Goal: Task Accomplishment & Management: Manage account settings

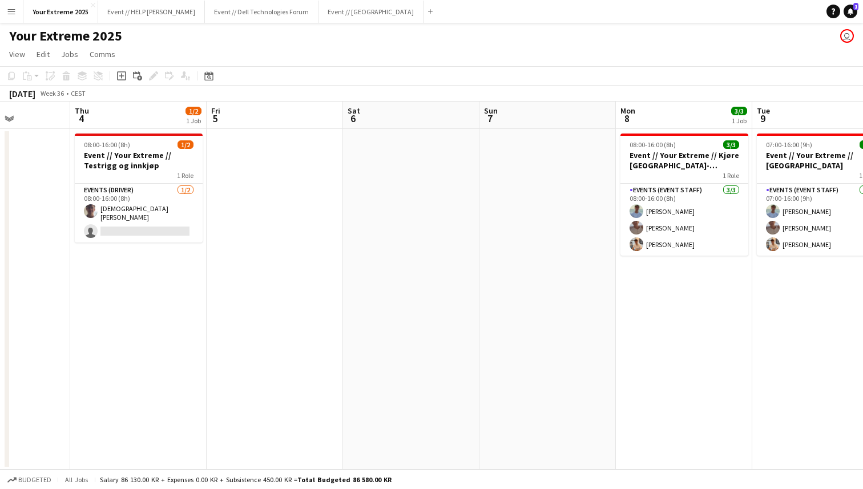
scroll to position [0, 323]
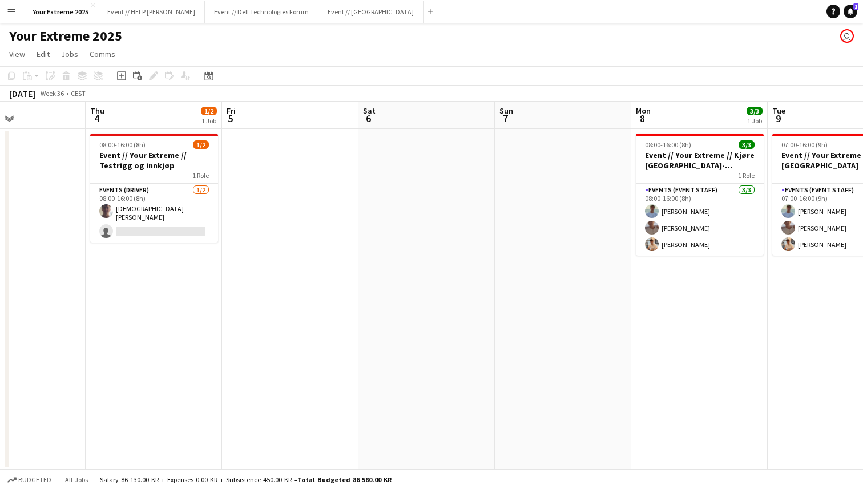
click at [282, 290] on app-date-cell at bounding box center [290, 299] width 136 height 341
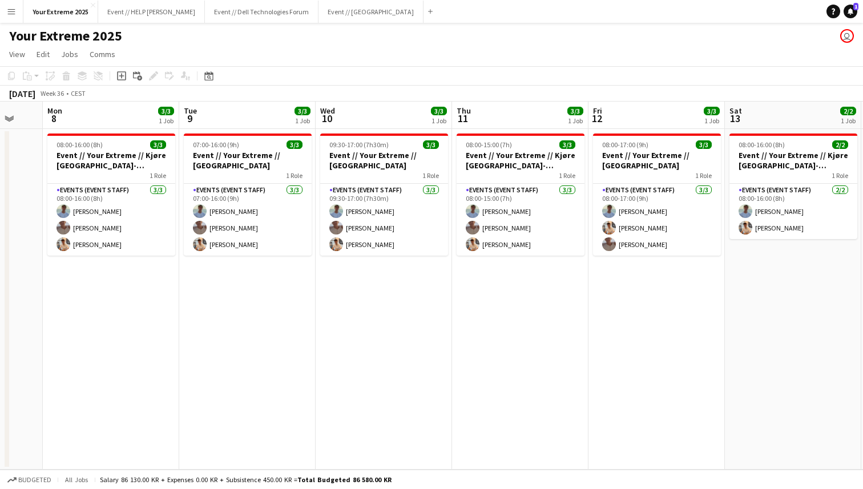
scroll to position [0, 229]
click at [424, 48] on app-page-menu "View Day view expanded Day view collapsed Month view Date picker Jump to today …" at bounding box center [431, 56] width 863 height 22
click at [423, 9] on div "Add" at bounding box center [430, 11] width 14 height 23
click at [428, 12] on app-icon "Add" at bounding box center [430, 11] width 5 height 5
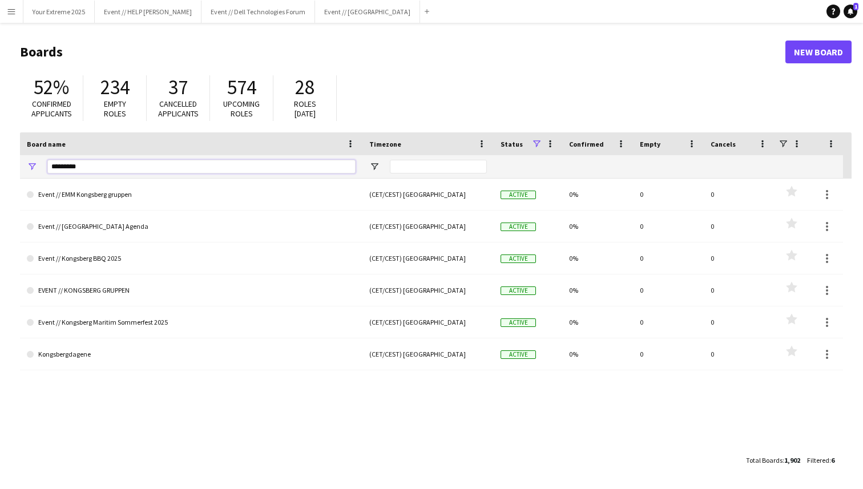
drag, startPoint x: 87, startPoint y: 168, endPoint x: 35, endPoint y: 168, distance: 51.9
click at [35, 168] on div "*********" at bounding box center [191, 166] width 342 height 23
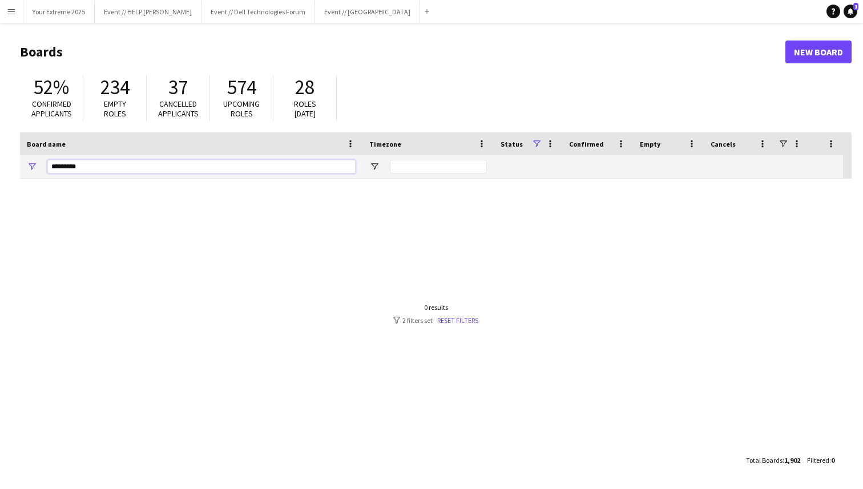
drag, startPoint x: 84, startPoint y: 167, endPoint x: 40, endPoint y: 167, distance: 43.9
click at [40, 167] on div "*********" at bounding box center [191, 166] width 342 height 23
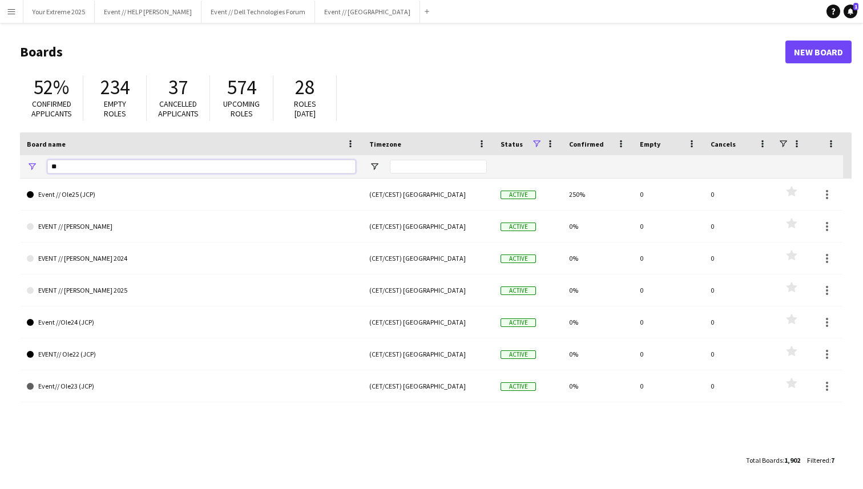
type input "*"
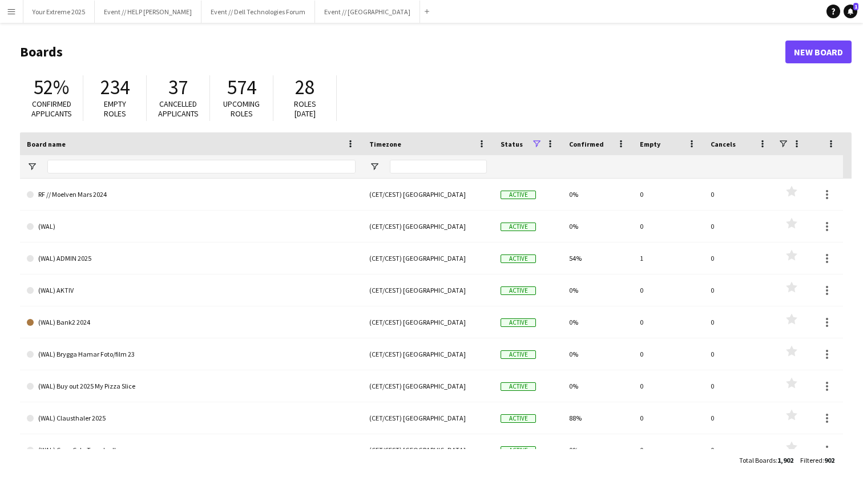
click at [286, 56] on h1 "Boards" at bounding box center [402, 51] width 765 height 17
click at [9, 8] on app-icon "Menu" at bounding box center [11, 11] width 9 height 9
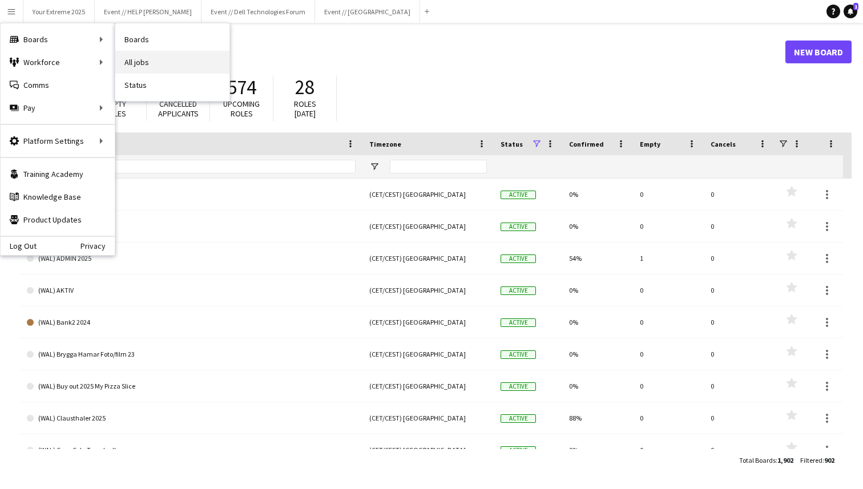
click at [140, 63] on link "All jobs" at bounding box center [172, 62] width 114 height 23
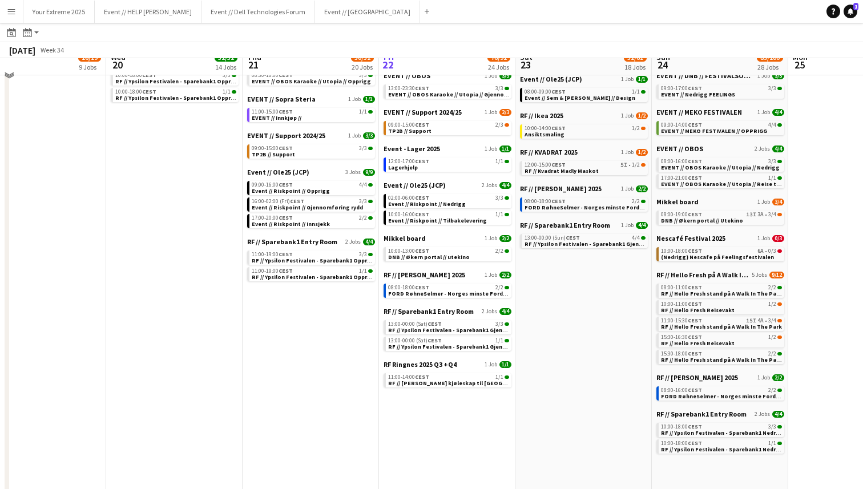
scroll to position [408, 0]
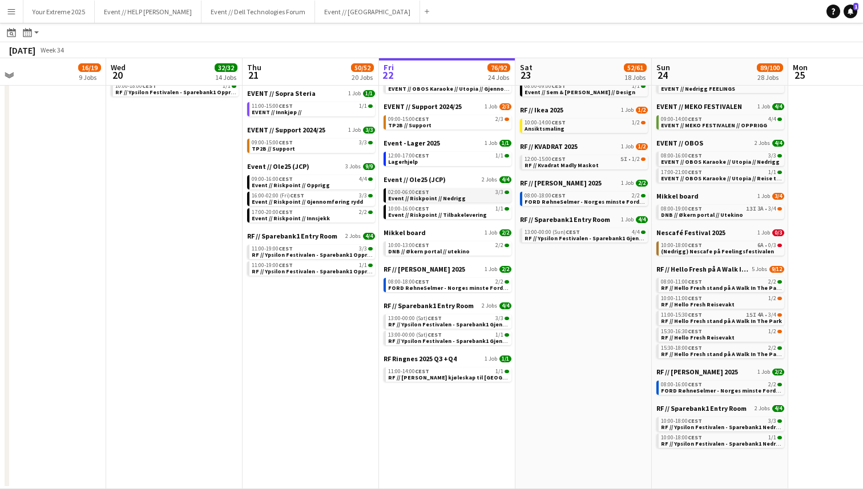
click at [440, 192] on div "02:00-06:00 CEST 3/3" at bounding box center [448, 192] width 121 height 6
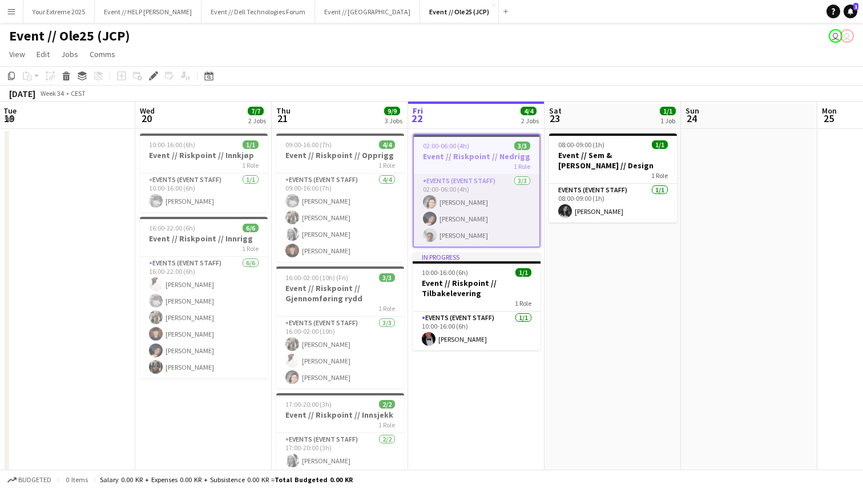
click at [450, 209] on app-card-role "Events (Event Staff) 3/3 02:00-06:00 (4h) Eirik Aaby Adrian Roddvik Andreas Kje…" at bounding box center [477, 211] width 126 height 72
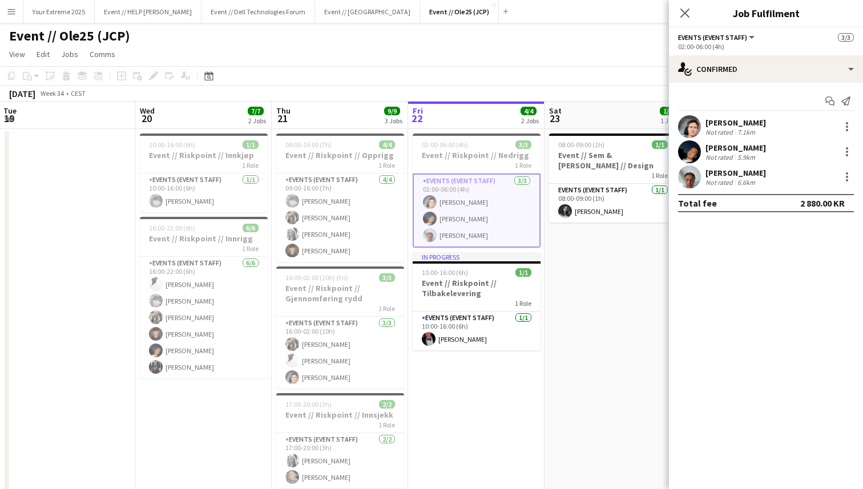
click at [691, 129] on app-user-avatar at bounding box center [689, 126] width 23 height 23
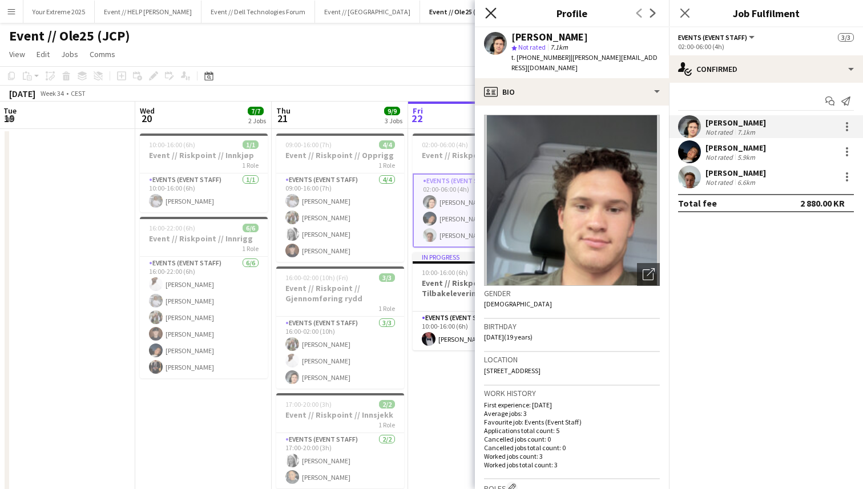
click at [491, 8] on icon "Close pop-in" at bounding box center [490, 12] width 11 height 11
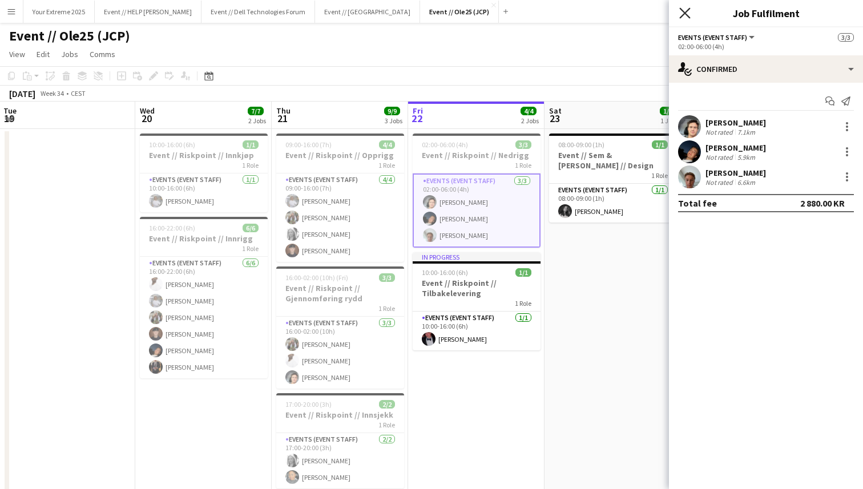
click at [687, 13] on icon "Close pop-in" at bounding box center [684, 12] width 11 height 11
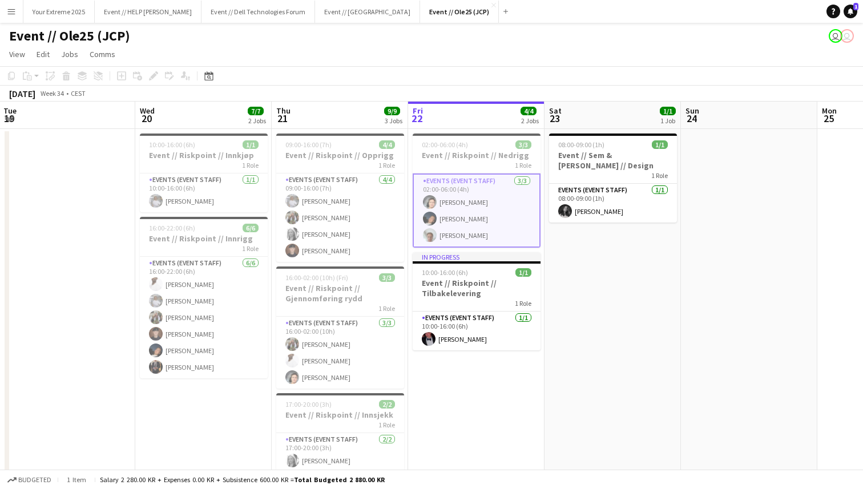
click at [478, 52] on app-page-menu "View Day view expanded Day view collapsed Month view Date picker Jump to today …" at bounding box center [431, 56] width 863 height 22
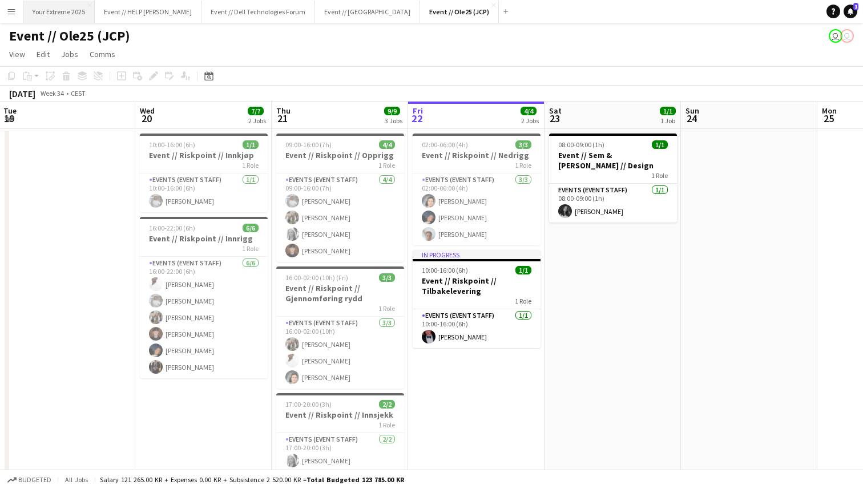
click at [51, 13] on button "Your Extreme 2025 Close" at bounding box center [58, 12] width 71 height 22
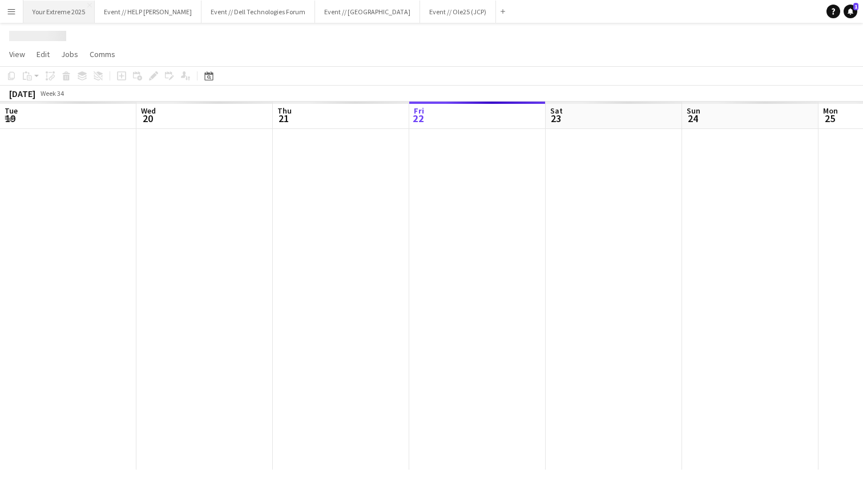
scroll to position [0, 273]
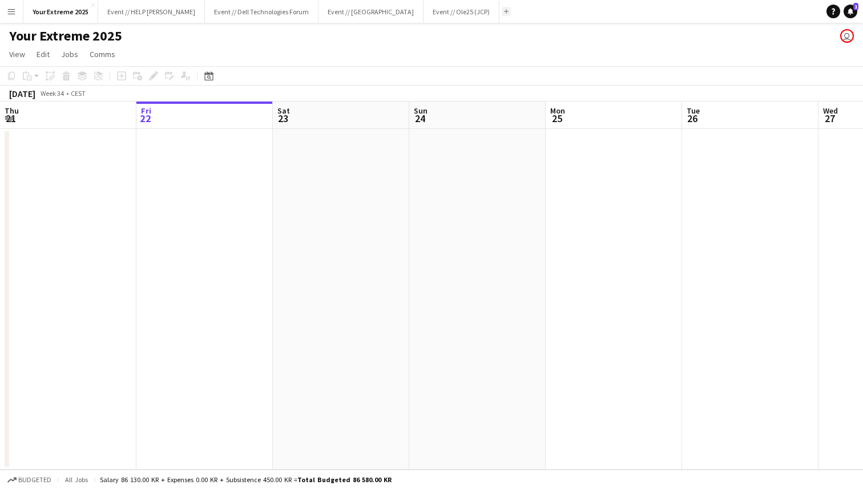
click at [504, 9] on app-icon "Add" at bounding box center [506, 11] width 5 height 5
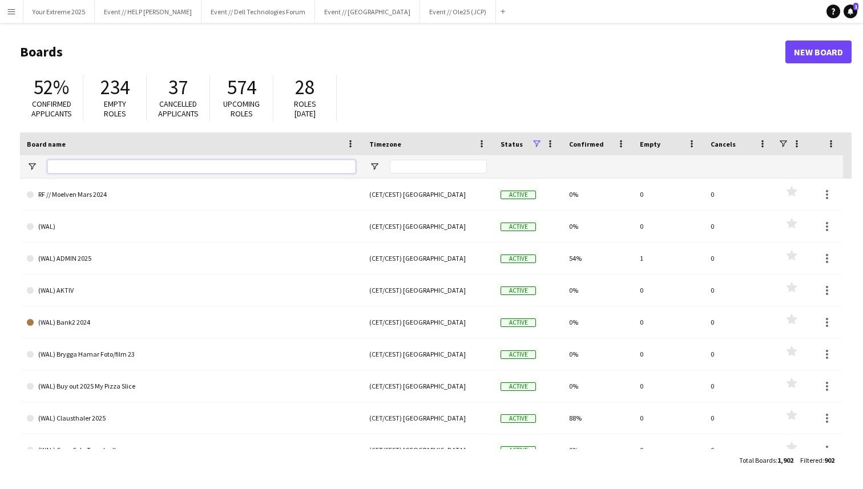
click at [183, 168] on input "Board name Filter Input" at bounding box center [201, 167] width 308 height 14
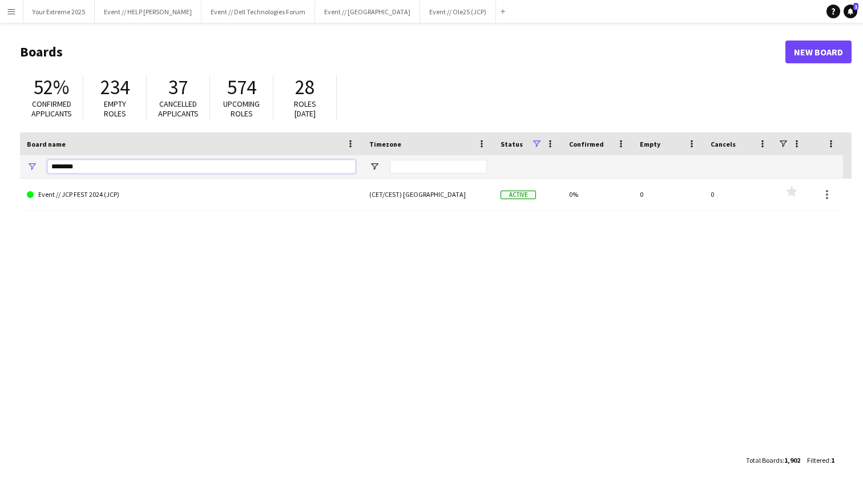
drag, startPoint x: 88, startPoint y: 168, endPoint x: 41, endPoint y: 167, distance: 48.0
click at [41, 167] on div "********" at bounding box center [191, 166] width 342 height 23
type input "*"
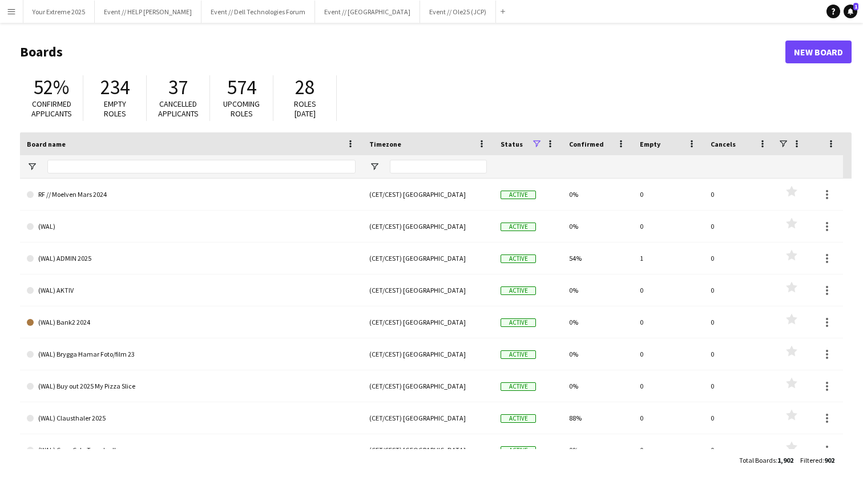
click at [389, 55] on h1 "Boards" at bounding box center [402, 51] width 765 height 17
click at [11, 15] on app-icon "Menu" at bounding box center [11, 11] width 9 height 9
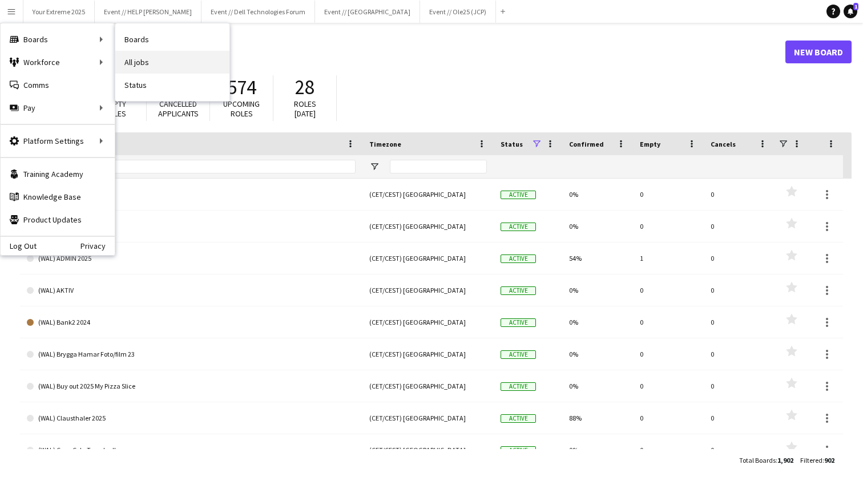
click at [145, 60] on link "All jobs" at bounding box center [172, 62] width 114 height 23
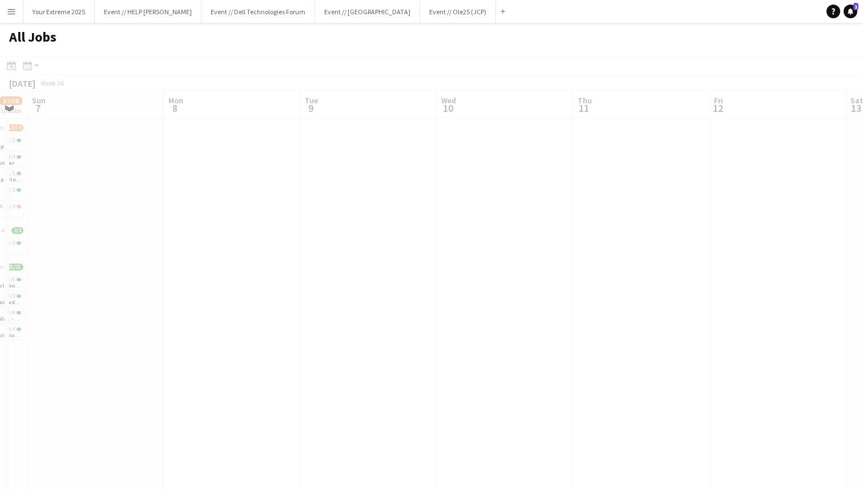
scroll to position [0, 482]
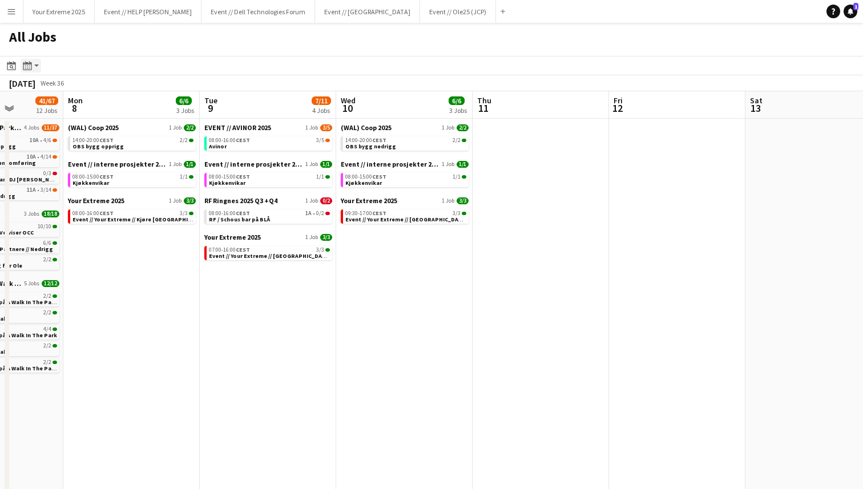
click at [39, 68] on app-action-btn "Month view / Day view" at bounding box center [31, 66] width 21 height 14
click at [66, 127] on link "Month view" at bounding box center [61, 127] width 63 height 10
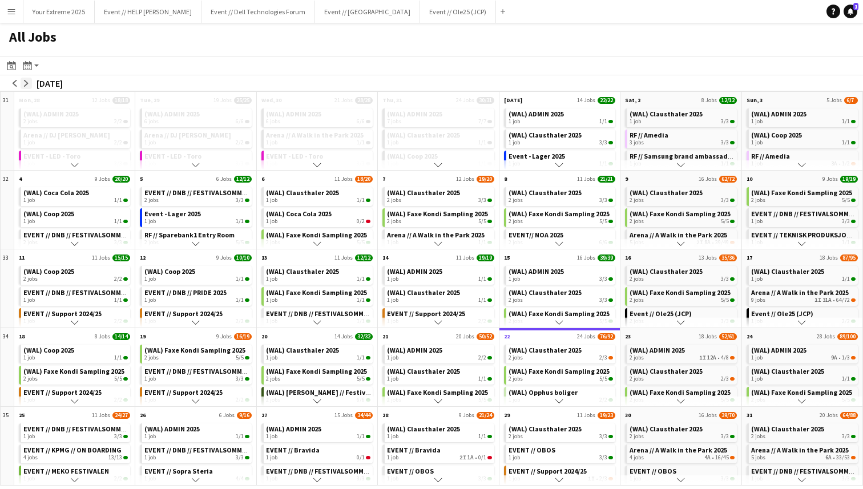
click at [25, 82] on app-icon "arrow-right" at bounding box center [26, 83] width 7 height 7
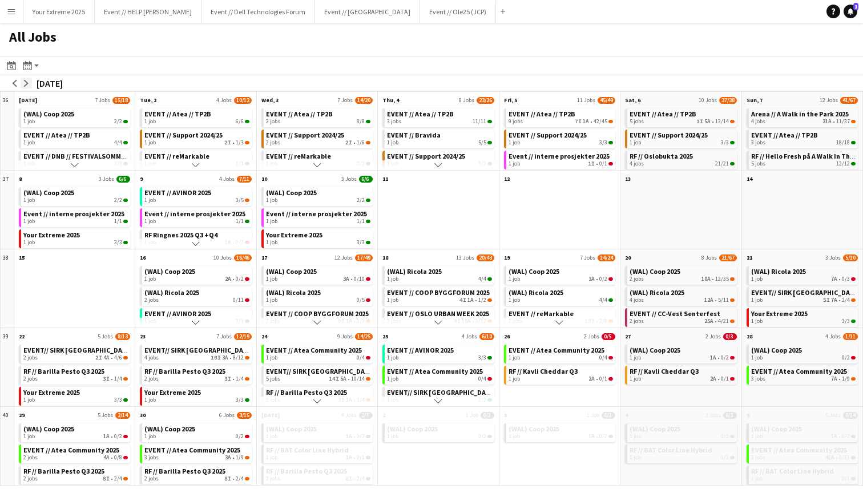
click at [25, 82] on app-icon "arrow-right" at bounding box center [26, 83] width 7 height 7
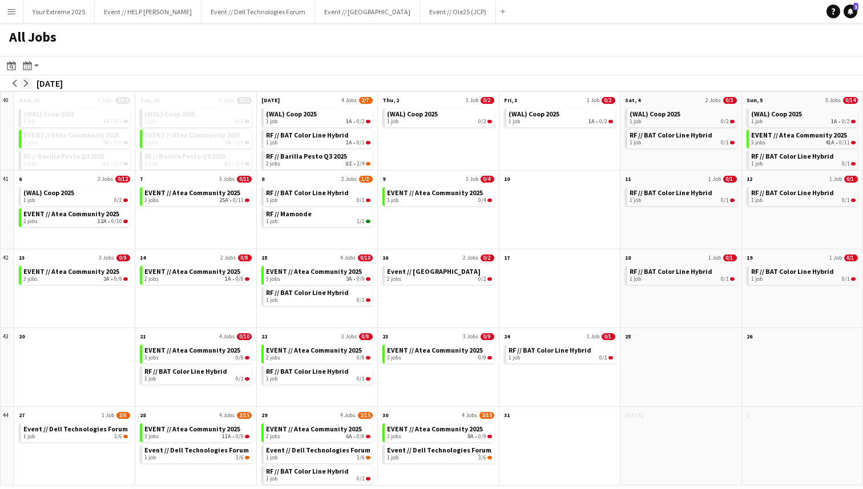
click at [25, 82] on app-icon "arrow-right" at bounding box center [26, 83] width 7 height 7
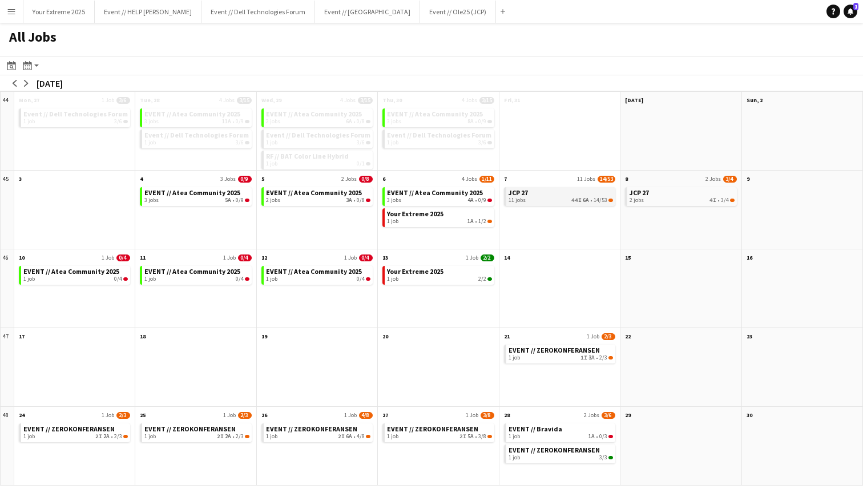
click at [545, 196] on link "JCP 27 11 jobs 44I 6A • 14/53" at bounding box center [560, 195] width 104 height 17
click at [531, 40] on div "All Jobs" at bounding box center [431, 39] width 863 height 33
click at [55, 16] on button "Your Extreme 2025 Close" at bounding box center [58, 12] width 71 height 22
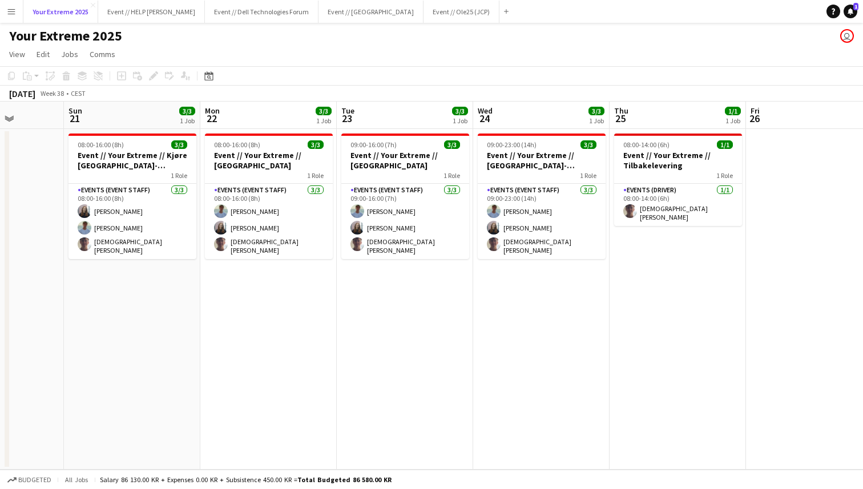
scroll to position [0, 347]
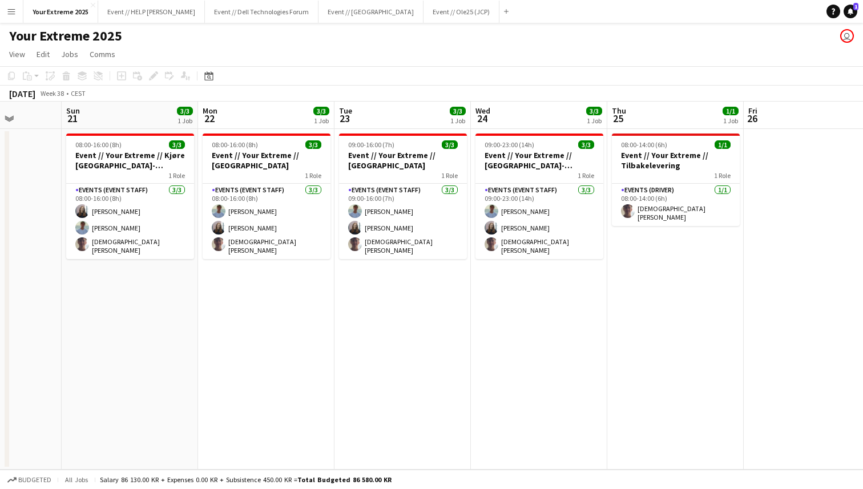
click at [815, 273] on app-date-cell at bounding box center [811, 299] width 136 height 341
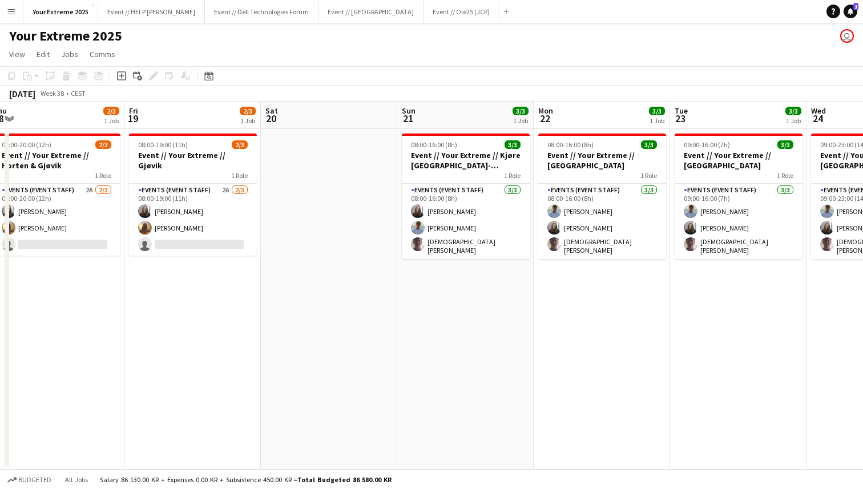
scroll to position [0, 272]
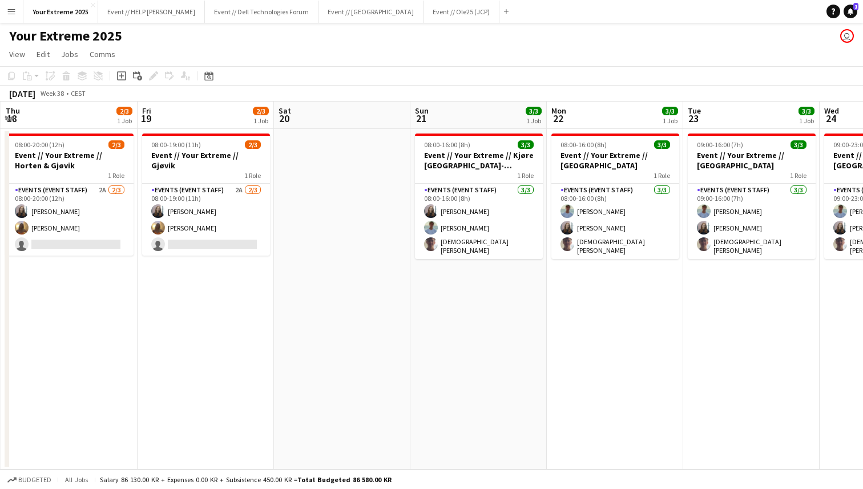
click at [342, 319] on app-date-cell at bounding box center [342, 299] width 136 height 341
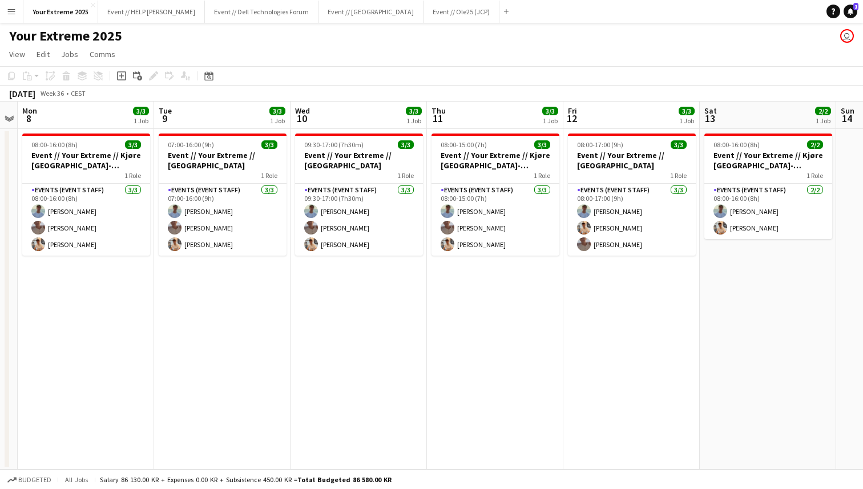
scroll to position [0, 253]
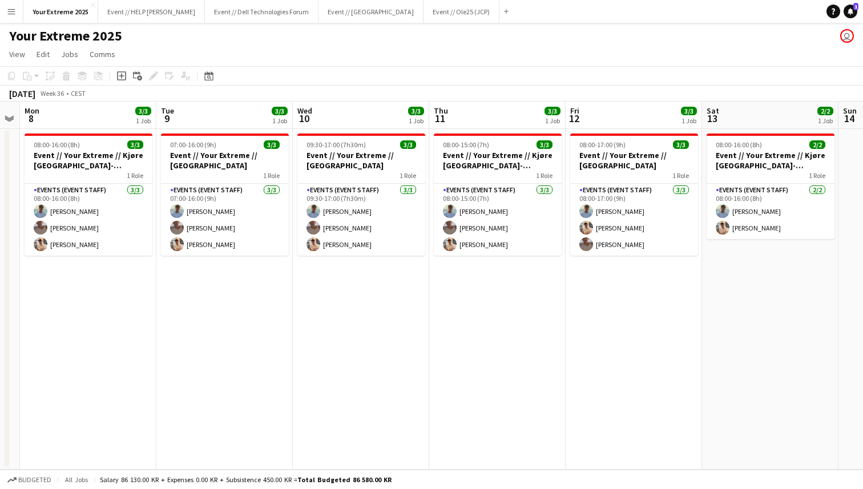
click at [271, 49] on app-page-menu "View Day view expanded Day view collapsed Month view Date picker Jump to today …" at bounding box center [431, 56] width 863 height 22
click at [225, 13] on button "Event // Dell Technologies Forum Close" at bounding box center [262, 12] width 114 height 22
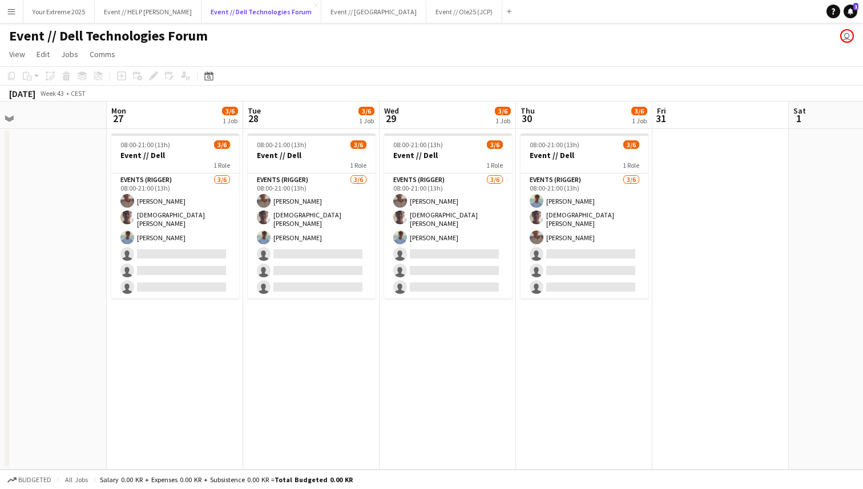
scroll to position [0, 307]
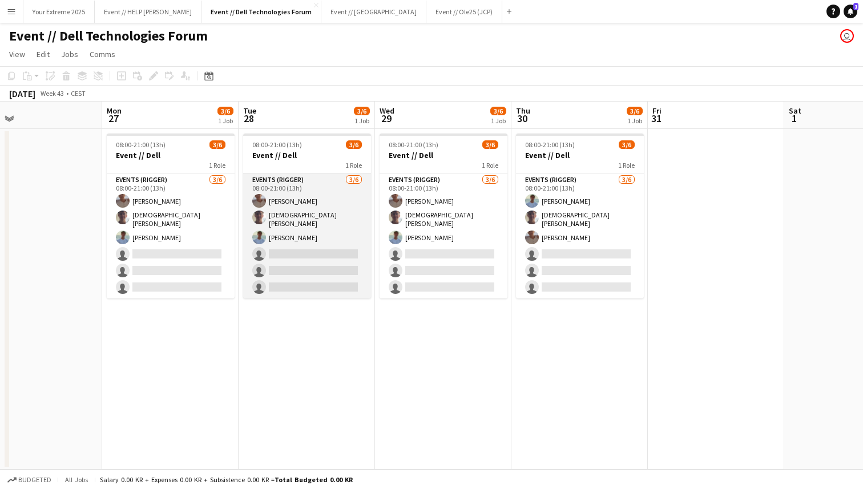
click at [283, 223] on app-card-role "Events (Rigger) 3/6 08:00-21:00 (13h) Charlie Thomassen Christian Tohje Fredrik…" at bounding box center [307, 235] width 128 height 125
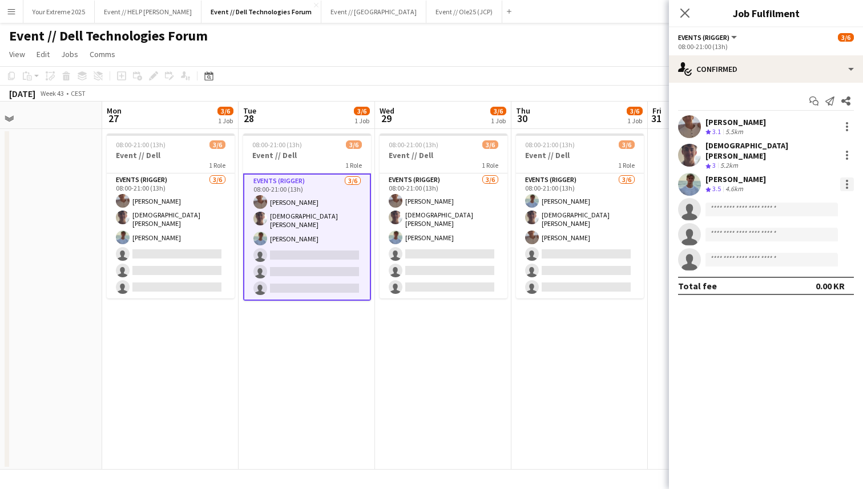
click at [850, 182] on div at bounding box center [847, 184] width 14 height 14
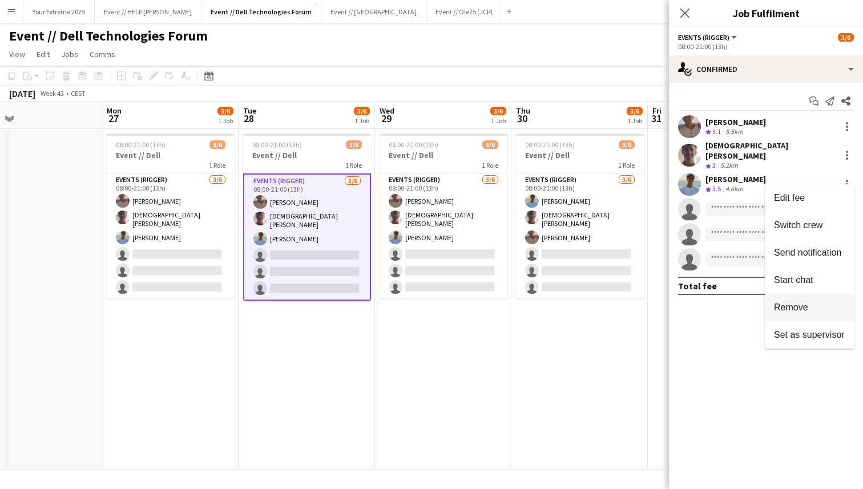
click at [803, 303] on span "Remove" at bounding box center [791, 307] width 34 height 10
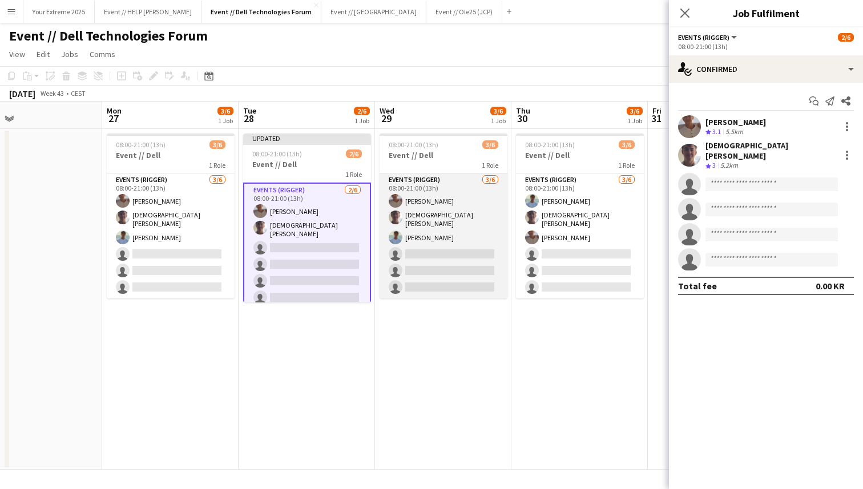
click at [428, 239] on app-card-role "Events (Rigger) 3/6 08:00-21:00 (13h) Charlie Thomassen Christian Tohje Fredrik…" at bounding box center [443, 235] width 128 height 125
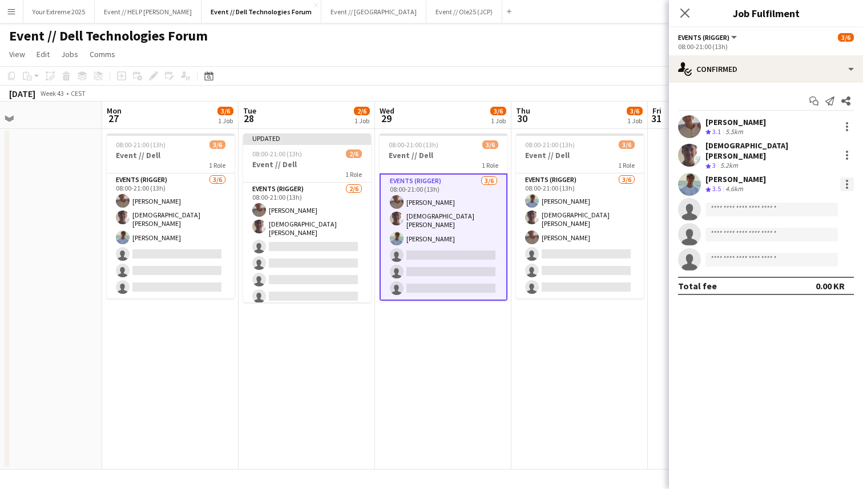
click at [849, 180] on div at bounding box center [847, 184] width 14 height 14
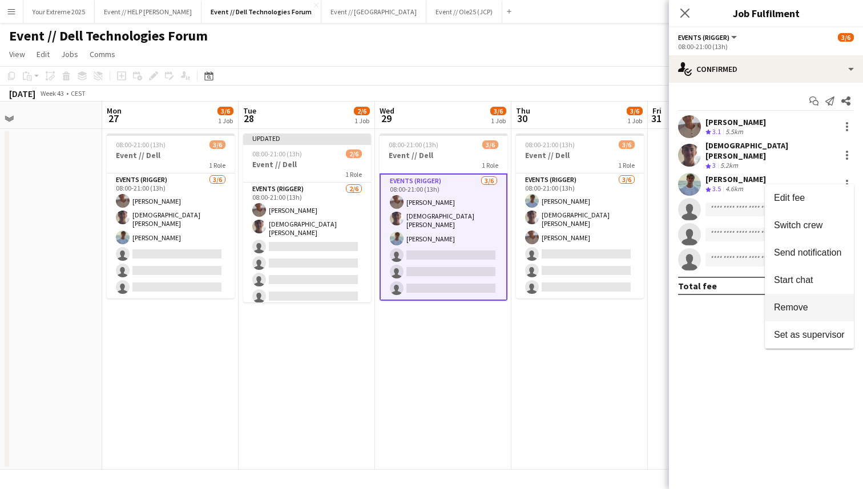
click at [800, 304] on span "Remove" at bounding box center [791, 307] width 34 height 10
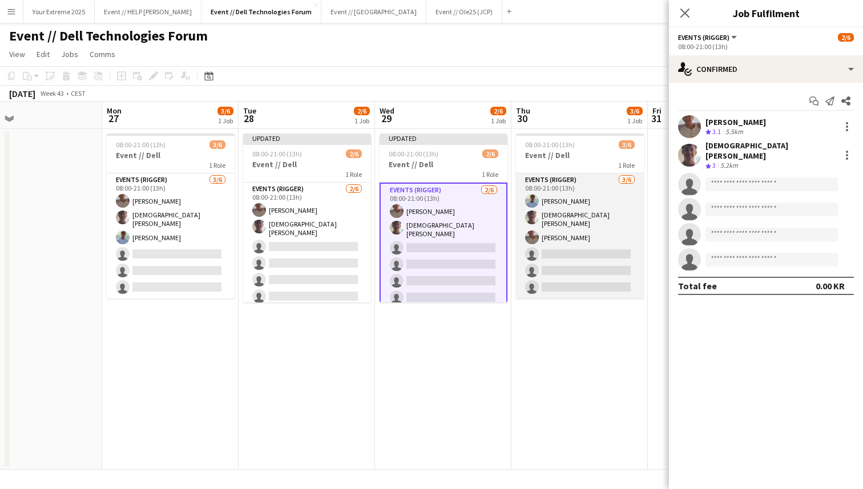
click at [562, 201] on app-card-role "Events (Rigger) 3/6 08:00-21:00 (13h) Fredrik Bronken Næss Christian Tohje Char…" at bounding box center [580, 235] width 128 height 125
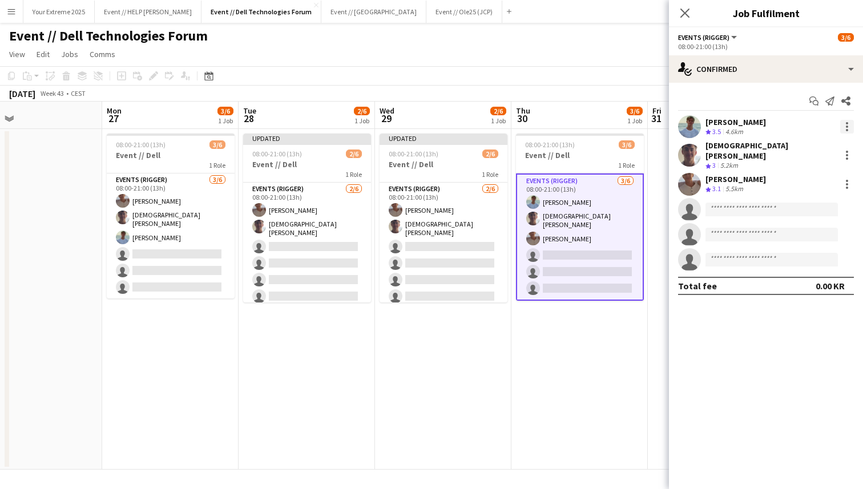
click at [846, 127] on div at bounding box center [847, 127] width 2 height 2
click at [799, 260] on span "Remove" at bounding box center [791, 257] width 34 height 10
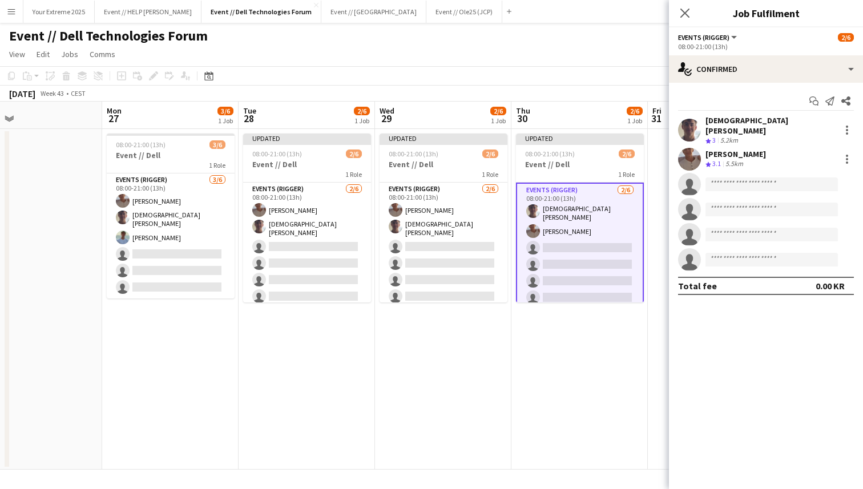
click at [592, 402] on app-date-cell "Updated 08:00-21:00 (13h) 2/6 Event // Dell 1 Role Events (Rigger) 2/6 08:00-21…" at bounding box center [579, 299] width 136 height 341
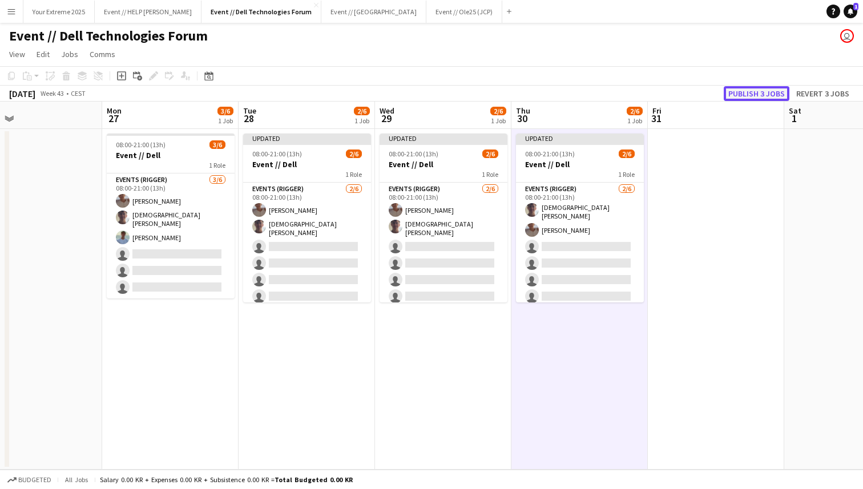
click at [749, 95] on button "Publish 3 jobs" at bounding box center [756, 93] width 66 height 15
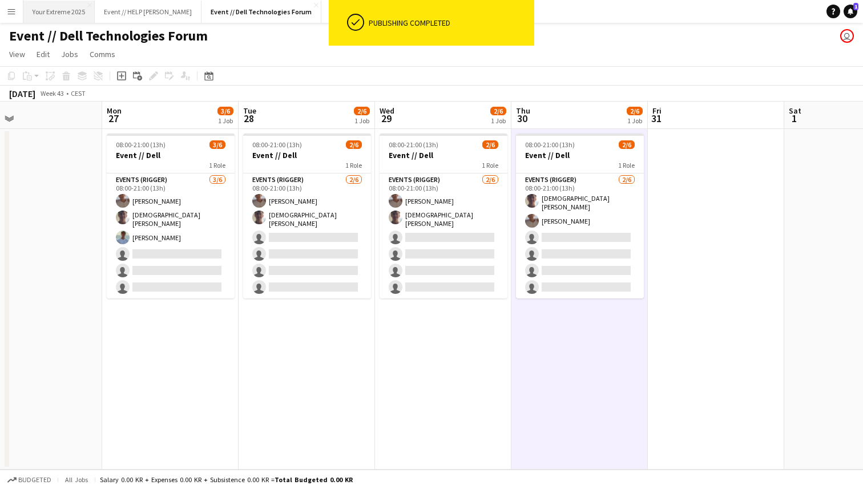
click at [46, 10] on button "Your Extreme 2025 Close" at bounding box center [58, 12] width 71 height 22
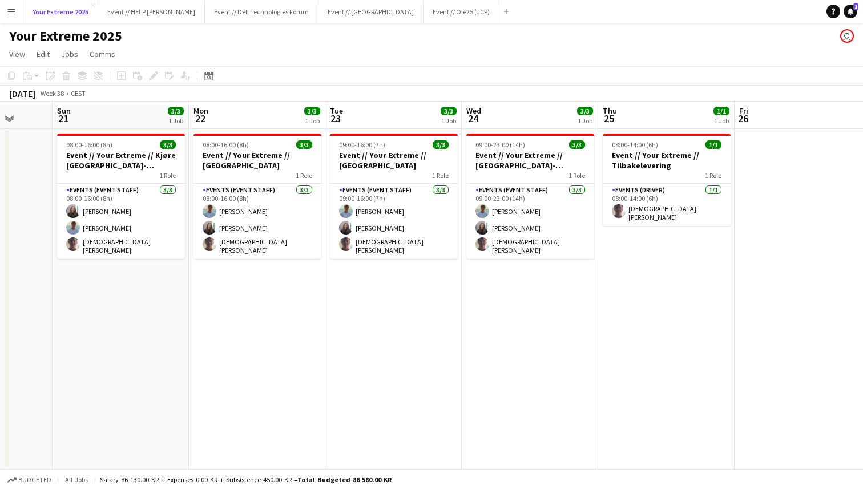
scroll to position [0, 346]
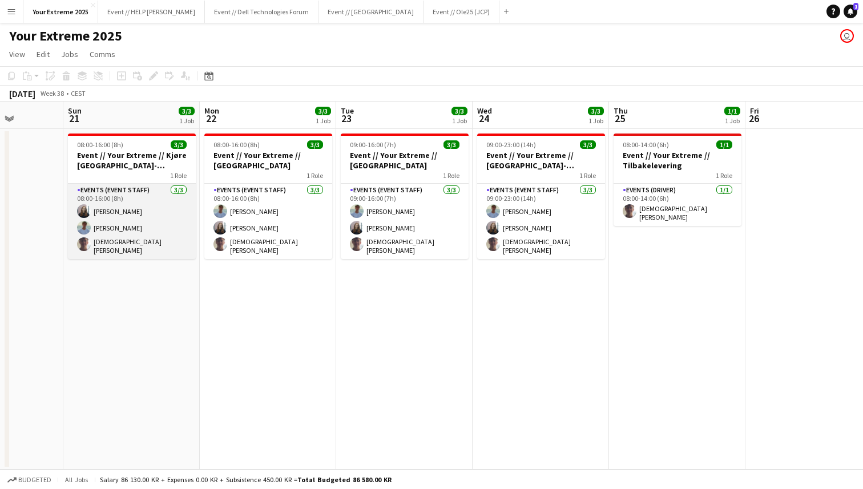
click at [122, 224] on app-card-role "Events (Event Staff) 3/3 08:00-16:00 (8h) Helene Sofie Braaten Fredrik Bronken …" at bounding box center [132, 221] width 128 height 75
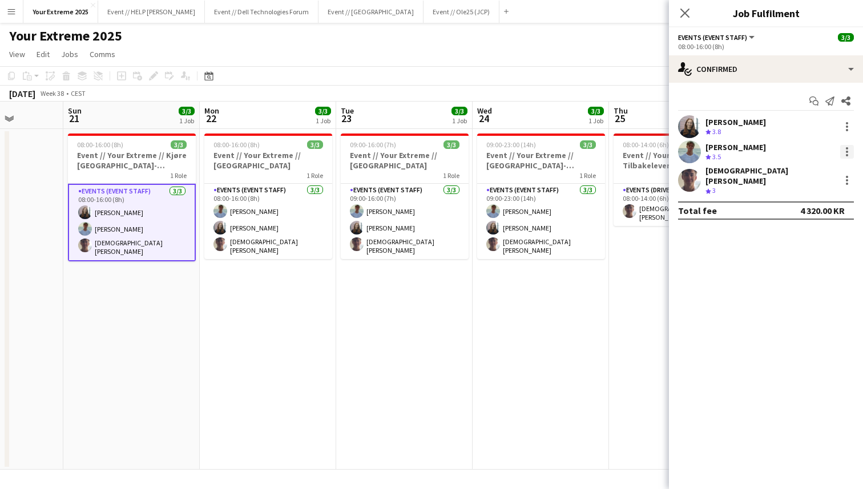
click at [843, 151] on div at bounding box center [847, 152] width 14 height 14
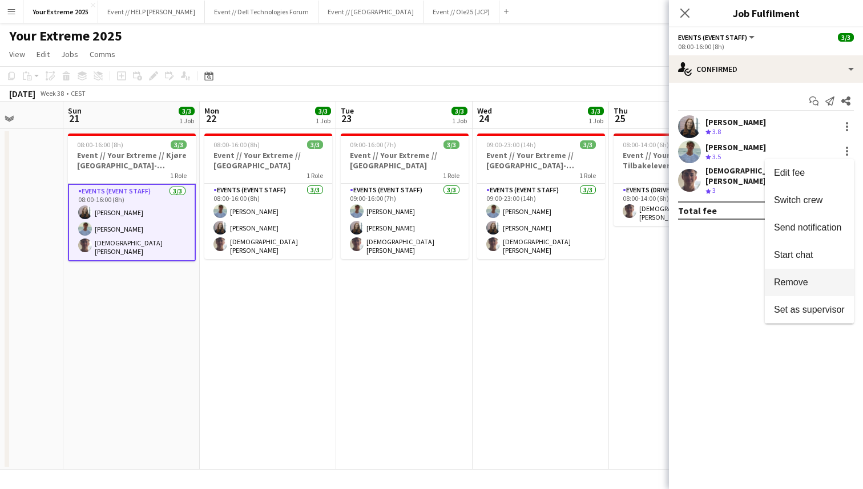
click at [797, 278] on span "Remove" at bounding box center [791, 282] width 34 height 10
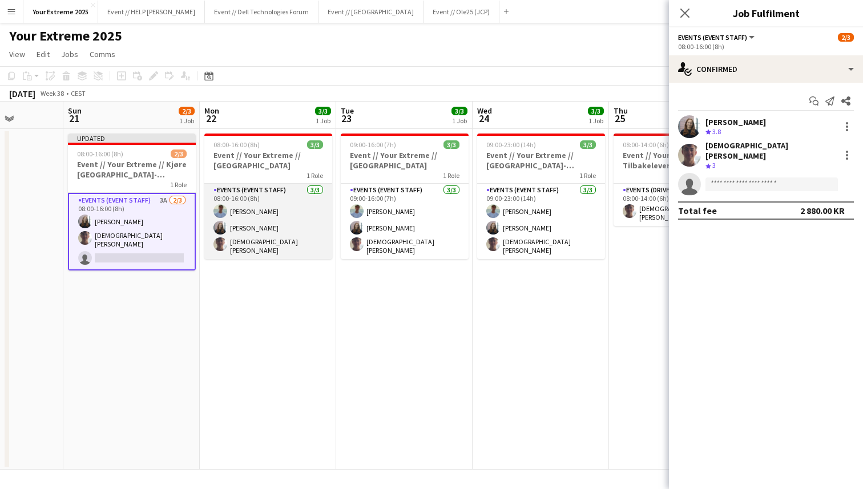
click at [262, 225] on app-card-role "Events (Event Staff) 3/3 08:00-16:00 (8h) Fredrik Bronken Næss Helene Sofie Bra…" at bounding box center [268, 221] width 128 height 75
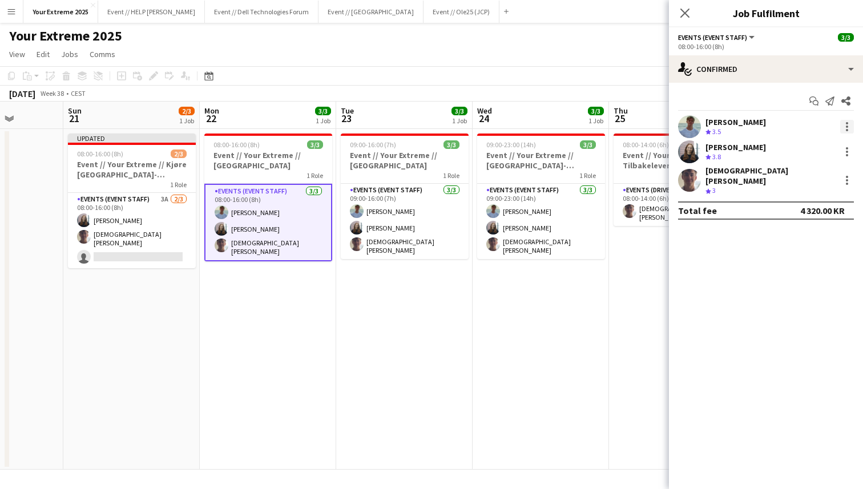
click at [846, 126] on div at bounding box center [847, 127] width 2 height 2
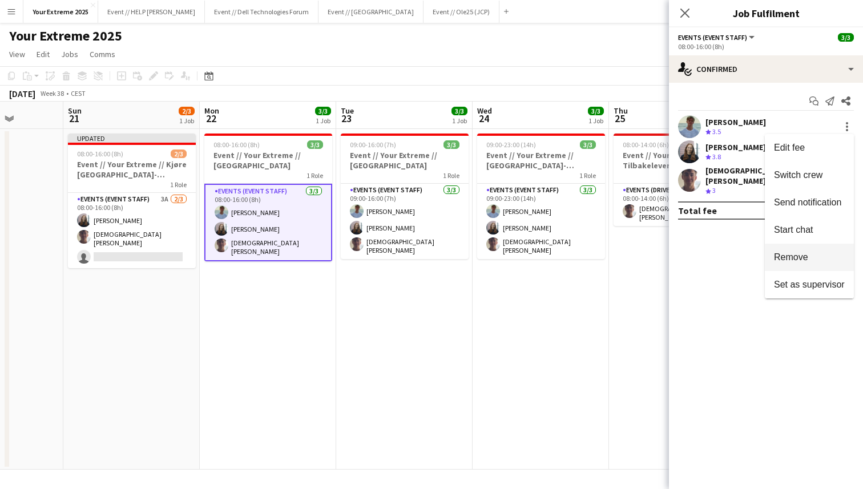
click at [792, 268] on button "Remove" at bounding box center [809, 257] width 89 height 27
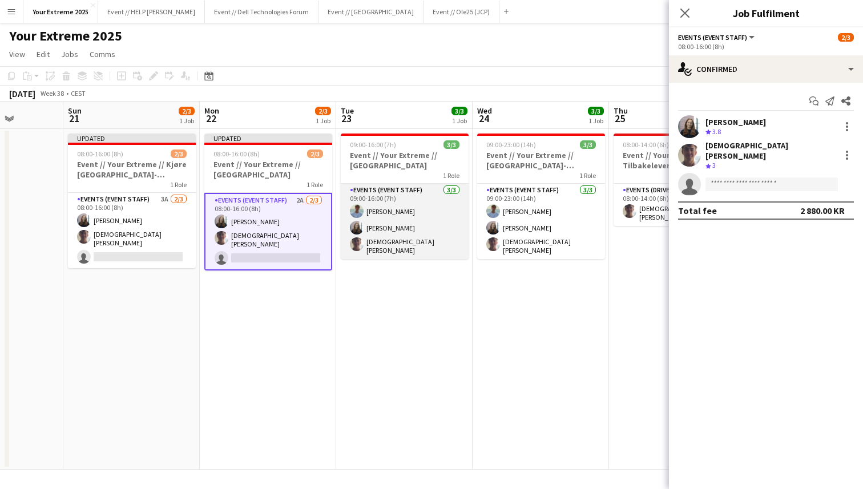
click at [418, 216] on app-card-role "Events (Event Staff) 3/3 09:00-16:00 (7h) Fredrik Bronken Næss Helene Sofie Bra…" at bounding box center [405, 221] width 128 height 75
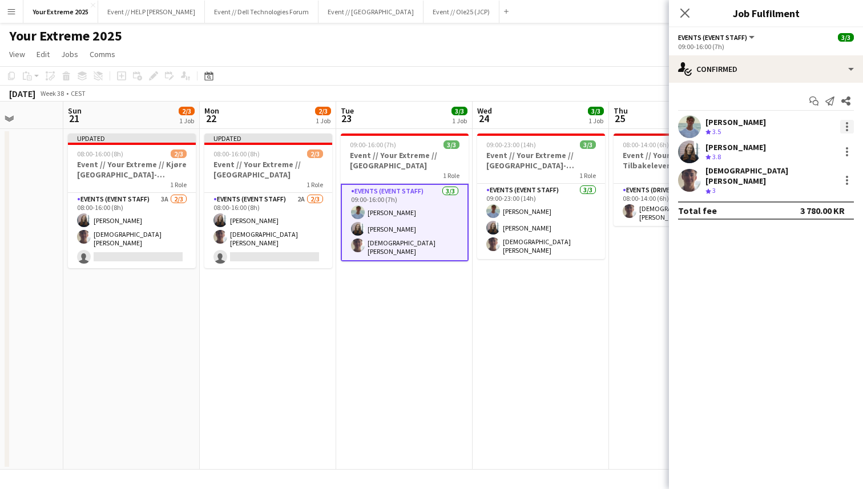
click at [847, 123] on div at bounding box center [847, 123] width 2 height 2
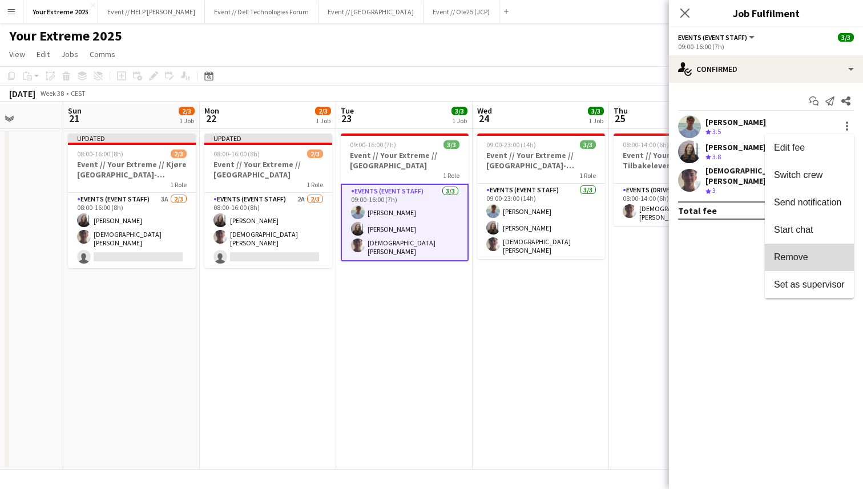
click at [794, 252] on span "Remove" at bounding box center [791, 257] width 34 height 10
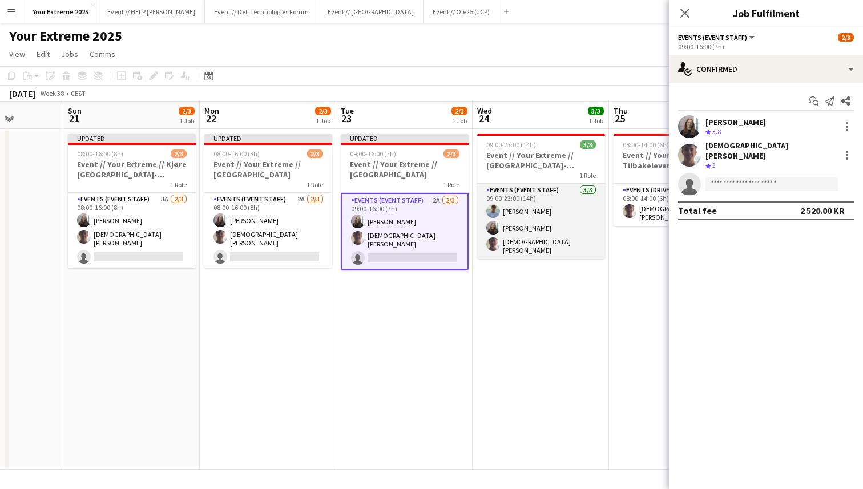
click at [548, 212] on app-card-role "Events (Event Staff) 3/3 09:00-23:00 (14h) Fredrik Bronken Næss Helene Sofie Br…" at bounding box center [541, 221] width 128 height 75
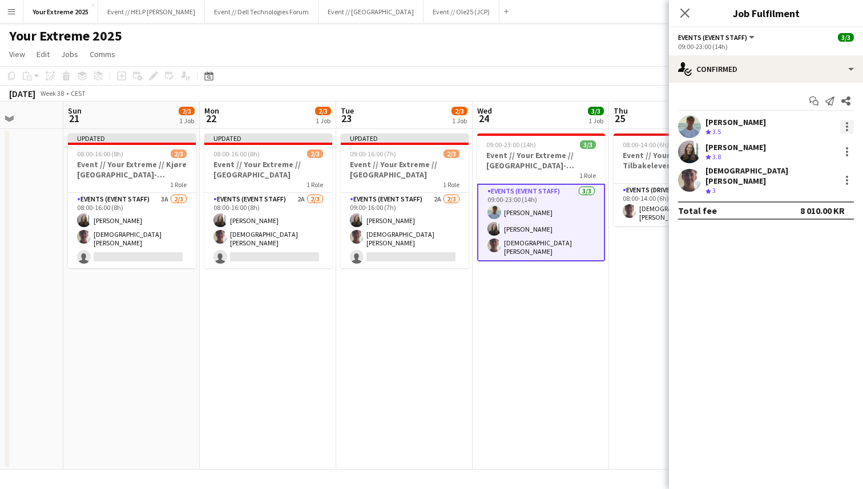
click at [847, 124] on div at bounding box center [847, 127] width 14 height 14
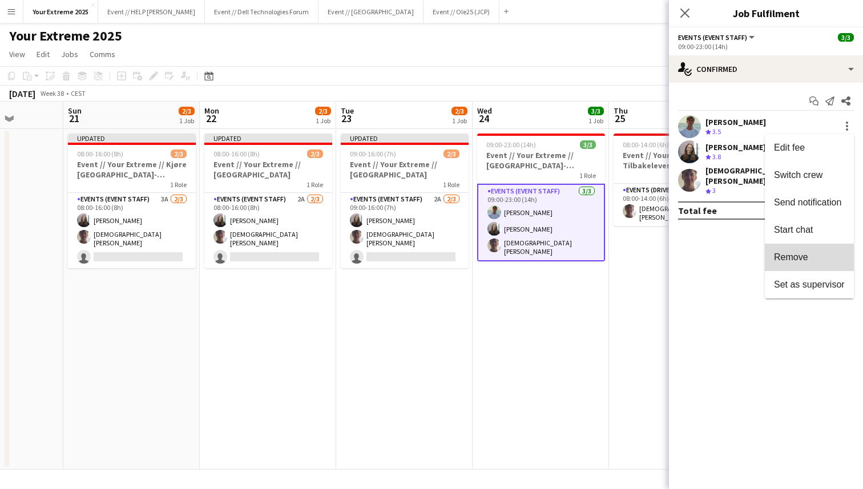
click at [794, 251] on button "Remove" at bounding box center [809, 257] width 89 height 27
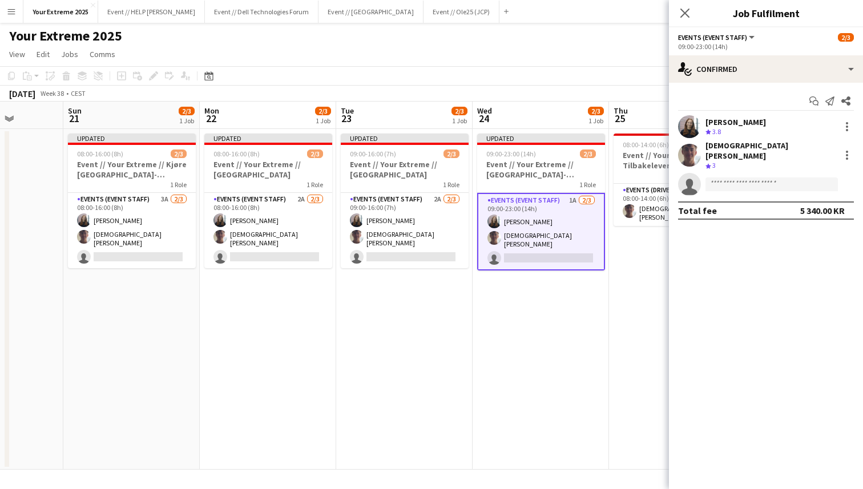
click at [646, 287] on app-date-cell "08:00-14:00 (6h) 1/1 Event // Your Extreme // Tilbakelevering 1 Role Events (Dr…" at bounding box center [677, 299] width 136 height 341
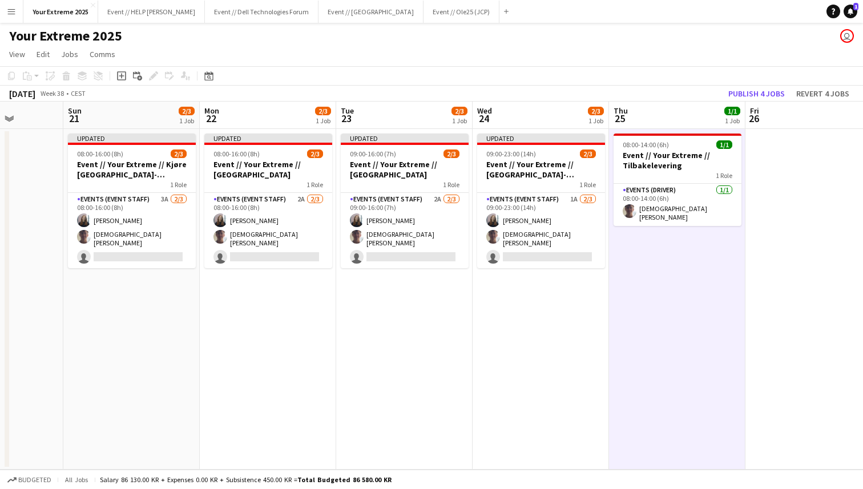
click at [771, 290] on app-date-cell at bounding box center [813, 299] width 136 height 341
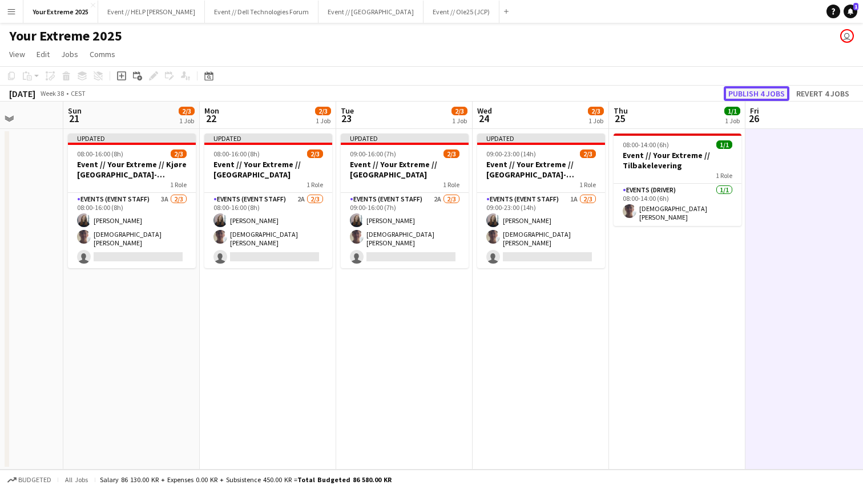
click at [764, 95] on button "Publish 4 jobs" at bounding box center [756, 93] width 66 height 15
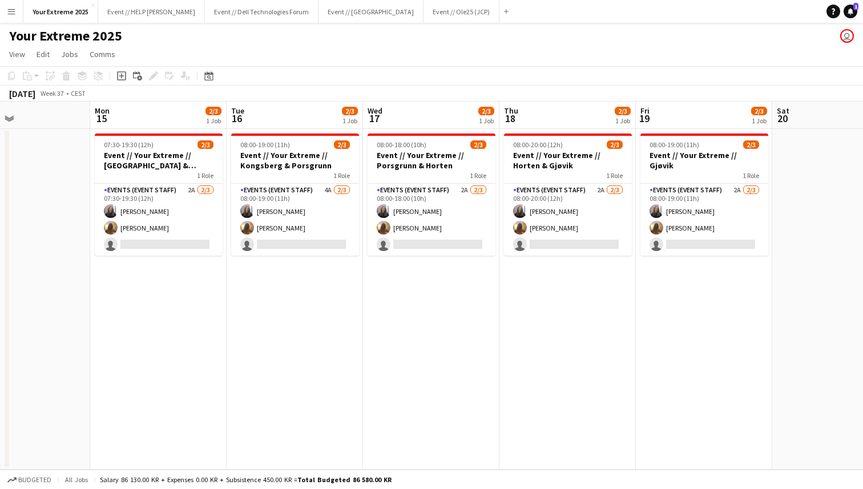
scroll to position [0, 325]
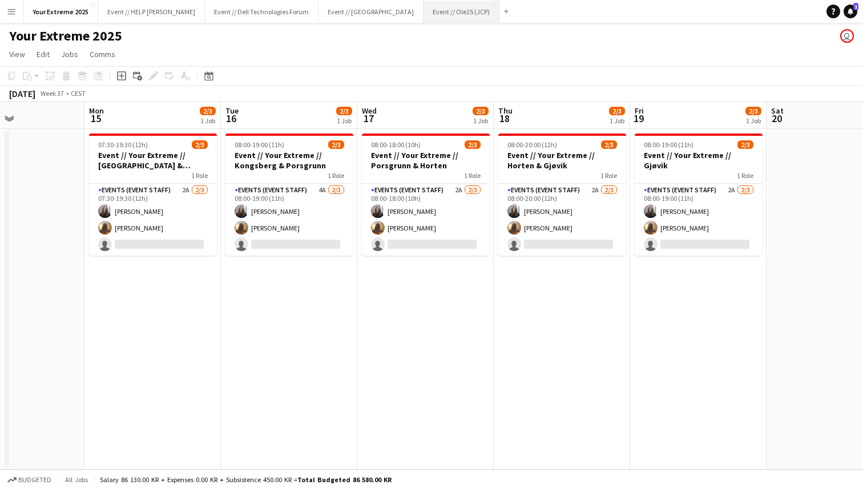
click at [423, 13] on button "Event // Ole25 (JCP) Close" at bounding box center [461, 12] width 76 height 22
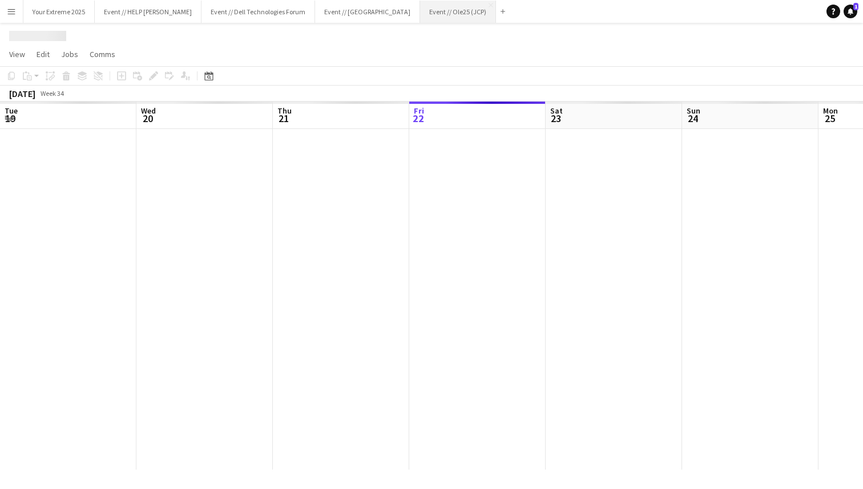
scroll to position [0, 273]
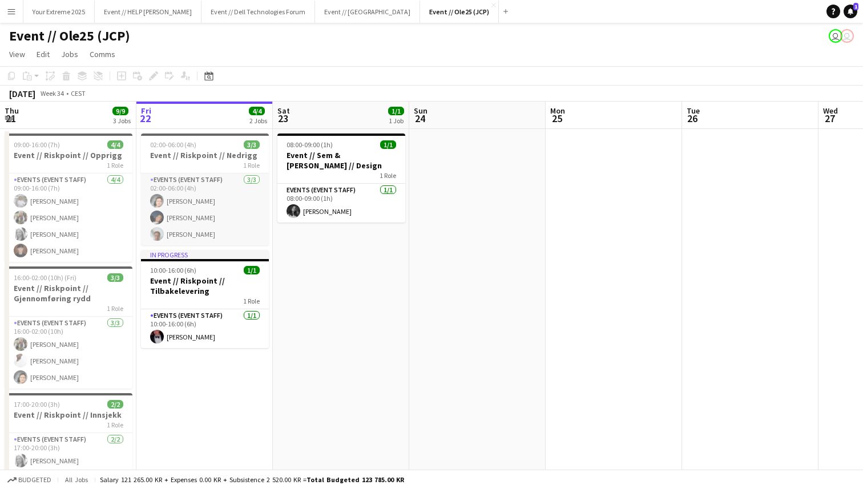
click at [199, 209] on app-card-role "Events (Event Staff) 3/3 02:00-06:00 (4h) Eirik Aaby Adrian Roddvik Andreas Kje…" at bounding box center [205, 209] width 128 height 72
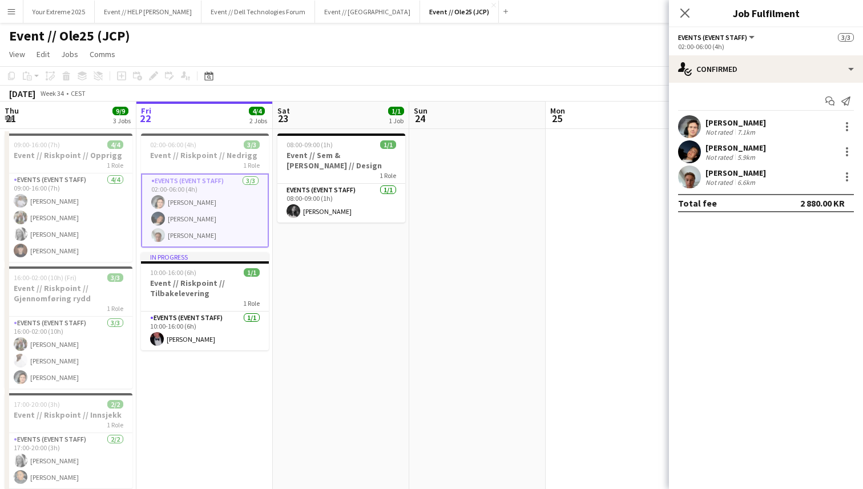
click at [689, 131] on app-user-avatar at bounding box center [689, 126] width 23 height 23
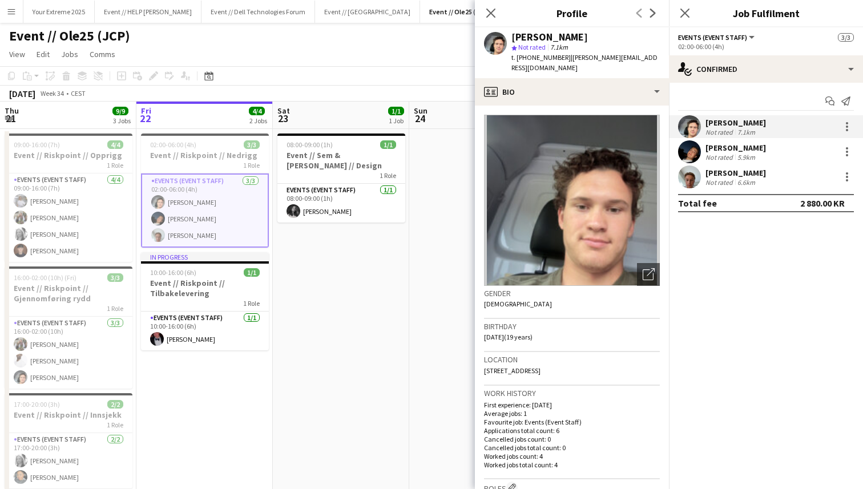
click at [689, 155] on app-user-avatar at bounding box center [689, 151] width 23 height 23
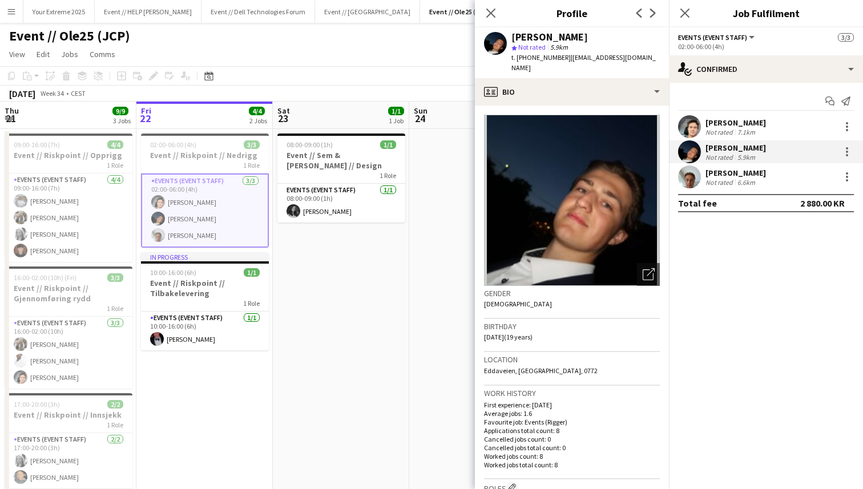
click at [690, 180] on app-user-avatar at bounding box center [689, 176] width 23 height 23
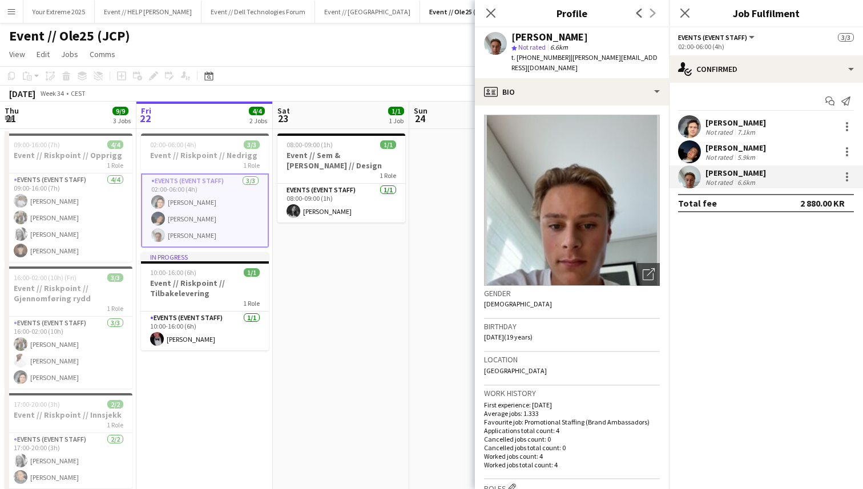
click at [684, 123] on app-user-avatar at bounding box center [689, 126] width 23 height 23
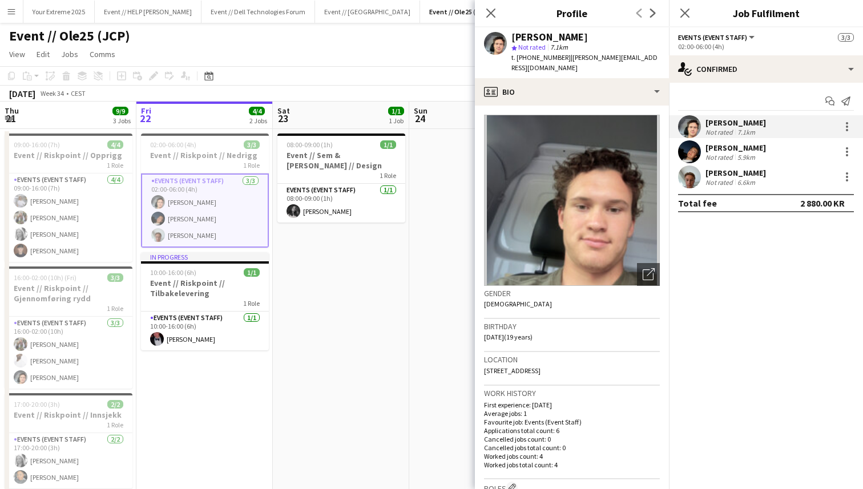
click at [690, 147] on app-user-avatar at bounding box center [689, 151] width 23 height 23
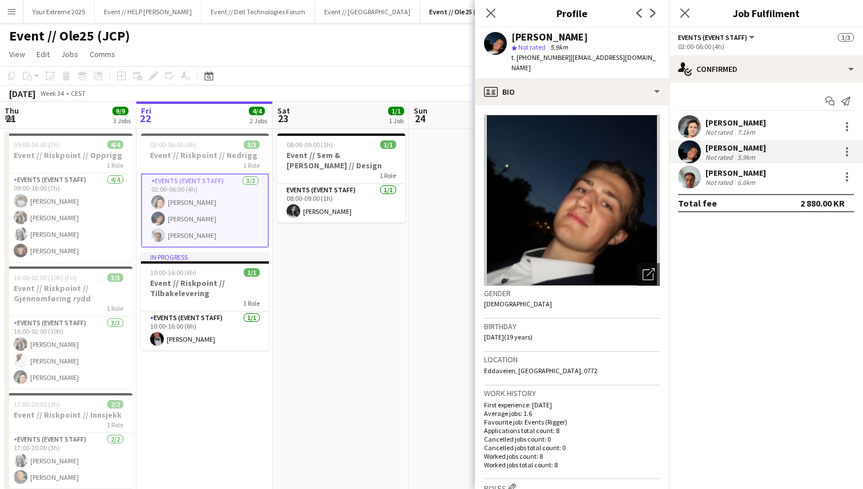
click at [691, 177] on app-user-avatar at bounding box center [689, 176] width 23 height 23
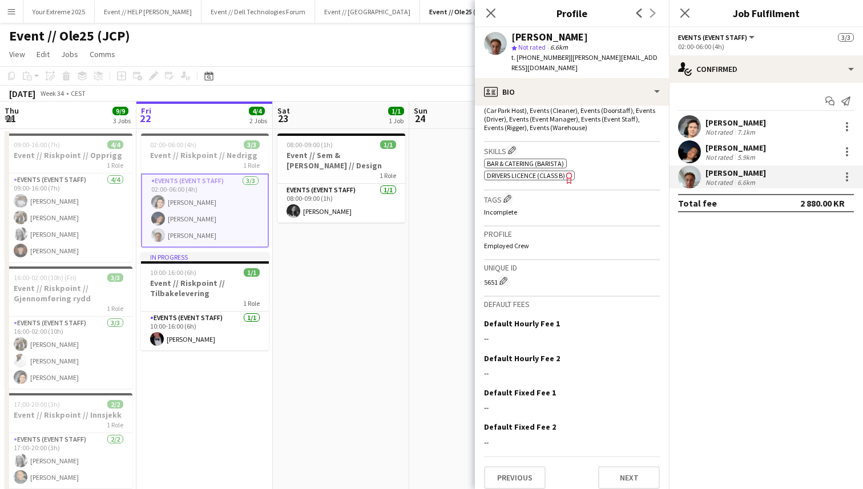
scroll to position [0, 0]
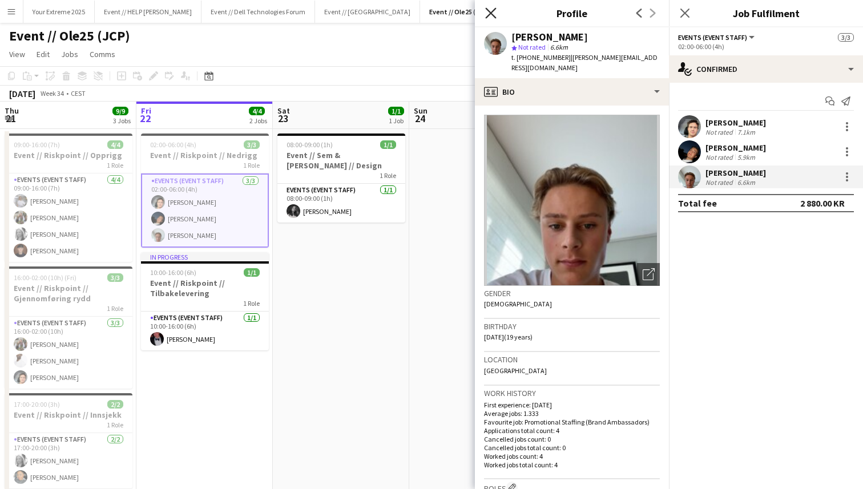
click at [488, 11] on icon at bounding box center [490, 12] width 11 height 11
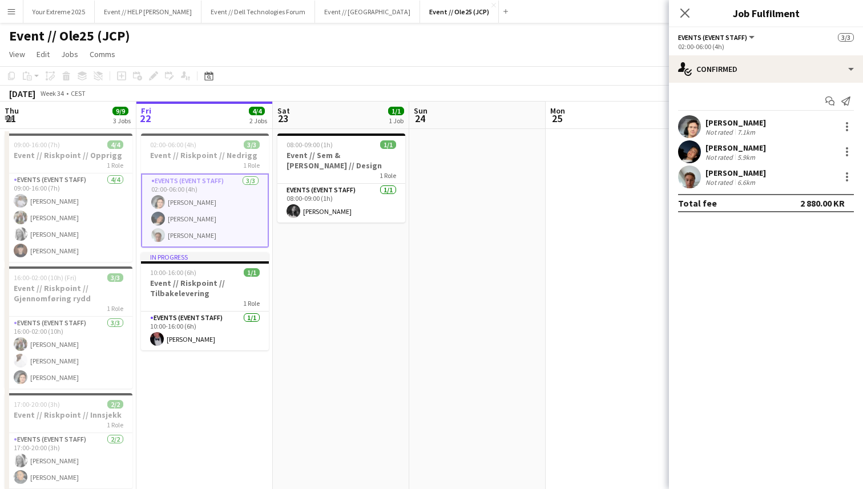
click at [517, 252] on app-date-cell at bounding box center [477, 332] width 136 height 406
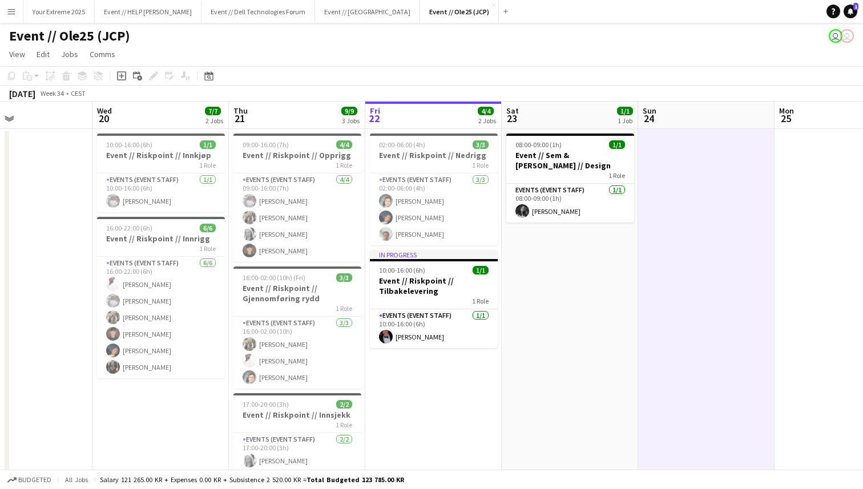
scroll to position [0, 294]
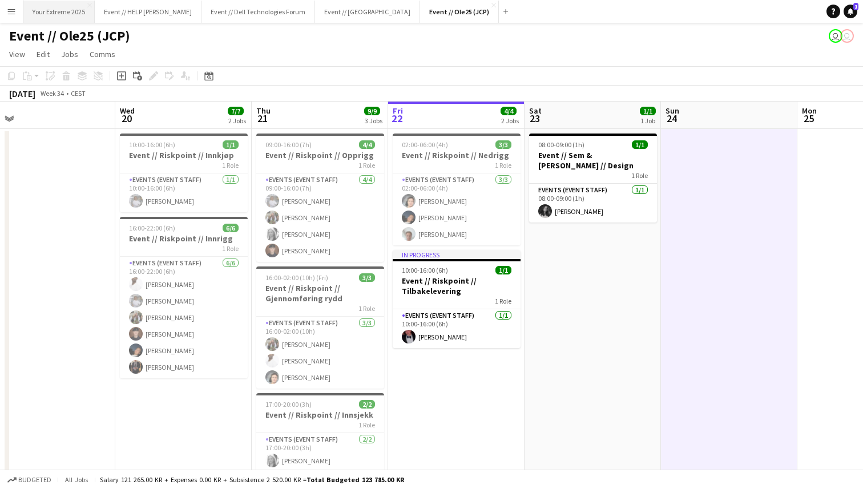
click at [77, 19] on button "Your Extreme 2025 Close" at bounding box center [58, 12] width 71 height 22
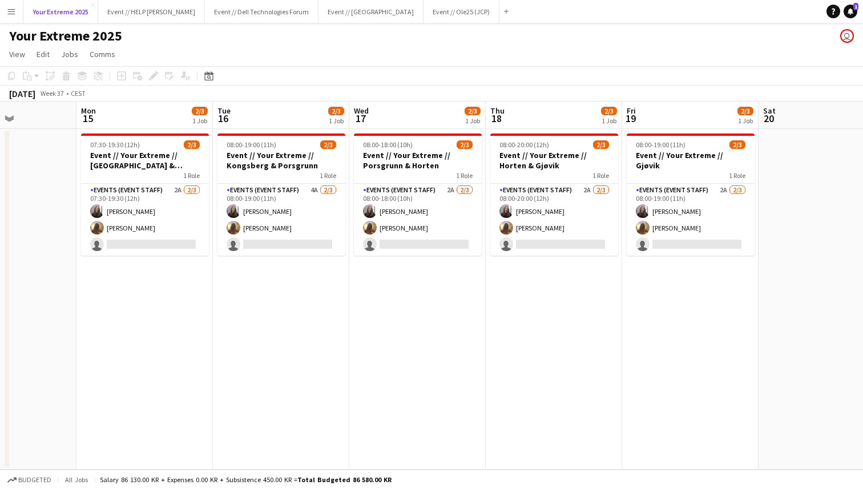
scroll to position [0, 483]
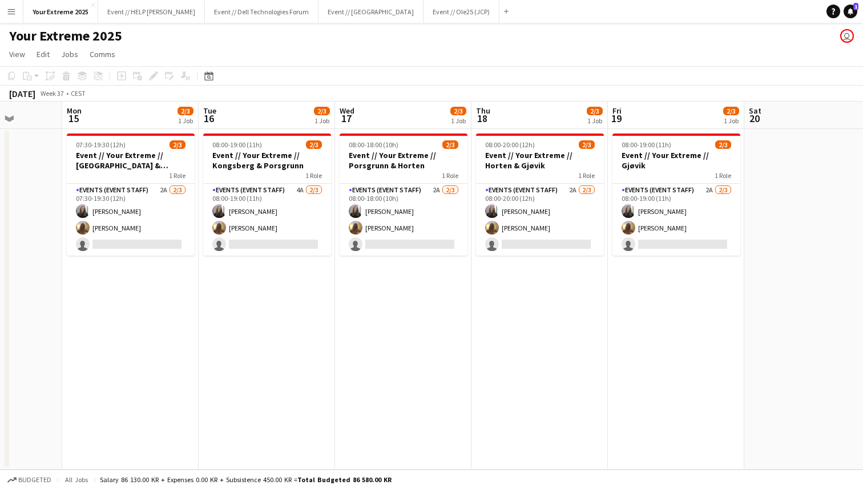
click at [785, 263] on app-date-cell at bounding box center [812, 299] width 136 height 341
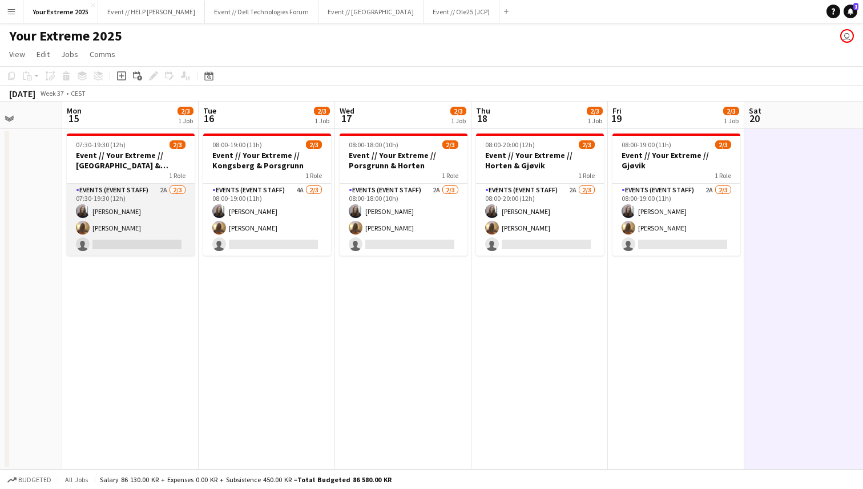
click at [137, 242] on app-card-role "Events (Event Staff) 2A 2/3 07:30-19:30 (12h) Helene Sofie Braaten Emily Fjellh…" at bounding box center [131, 220] width 128 height 72
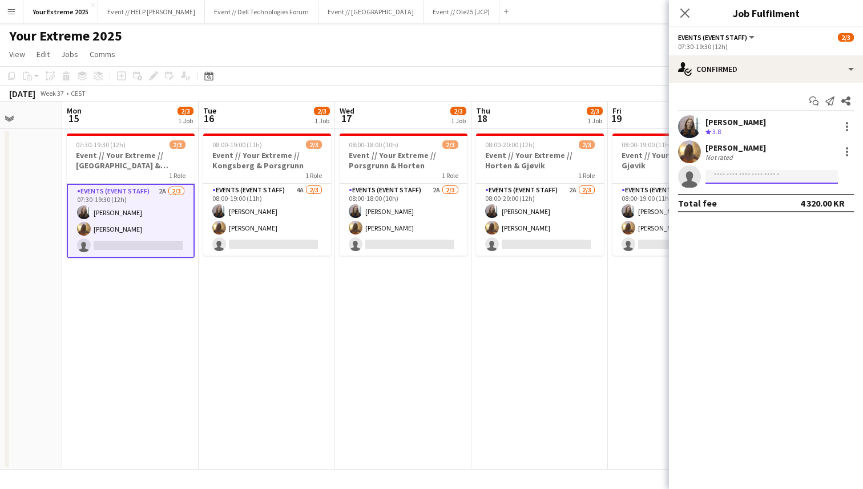
click at [734, 176] on input at bounding box center [771, 177] width 132 height 14
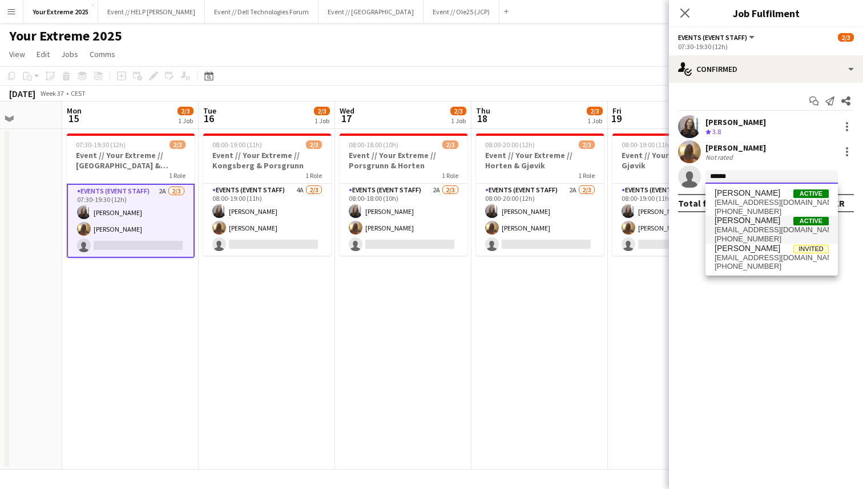
type input "******"
click at [739, 230] on span "jesperroth667@gmail.com" at bounding box center [771, 229] width 114 height 9
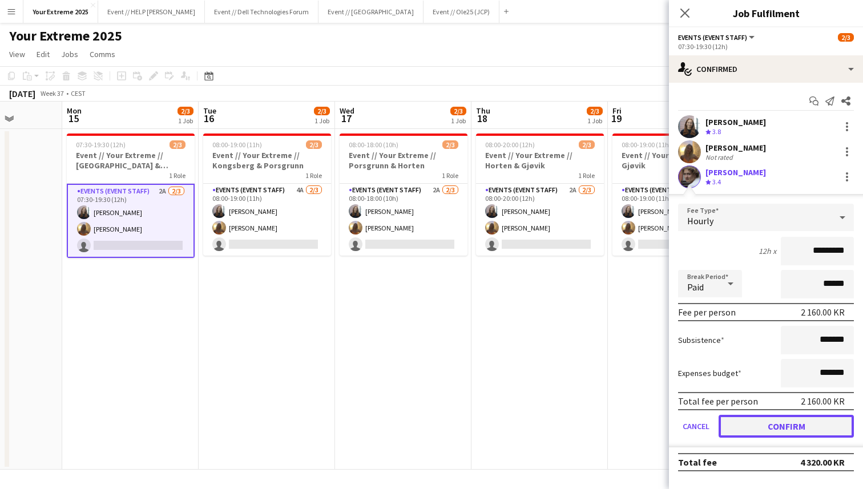
click at [776, 427] on button "Confirm" at bounding box center [785, 426] width 135 height 23
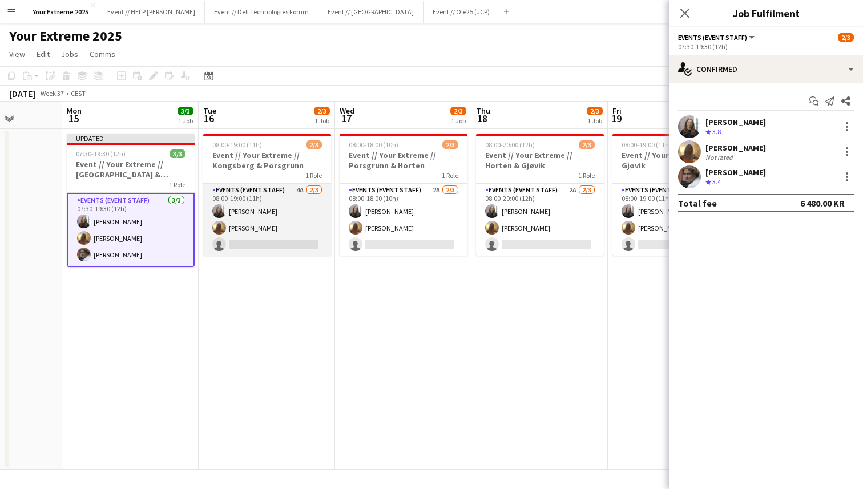
click at [279, 241] on app-card-role "Events (Event Staff) 4A 2/3 08:00-19:00 (11h) Helene Sofie Braaten Emily Fjellh…" at bounding box center [267, 220] width 128 height 72
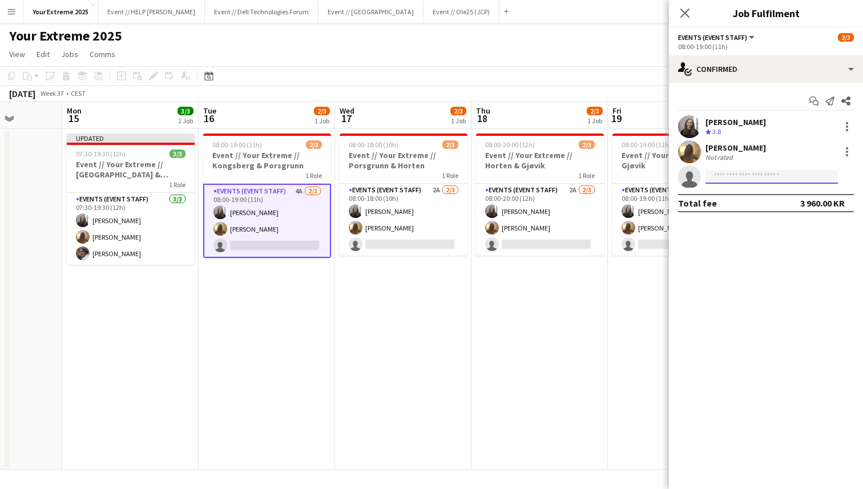
click at [737, 177] on input at bounding box center [771, 177] width 132 height 14
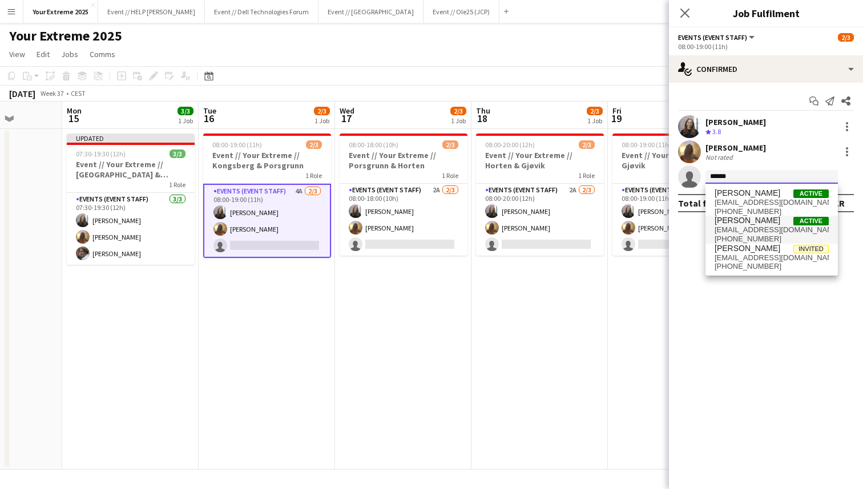
type input "******"
click at [749, 225] on span "jesperroth667@gmail.com" at bounding box center [771, 229] width 114 height 9
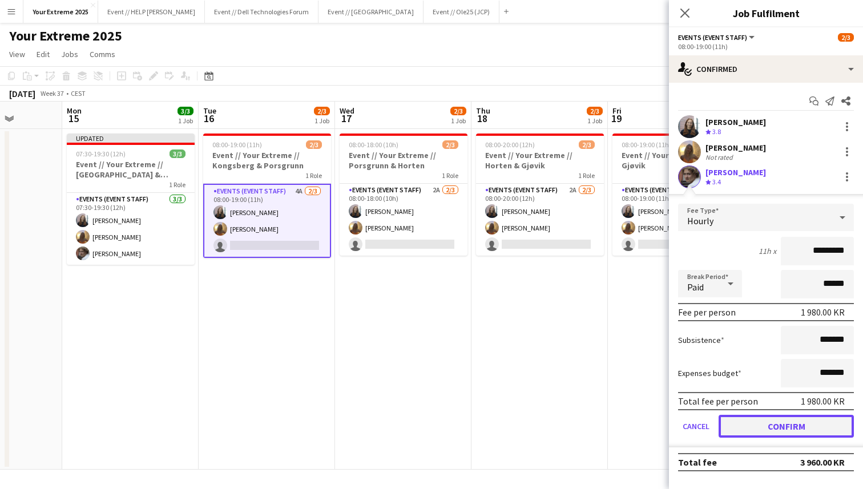
click at [768, 419] on button "Confirm" at bounding box center [785, 426] width 135 height 23
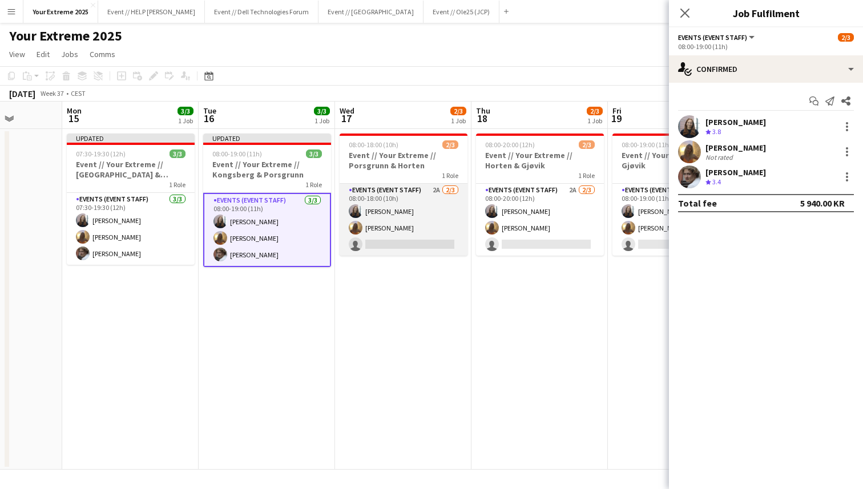
click at [403, 244] on app-card-role "Events (Event Staff) 2A 2/3 08:00-18:00 (10h) Helene Sofie Braaten Emily Fjellh…" at bounding box center [403, 220] width 128 height 72
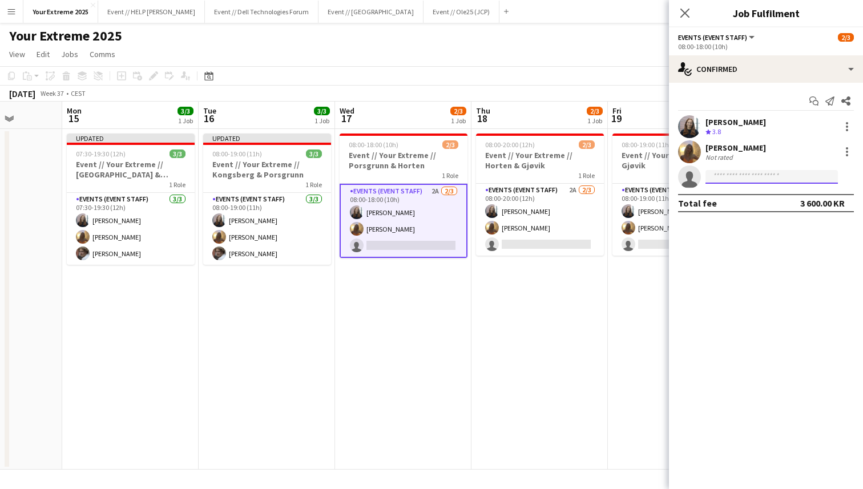
click at [741, 180] on input at bounding box center [771, 177] width 132 height 14
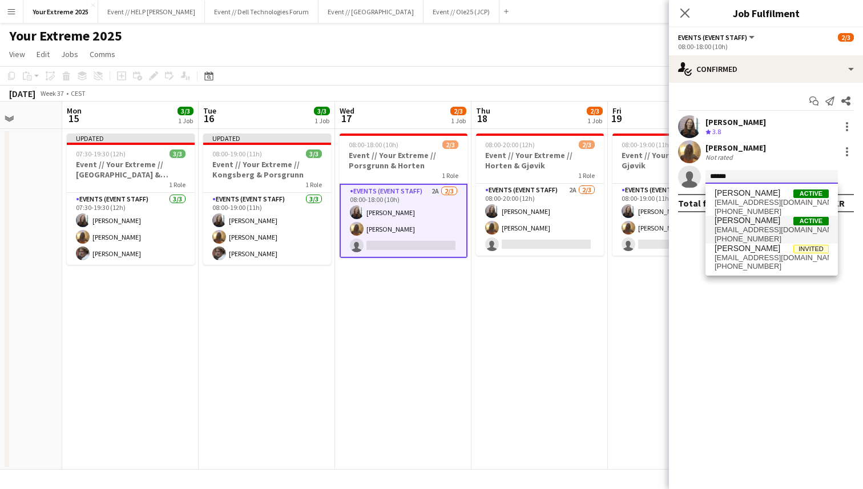
type input "******"
click at [748, 224] on span "[PERSON_NAME]" at bounding box center [747, 221] width 66 height 10
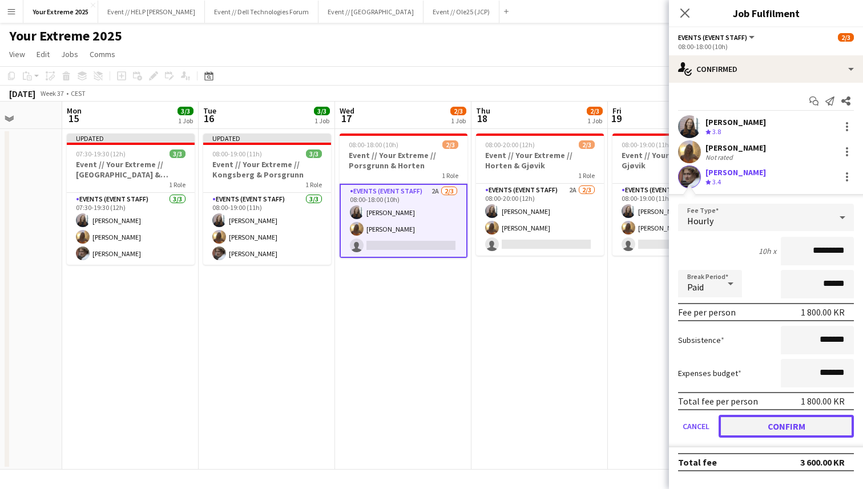
click at [769, 428] on button "Confirm" at bounding box center [785, 426] width 135 height 23
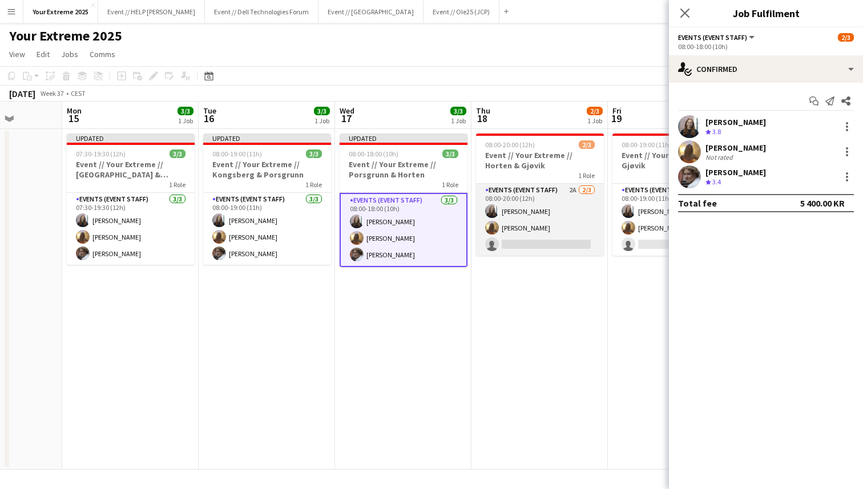
click at [554, 243] on app-card-role "Events (Event Staff) 2A 2/3 08:00-20:00 (12h) Helene Sofie Braaten Emily Fjellh…" at bounding box center [540, 220] width 128 height 72
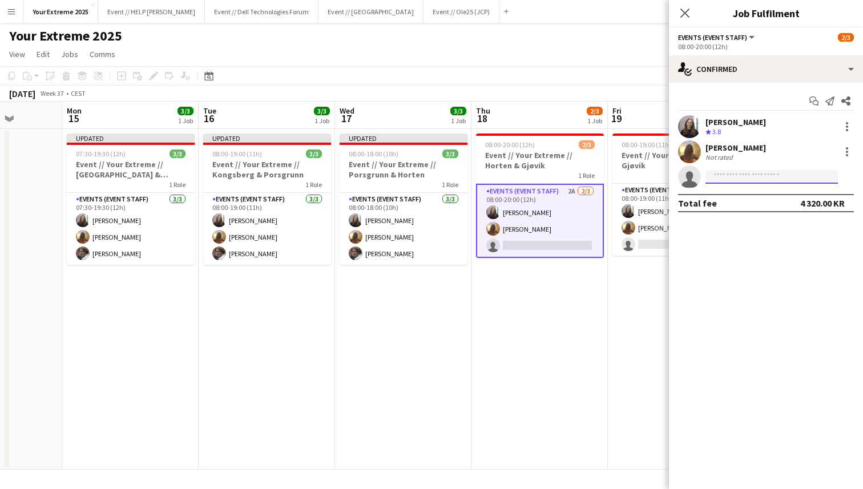
click at [760, 173] on input at bounding box center [771, 177] width 132 height 14
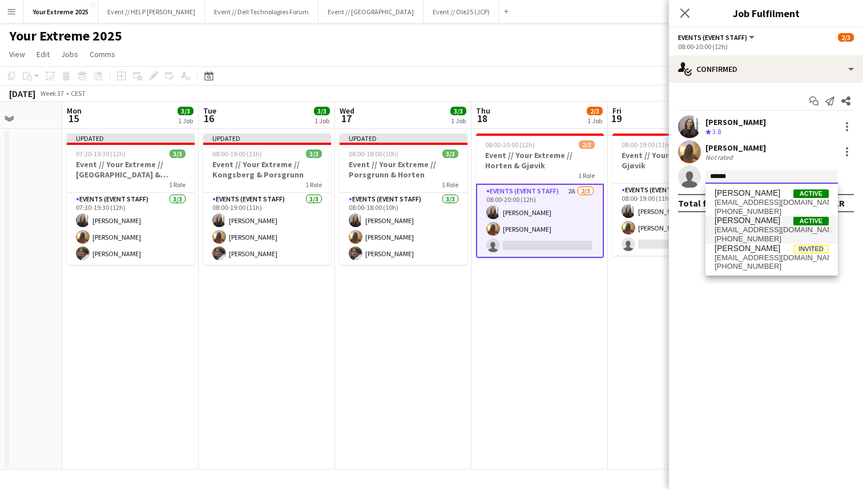
type input "******"
click at [763, 222] on span "Jesper Roth Active" at bounding box center [771, 221] width 114 height 10
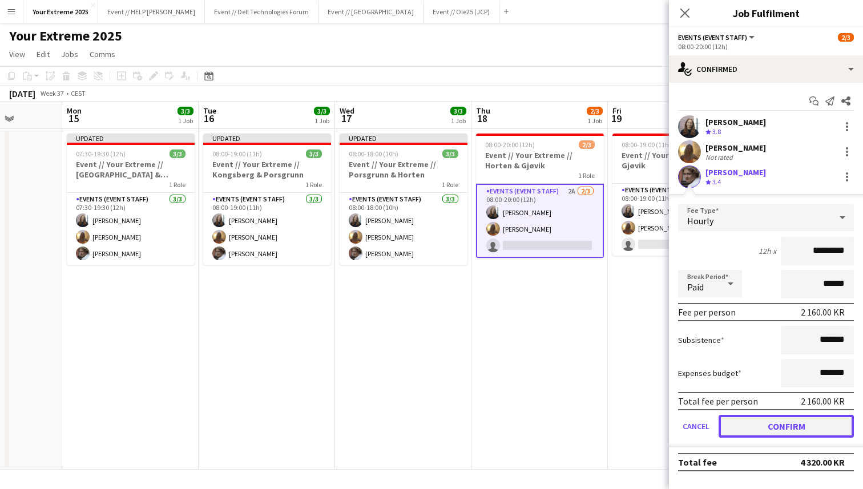
click at [768, 434] on button "Confirm" at bounding box center [785, 426] width 135 height 23
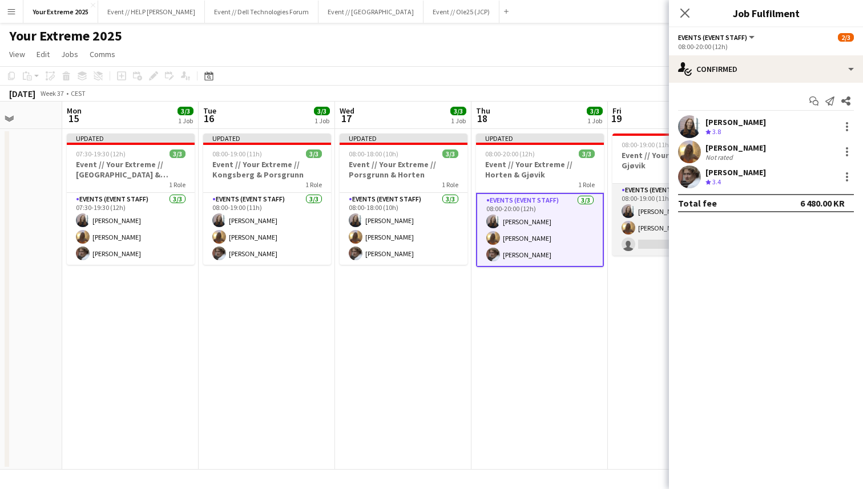
click at [645, 231] on app-card-role "Events (Event Staff) 2A 2/3 08:00-19:00 (11h) Helene Sofie Braaten Emily Fjellh…" at bounding box center [676, 220] width 128 height 72
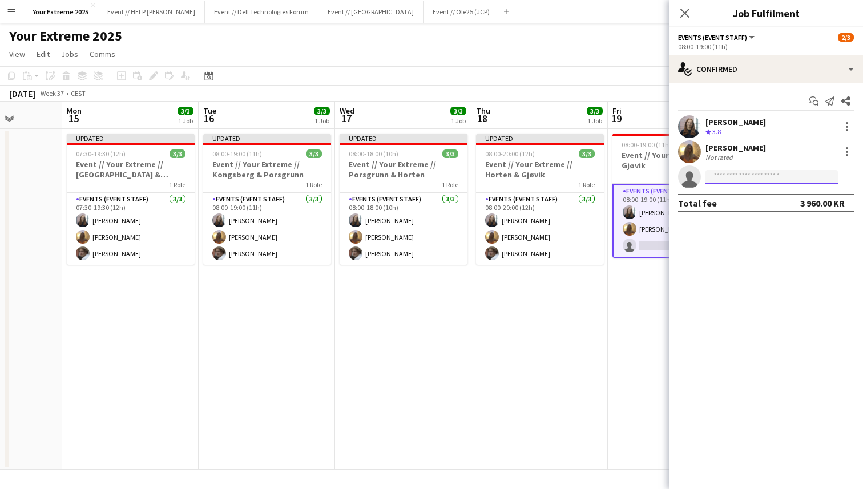
click at [746, 175] on input at bounding box center [771, 177] width 132 height 14
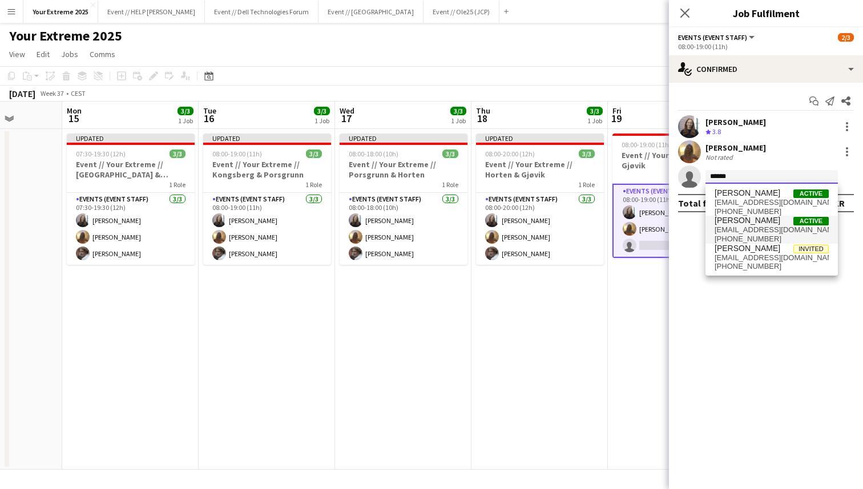
type input "******"
click at [755, 234] on span "+4740491896" at bounding box center [771, 238] width 114 height 9
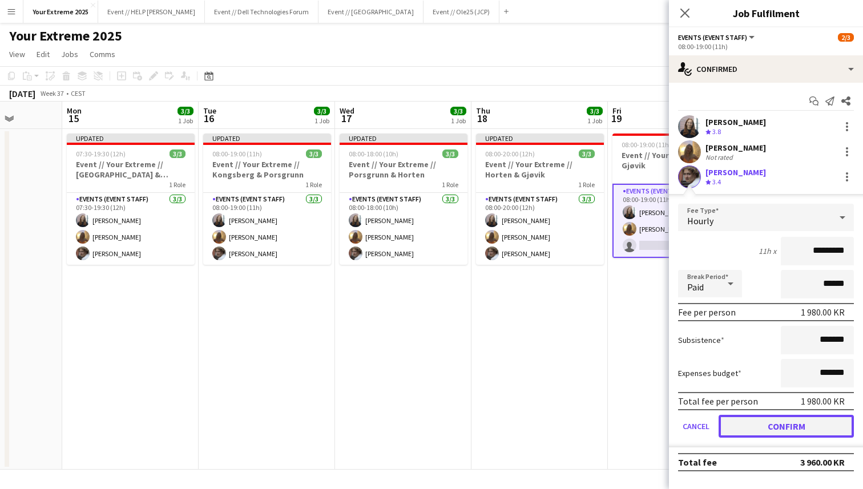
click at [738, 425] on button "Confirm" at bounding box center [785, 426] width 135 height 23
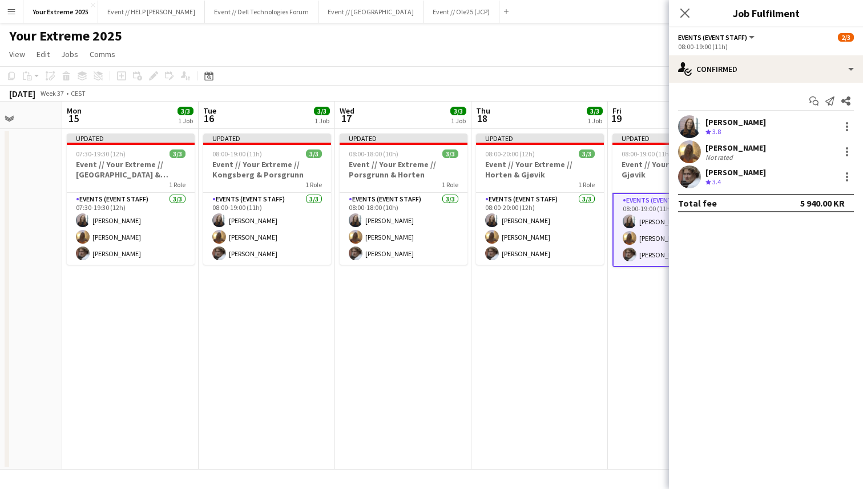
click at [641, 403] on app-date-cell "Updated 08:00-19:00 (11h) 3/3 Event // Your Extreme // Gjøvik 1 Role Events (Ev…" at bounding box center [676, 299] width 136 height 341
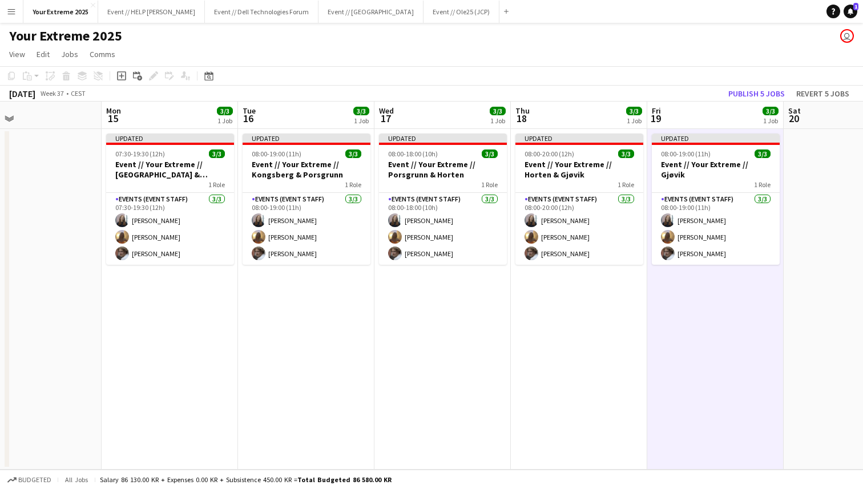
scroll to position [0, 440]
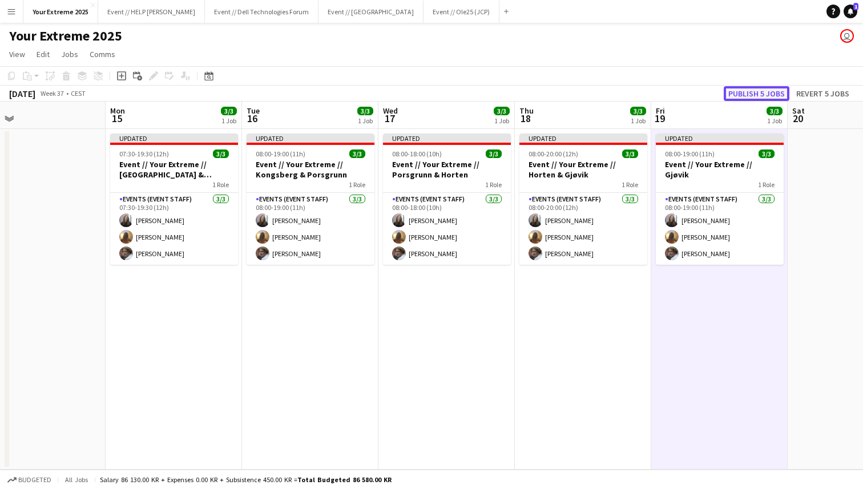
click at [748, 97] on button "Publish 5 jobs" at bounding box center [756, 93] width 66 height 15
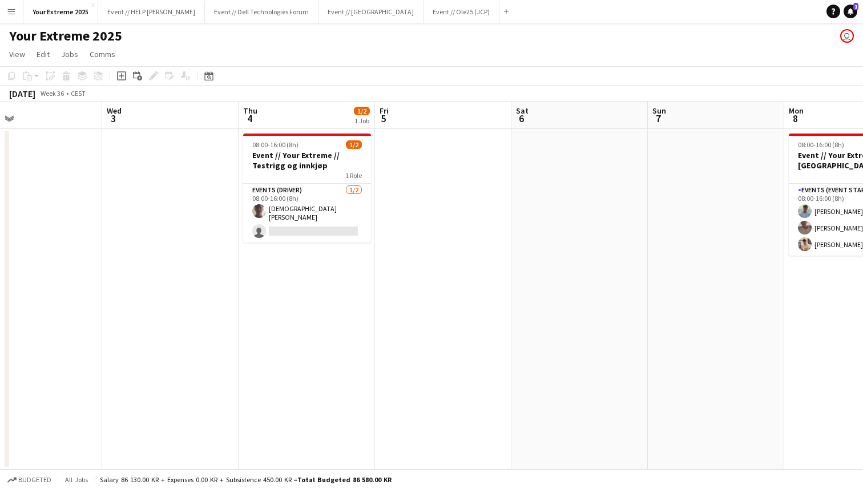
scroll to position [0, 300]
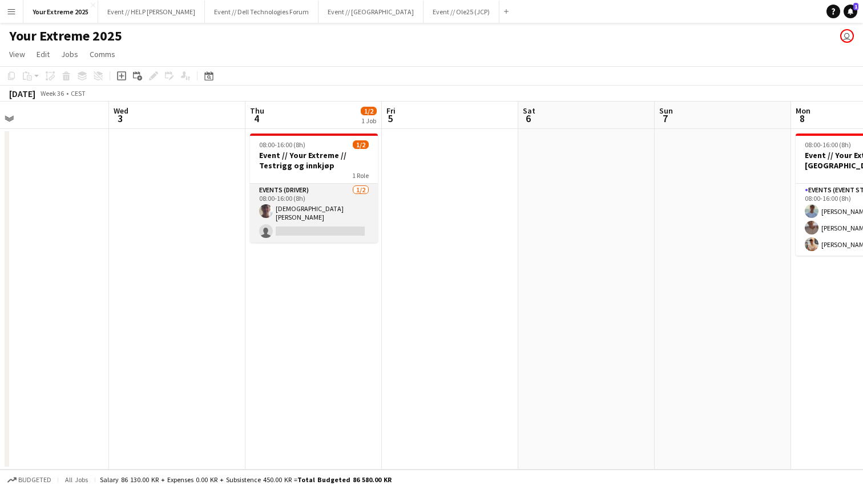
click at [317, 226] on app-card-role "Events (Driver) 1/2 08:00-16:00 (8h) Christian Tohje single-neutral-actions" at bounding box center [314, 213] width 128 height 59
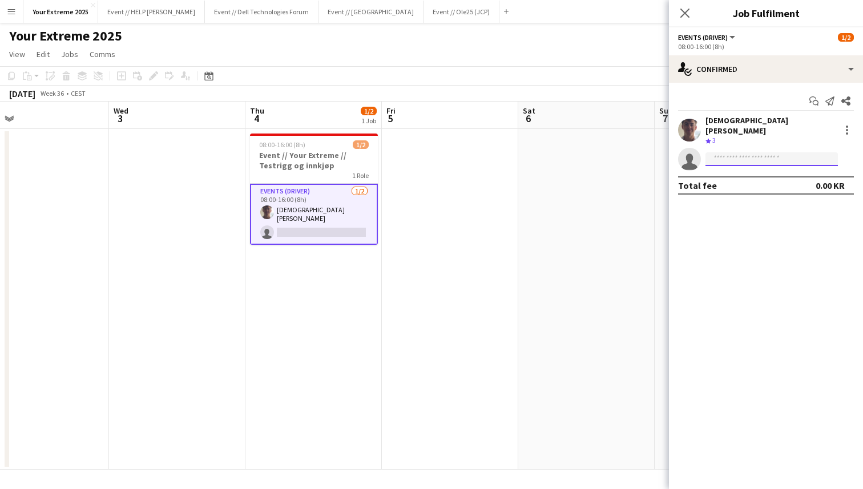
click at [770, 152] on input at bounding box center [771, 159] width 132 height 14
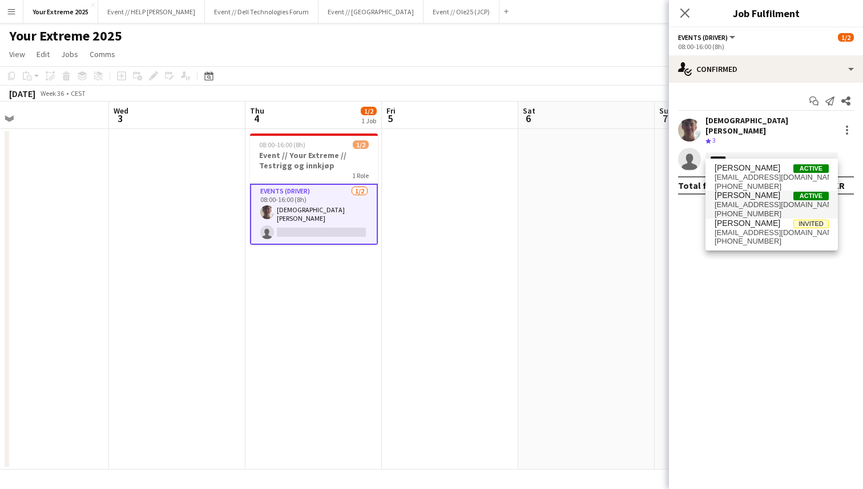
type input "******"
click at [752, 193] on span "[PERSON_NAME]" at bounding box center [747, 196] width 66 height 10
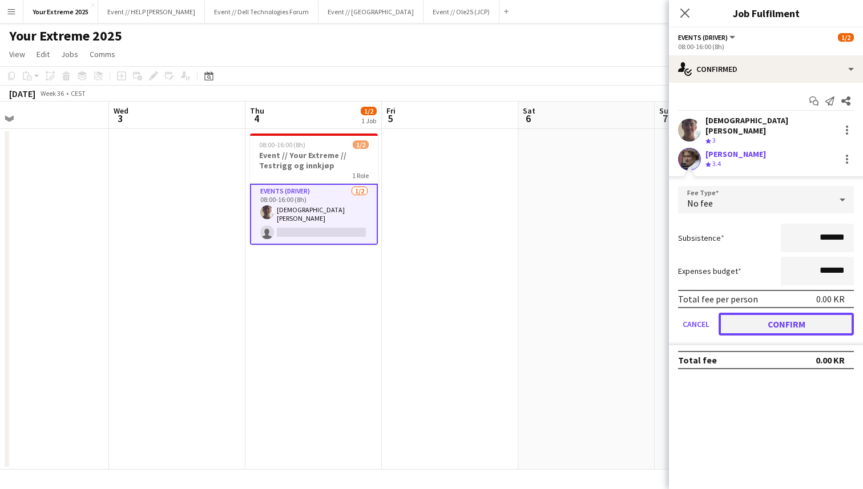
click at [761, 317] on button "Confirm" at bounding box center [785, 324] width 135 height 23
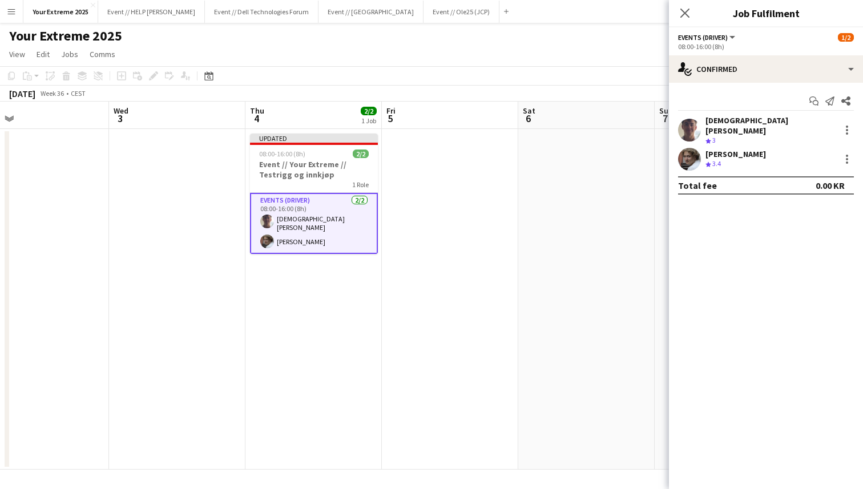
click at [617, 292] on app-date-cell at bounding box center [586, 299] width 136 height 341
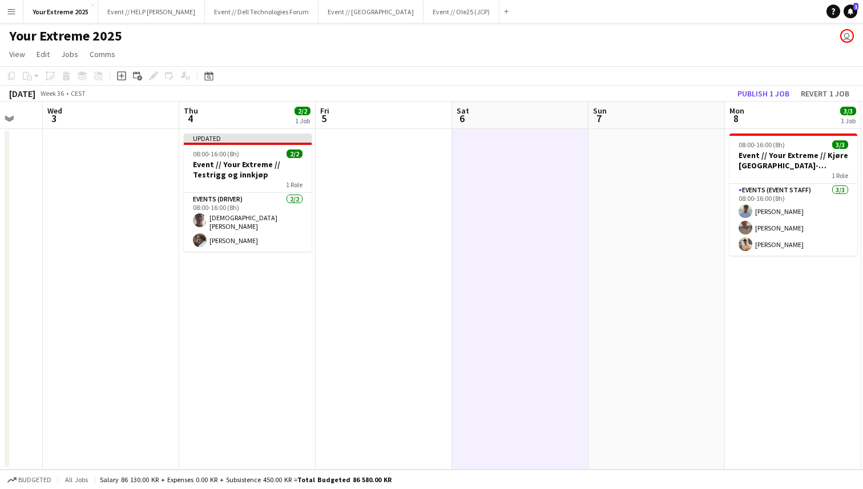
scroll to position [0, 365]
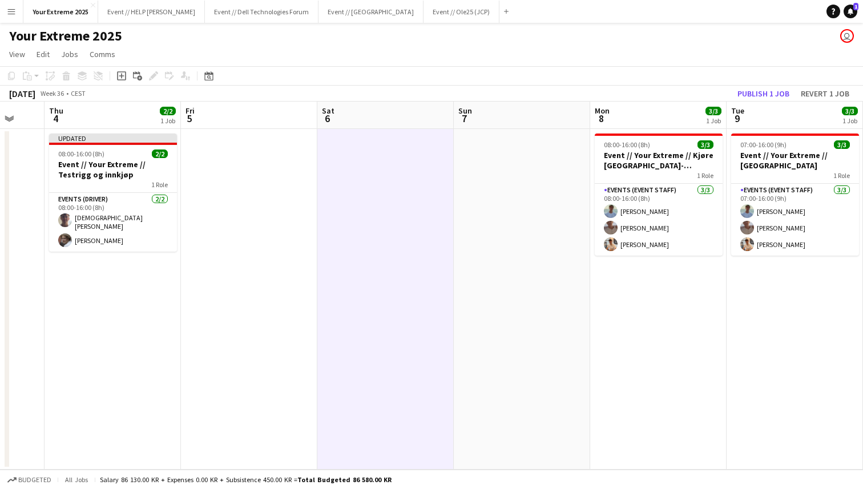
click at [262, 262] on app-date-cell at bounding box center [249, 299] width 136 height 341
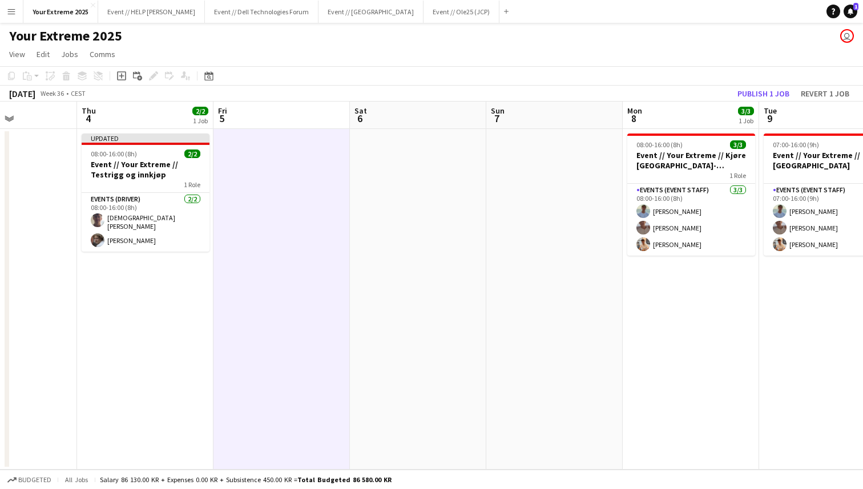
scroll to position [0, 330]
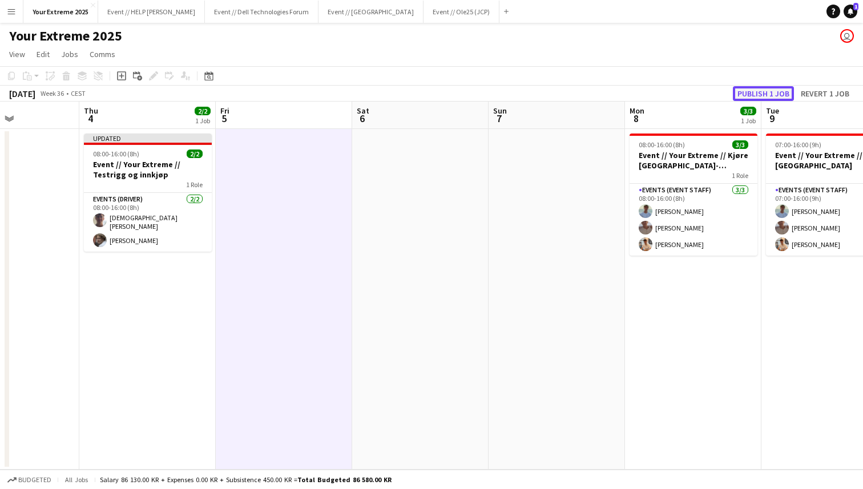
click at [764, 95] on button "Publish 1 job" at bounding box center [763, 93] width 61 height 15
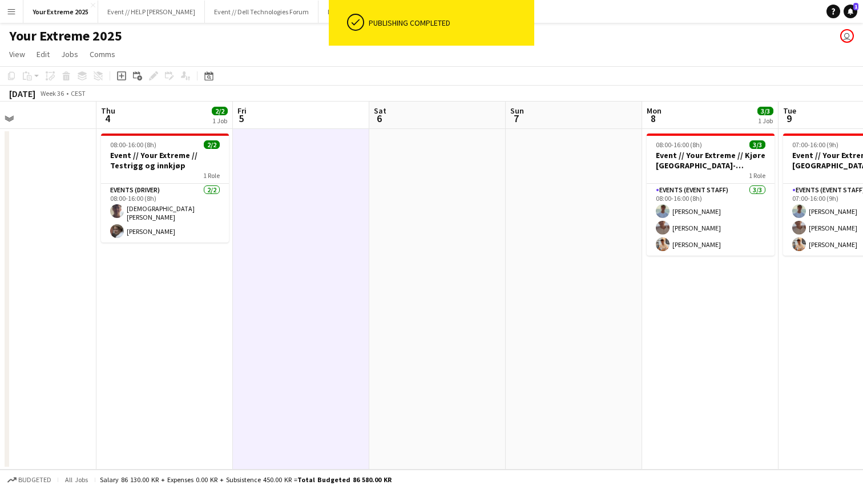
scroll to position [0, 314]
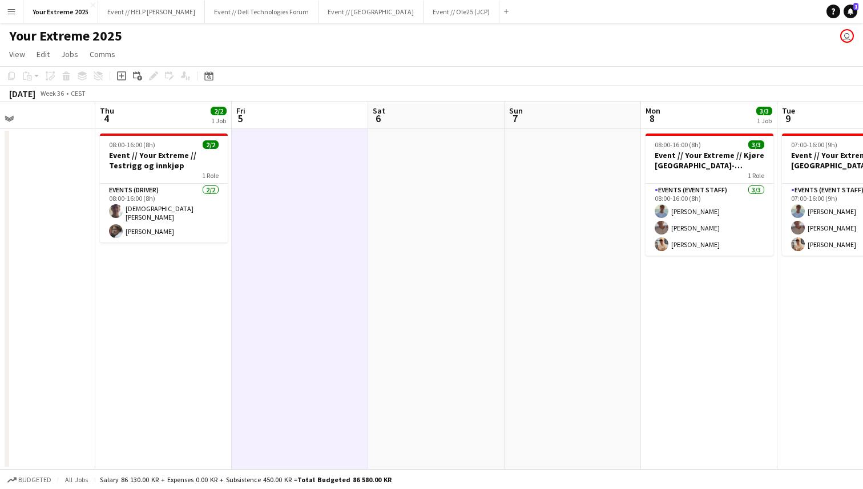
click at [417, 272] on app-date-cell at bounding box center [436, 299] width 136 height 341
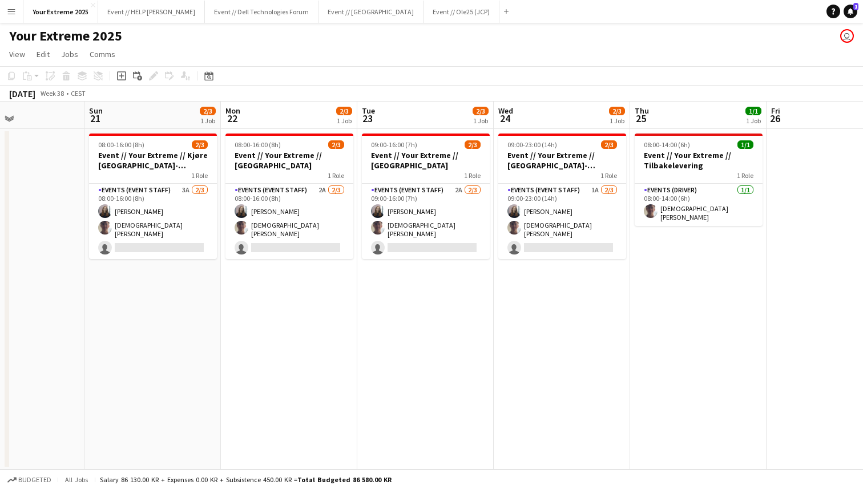
scroll to position [0, 327]
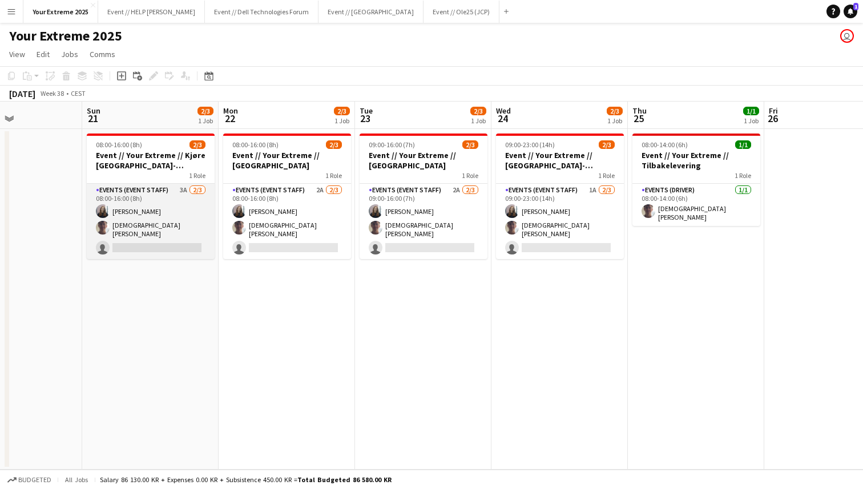
click at [167, 243] on app-card-role "Events (Event Staff) 3A 2/3 08:00-16:00 (8h) Helene Sofie Braaten Christian Toh…" at bounding box center [151, 221] width 128 height 75
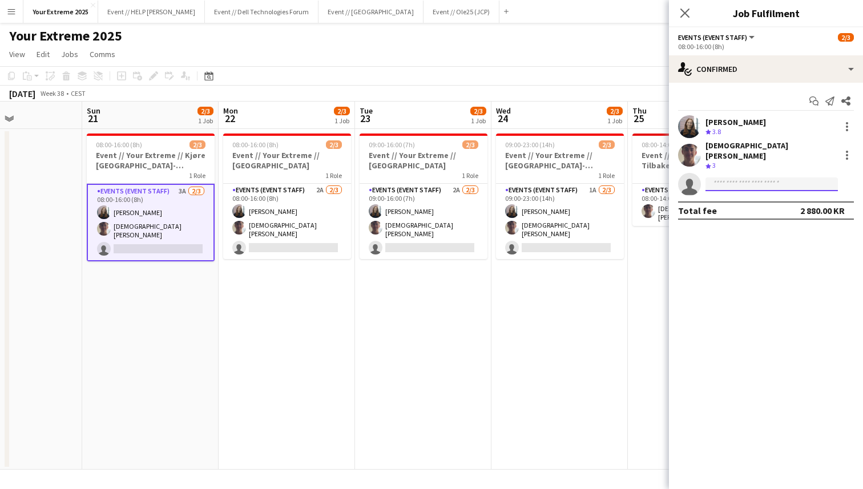
click at [760, 177] on input at bounding box center [771, 184] width 132 height 14
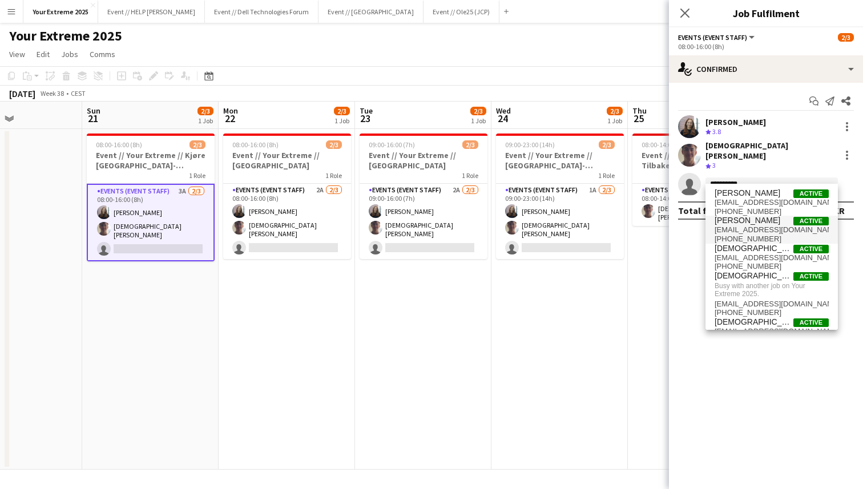
type input "*********"
click at [756, 227] on span "christiansmelhus@gmail.com" at bounding box center [771, 229] width 114 height 9
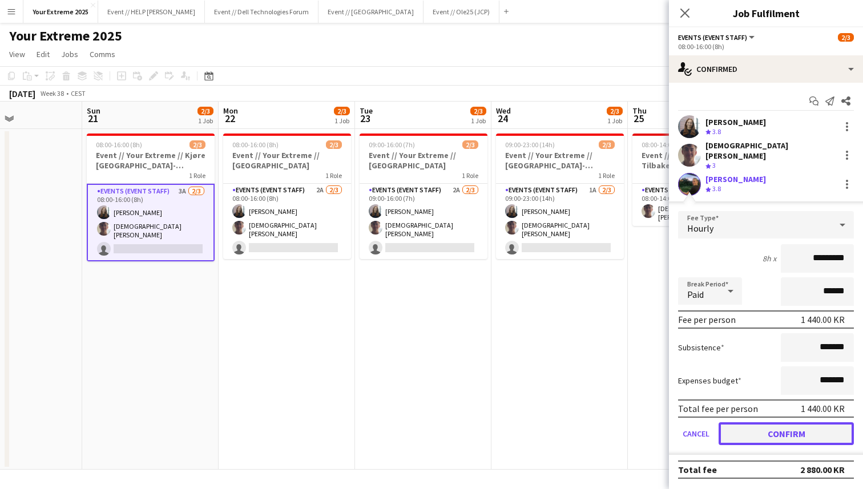
click at [775, 432] on button "Confirm" at bounding box center [785, 433] width 135 height 23
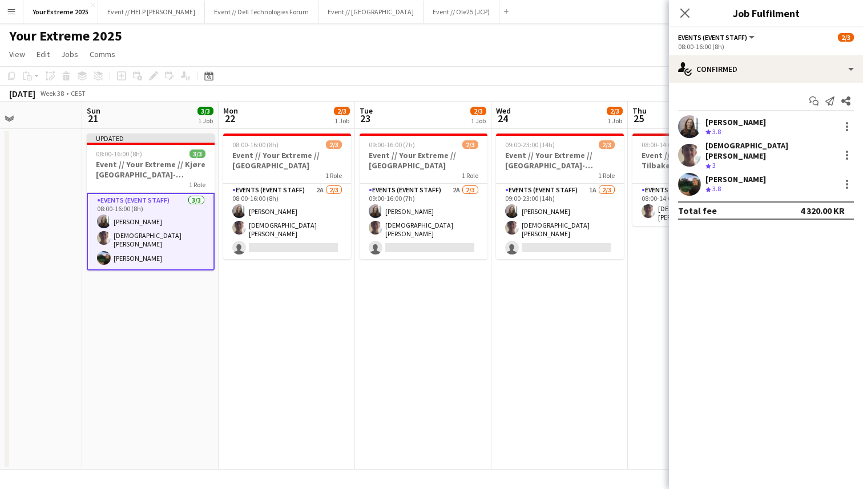
click at [689, 182] on app-user-avatar at bounding box center [689, 184] width 23 height 23
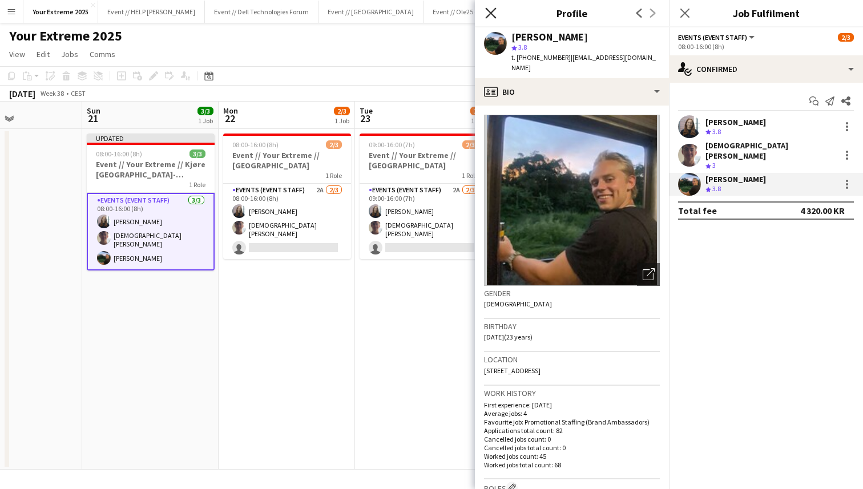
click at [490, 14] on icon at bounding box center [490, 12] width 11 height 11
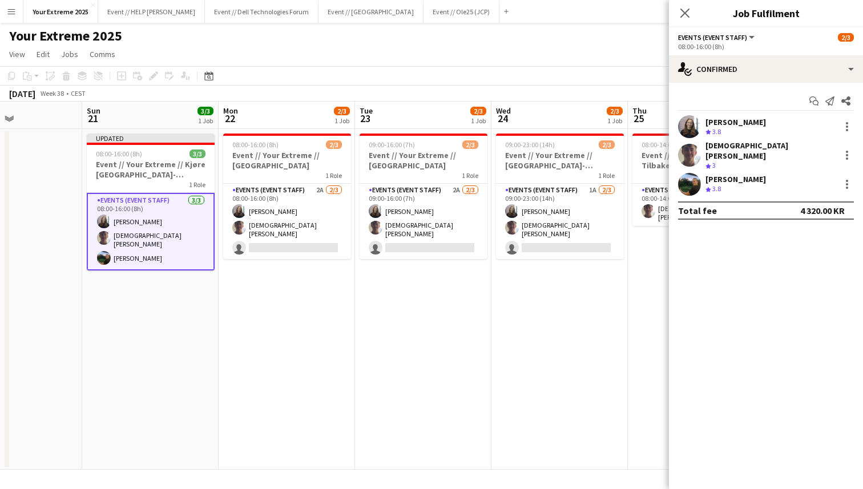
click at [691, 180] on app-user-avatar at bounding box center [689, 184] width 23 height 23
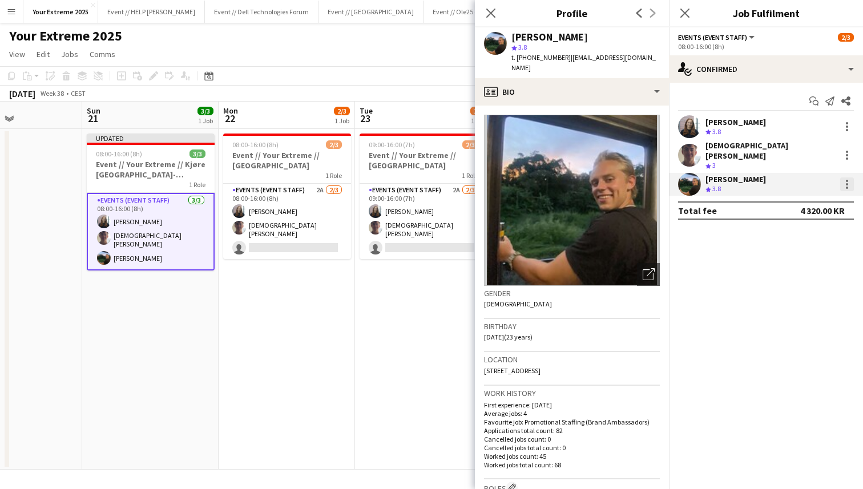
click at [844, 177] on div at bounding box center [847, 184] width 14 height 14
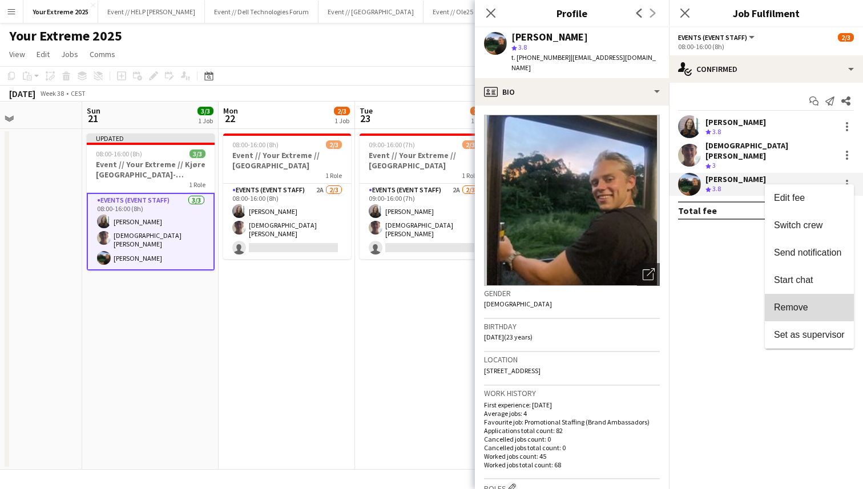
click at [804, 305] on span "Remove" at bounding box center [791, 307] width 34 height 10
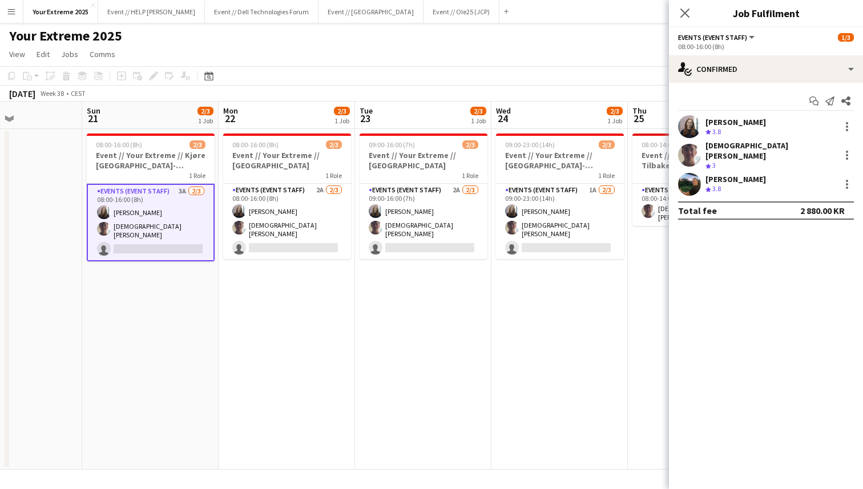
click at [528, 365] on app-date-cell "09:00-23:00 (14h) 2/3 Event // Your Extreme // Trondheim-Oslo 1 Role Events (Ev…" at bounding box center [559, 299] width 136 height 341
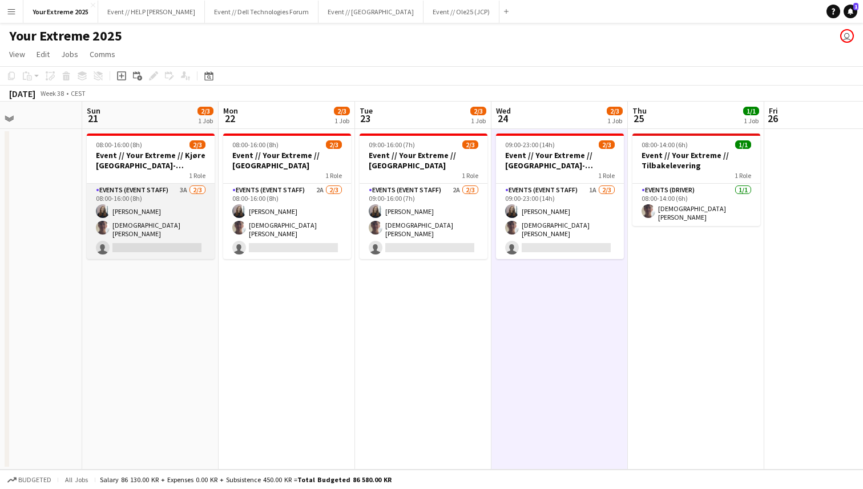
click at [154, 239] on app-card-role "Events (Event Staff) 3A 2/3 08:00-16:00 (8h) Helene Sofie Braaten Christian Toh…" at bounding box center [151, 221] width 128 height 75
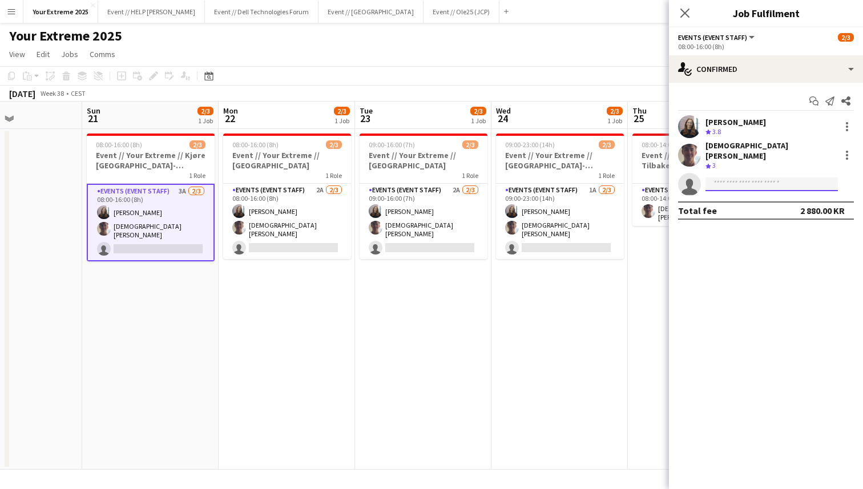
click at [746, 179] on input at bounding box center [771, 184] width 132 height 14
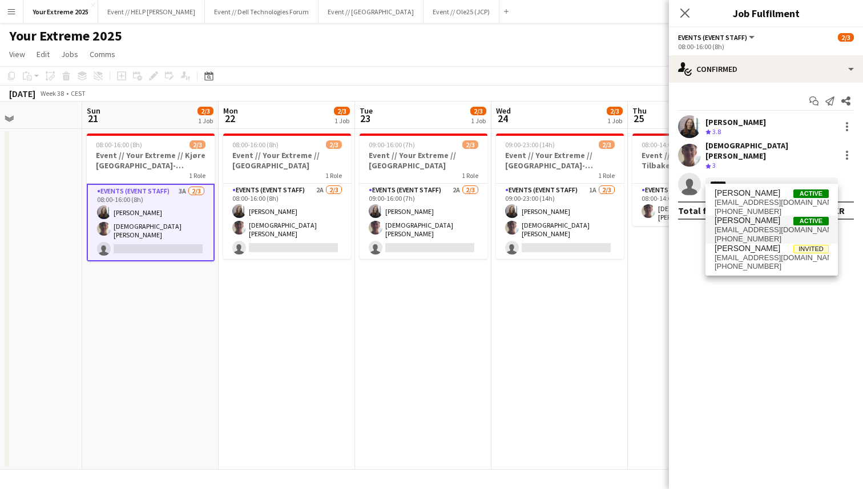
type input "******"
click at [747, 231] on span "jesperroth667@gmail.com" at bounding box center [771, 229] width 114 height 9
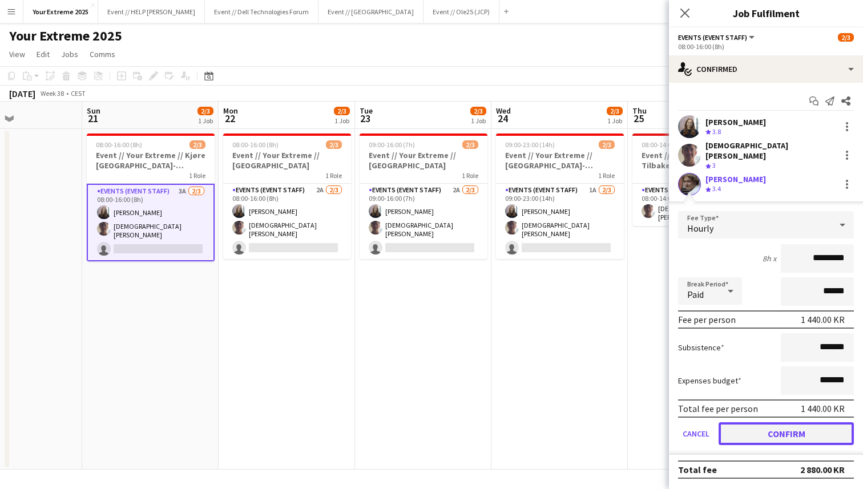
click at [773, 432] on button "Confirm" at bounding box center [785, 433] width 135 height 23
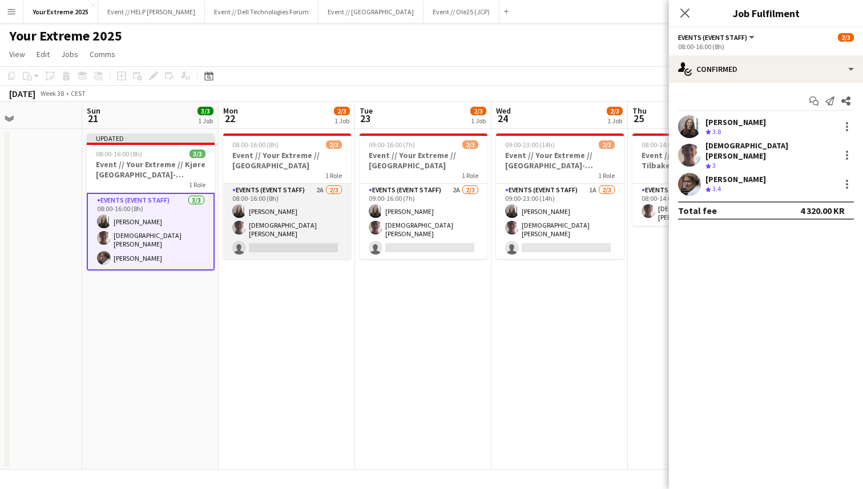
click at [285, 250] on app-card-role "Events (Event Staff) 2A 2/3 08:00-16:00 (8h) Helene Sofie Braaten Christian Toh…" at bounding box center [287, 221] width 128 height 75
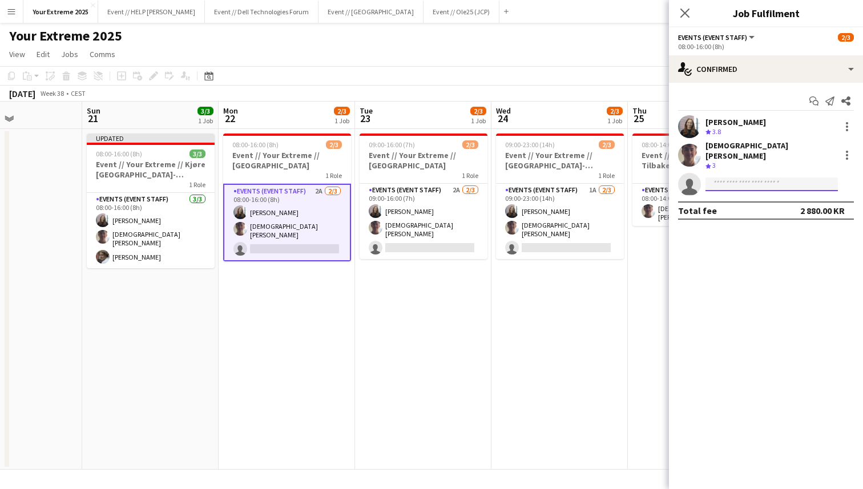
click at [765, 177] on input at bounding box center [771, 184] width 132 height 14
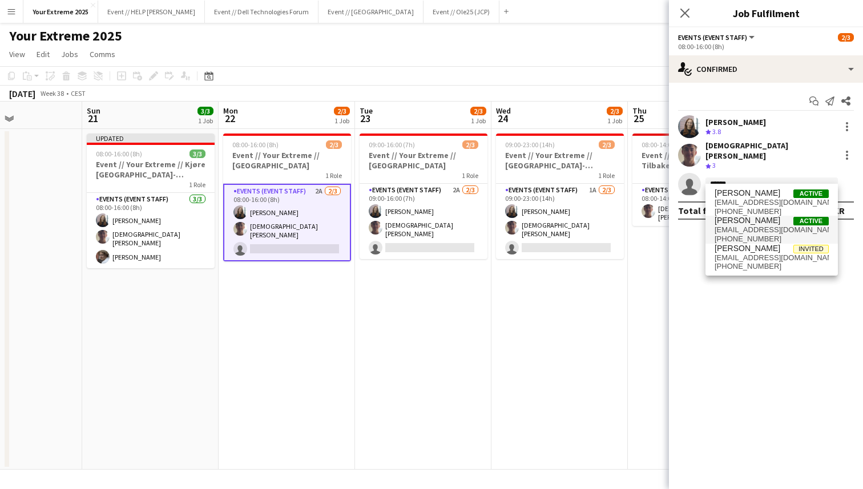
type input "******"
click at [752, 225] on span "jesperroth667@gmail.com" at bounding box center [771, 229] width 114 height 9
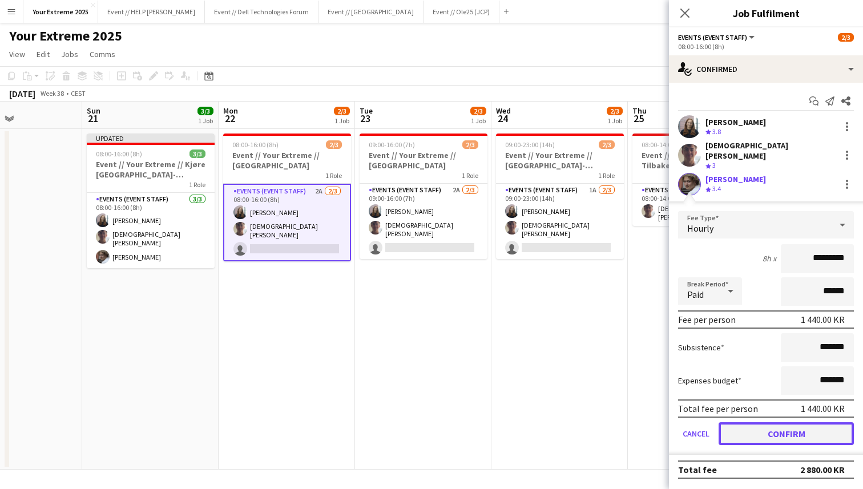
click at [736, 422] on button "Confirm" at bounding box center [785, 433] width 135 height 23
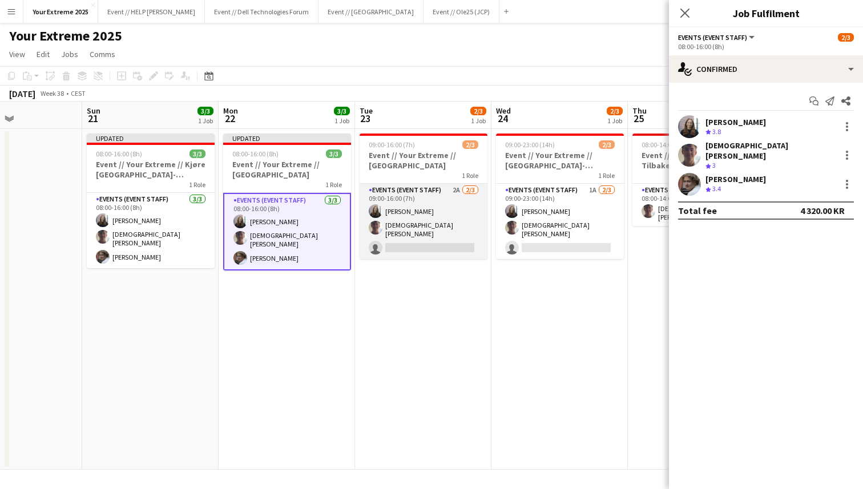
click at [421, 246] on app-card-role "Events (Event Staff) 2A 2/3 09:00-16:00 (7h) Helene Sofie Braaten Christian Toh…" at bounding box center [423, 221] width 128 height 75
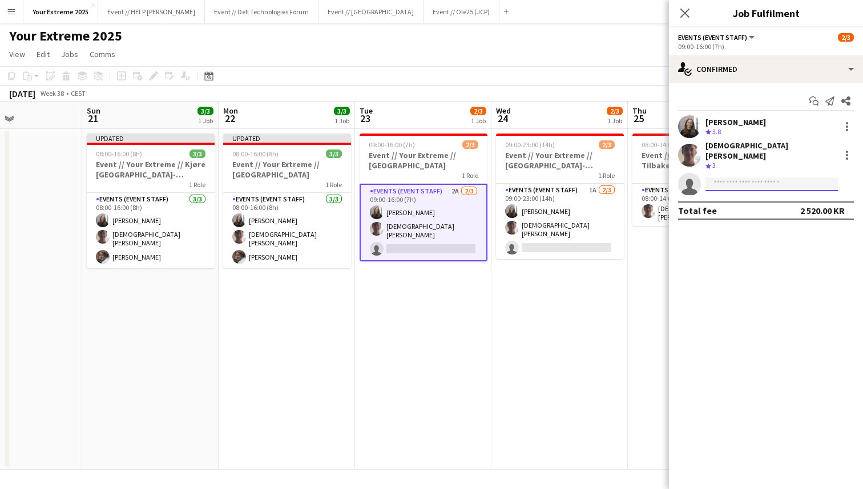
click at [782, 177] on input at bounding box center [771, 184] width 132 height 14
type input "******"
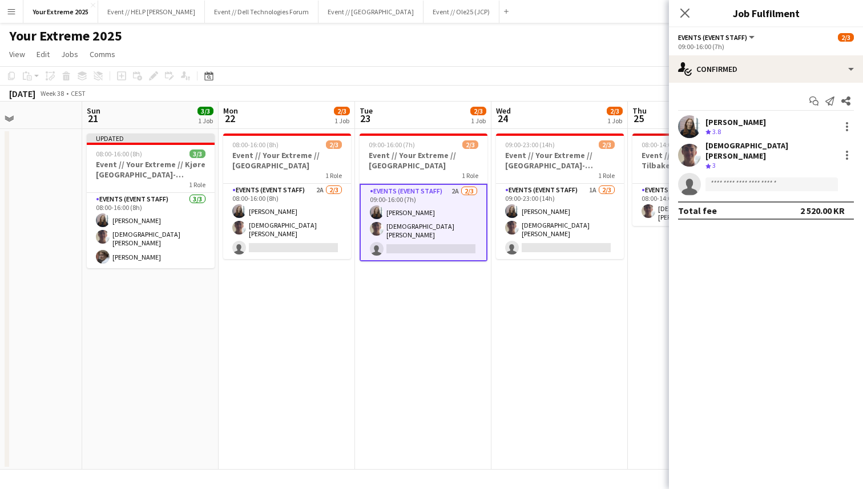
click at [273, 359] on app-date-cell "08:00-16:00 (8h) 2/3 Event // Your Extreme // Trondheim 1 Role Events (Event St…" at bounding box center [287, 299] width 136 height 341
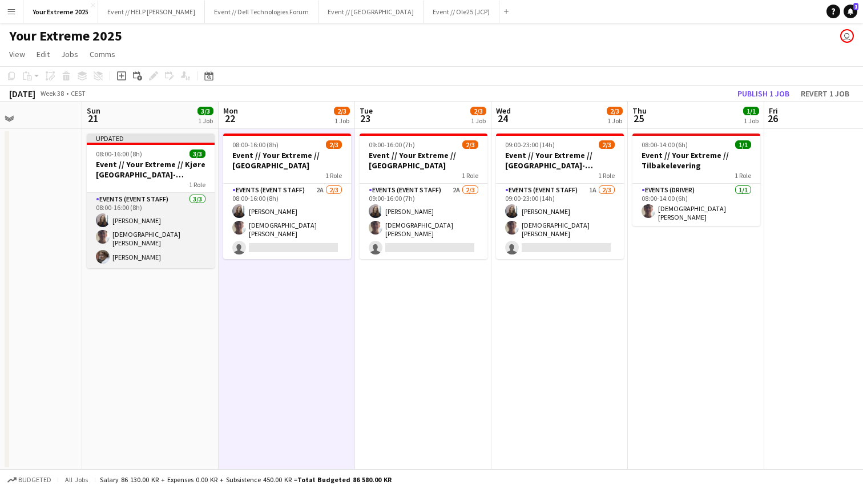
click at [127, 254] on app-card-role "Events (Event Staff) 3/3 08:00-16:00 (8h) Helene Sofie Braaten Christian Tohje …" at bounding box center [151, 230] width 128 height 75
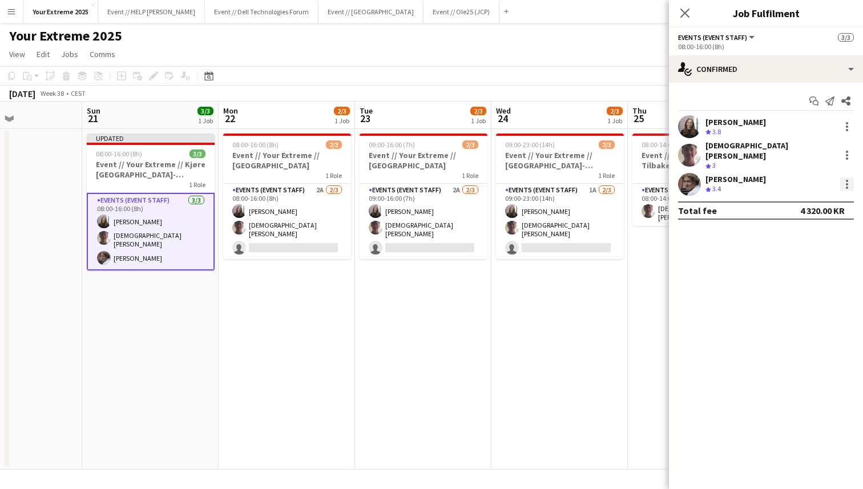
click at [846, 183] on div at bounding box center [847, 184] width 2 height 2
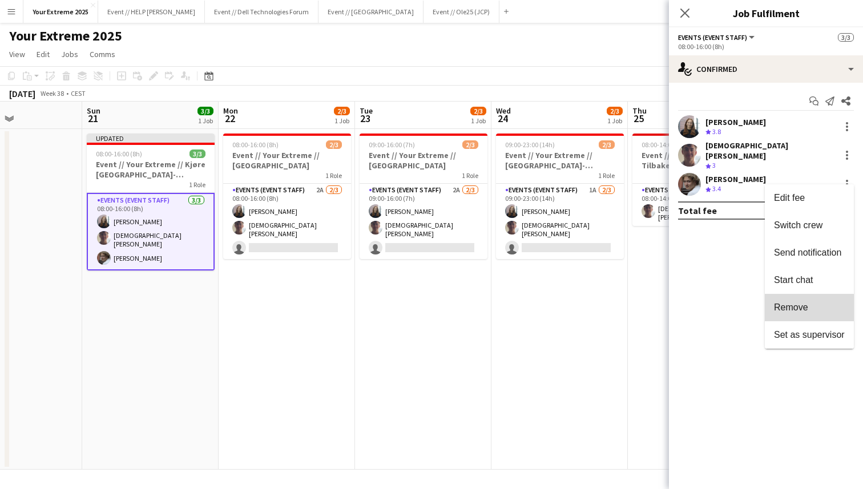
click at [809, 310] on span "Remove" at bounding box center [809, 307] width 71 height 10
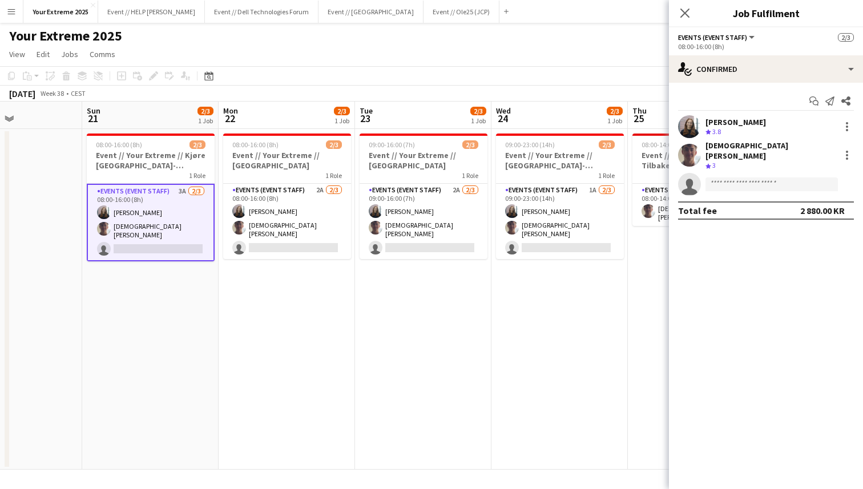
click at [52, 301] on app-date-cell at bounding box center [14, 299] width 136 height 341
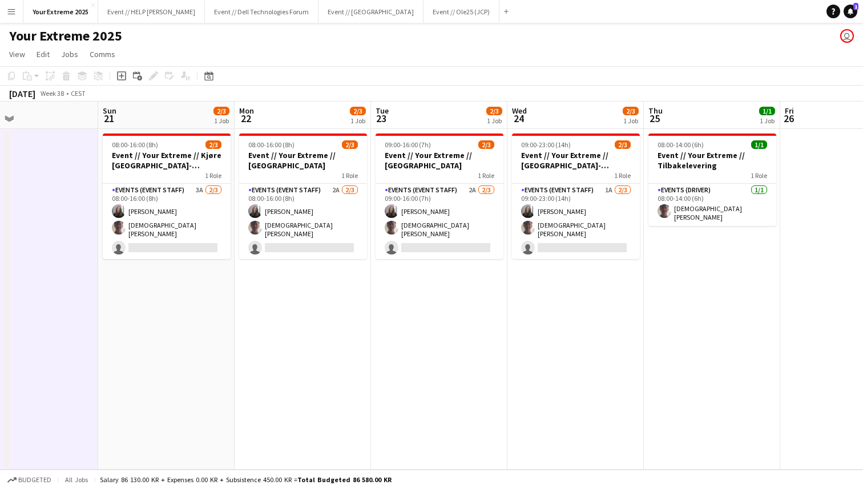
scroll to position [0, 325]
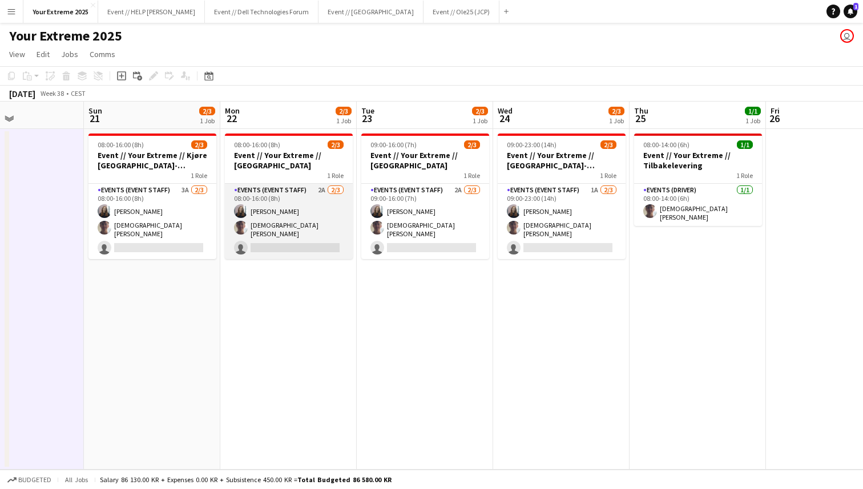
click at [285, 243] on app-card-role "Events (Event Staff) 2A 2/3 08:00-16:00 (8h) Helene Sofie Braaten Christian Toh…" at bounding box center [289, 221] width 128 height 75
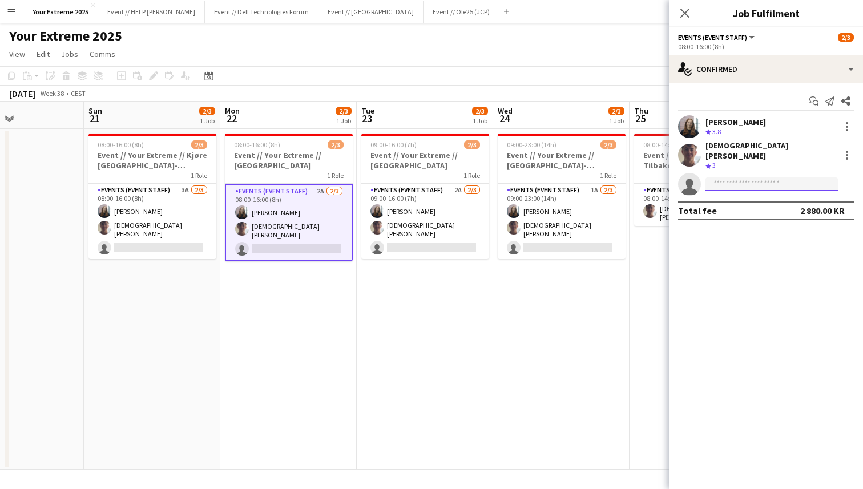
click at [737, 180] on input at bounding box center [771, 184] width 132 height 14
type input "*"
type input "******"
click at [733, 203] on span "johanwaagetrulserud02@gmail.com" at bounding box center [771, 202] width 114 height 9
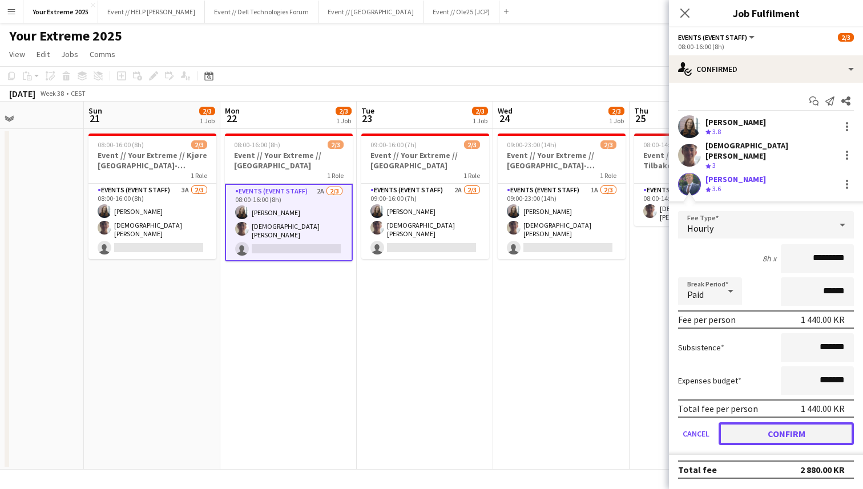
click at [769, 422] on button "Confirm" at bounding box center [785, 433] width 135 height 23
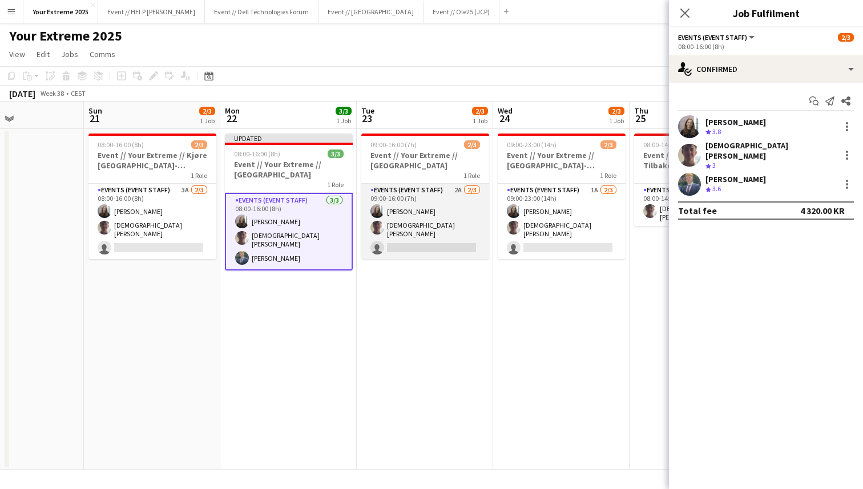
click at [409, 242] on app-card-role "Events (Event Staff) 2A 2/3 09:00-16:00 (7h) Helene Sofie Braaten Christian Toh…" at bounding box center [425, 221] width 128 height 75
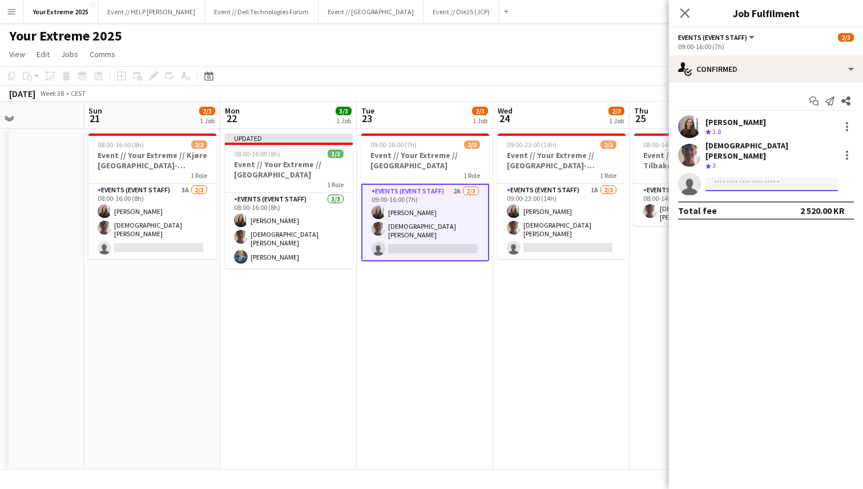
click at [754, 177] on input at bounding box center [771, 184] width 132 height 14
type input "******"
click at [754, 212] on span "+4747226263" at bounding box center [771, 211] width 114 height 9
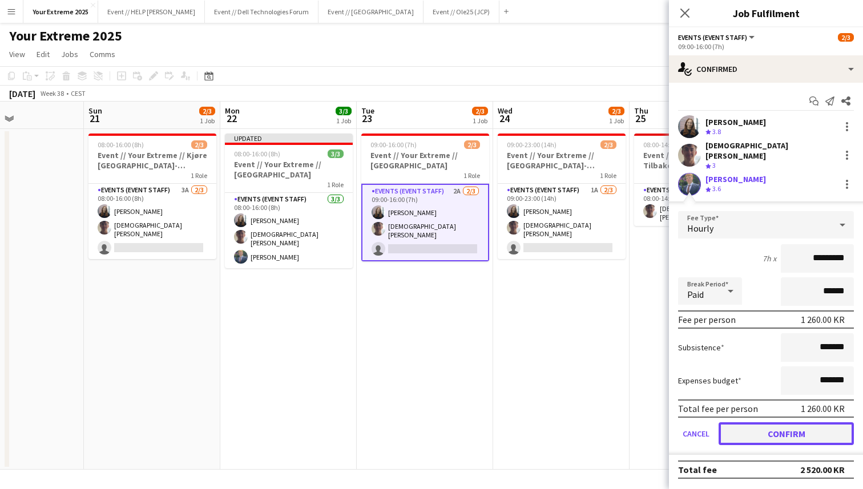
click at [763, 430] on button "Confirm" at bounding box center [785, 433] width 135 height 23
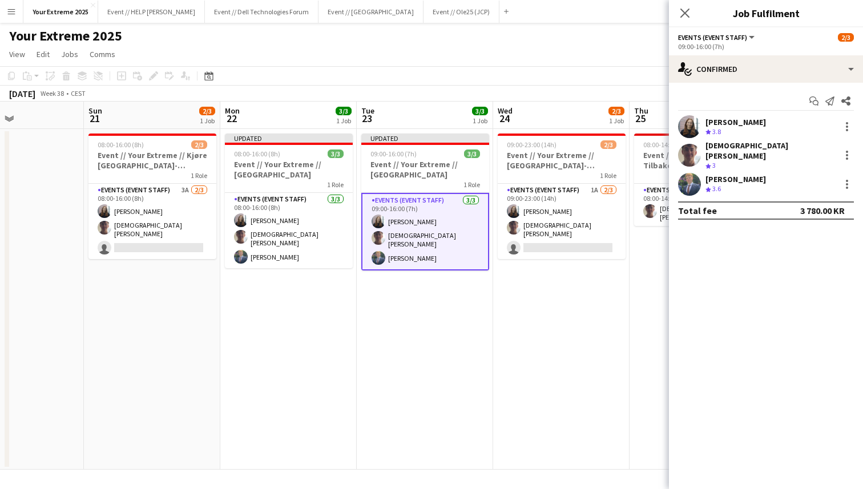
click at [563, 368] on app-date-cell "09:00-23:00 (14h) 2/3 Event // Your Extreme // Trondheim-Oslo 1 Role Events (Ev…" at bounding box center [561, 299] width 136 height 341
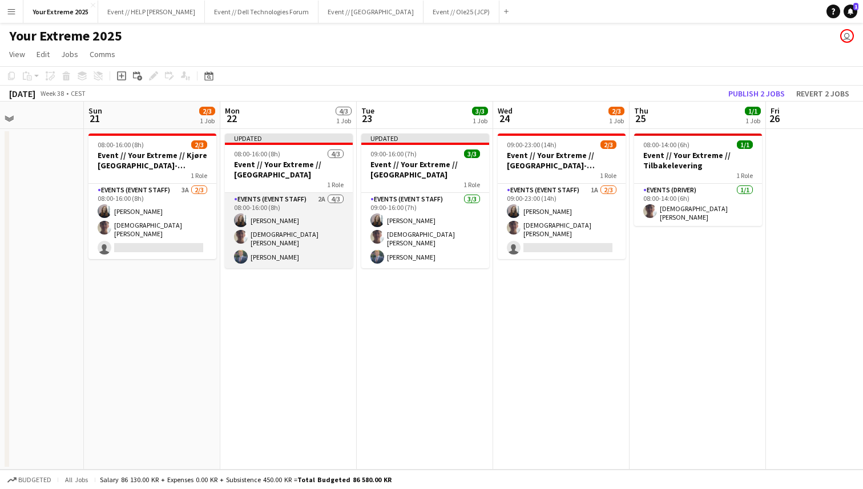
click at [303, 251] on app-card-role "Events (Event Staff) 2A 4/3 08:00-16:00 (8h) Helene Sofie Braaten Christian Toh…" at bounding box center [289, 230] width 128 height 75
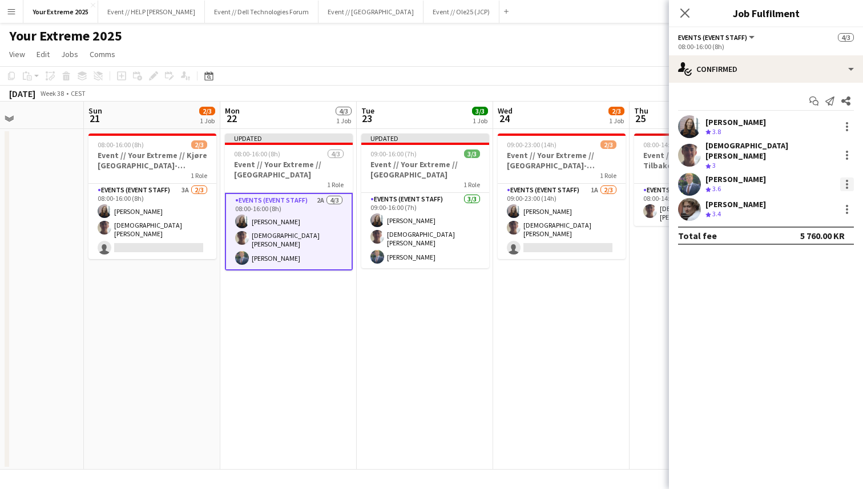
click at [846, 187] on div at bounding box center [847, 188] width 2 height 2
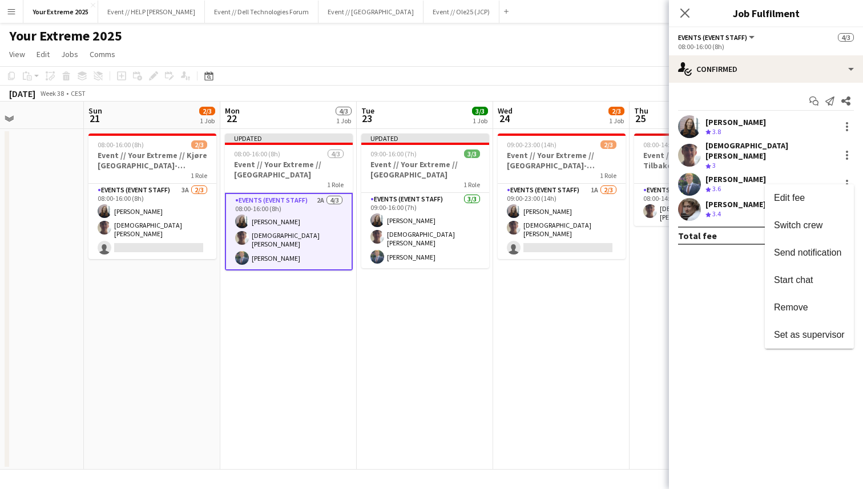
click at [600, 361] on div at bounding box center [431, 244] width 863 height 489
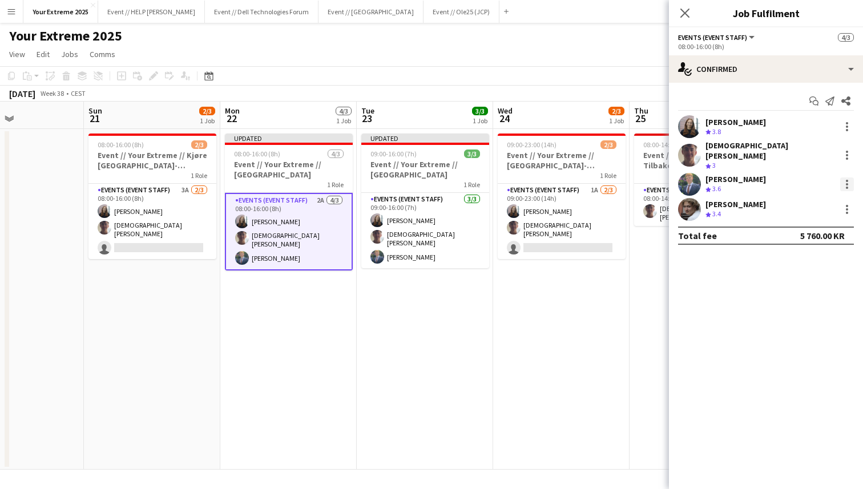
click at [847, 183] on div at bounding box center [847, 184] width 2 height 2
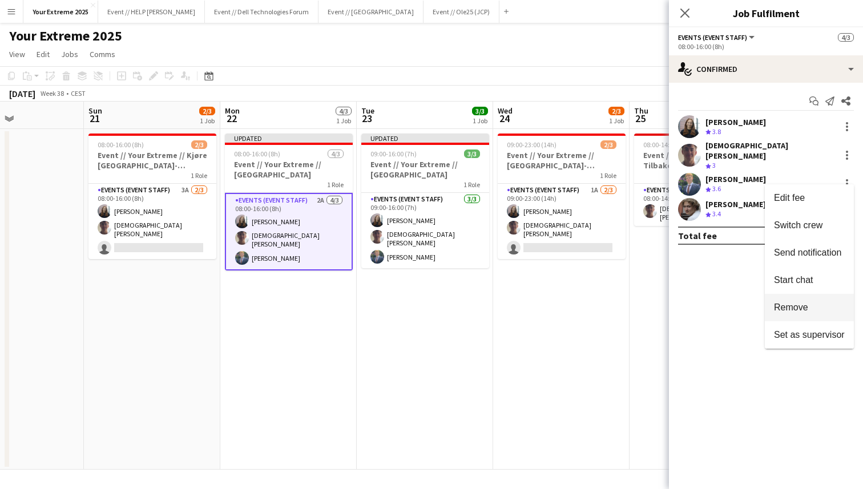
click at [787, 309] on span "Remove" at bounding box center [791, 307] width 34 height 10
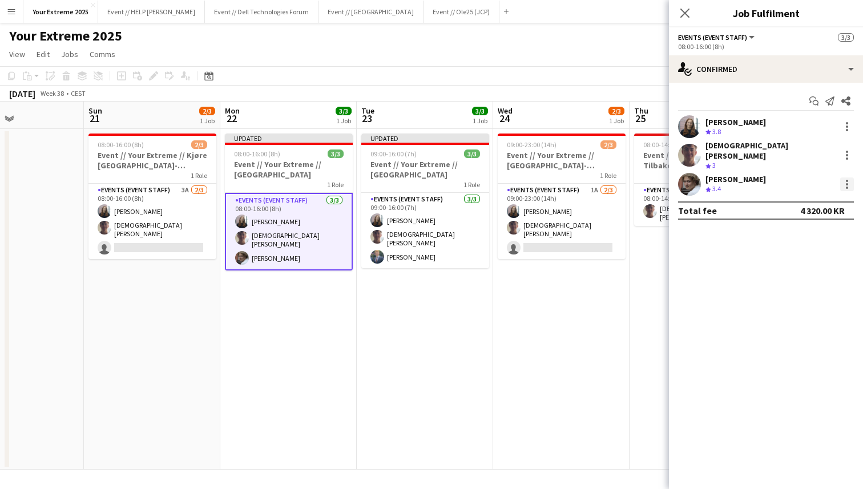
click at [842, 179] on div at bounding box center [847, 184] width 14 height 14
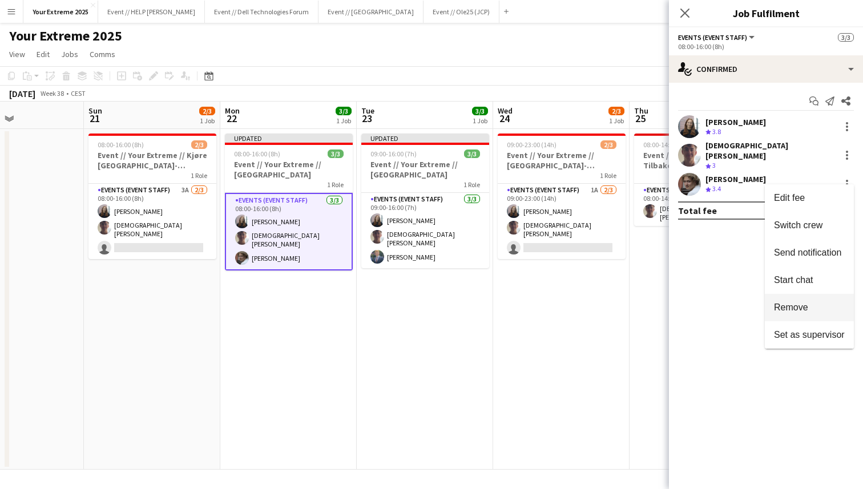
click at [812, 298] on button "Remove" at bounding box center [809, 307] width 89 height 27
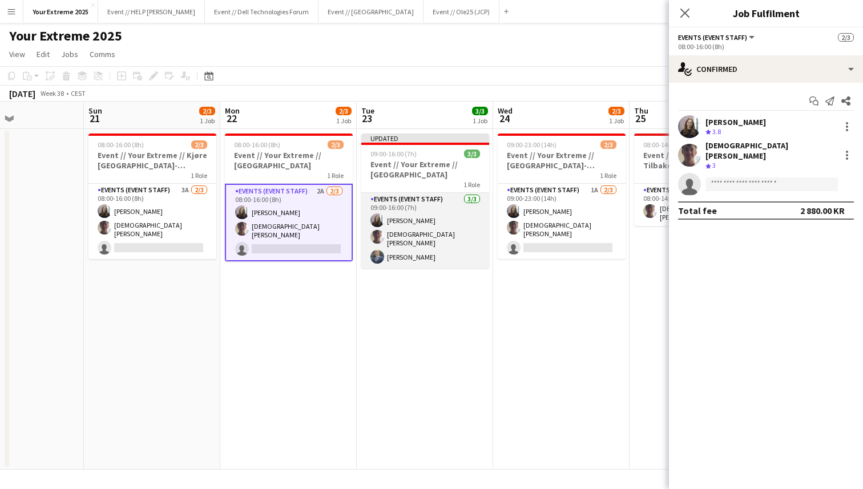
click at [435, 243] on app-card-role "Events (Event Staff) 3/3 09:00-16:00 (7h) Helene Sofie Braaten Christian Tohje …" at bounding box center [425, 230] width 128 height 75
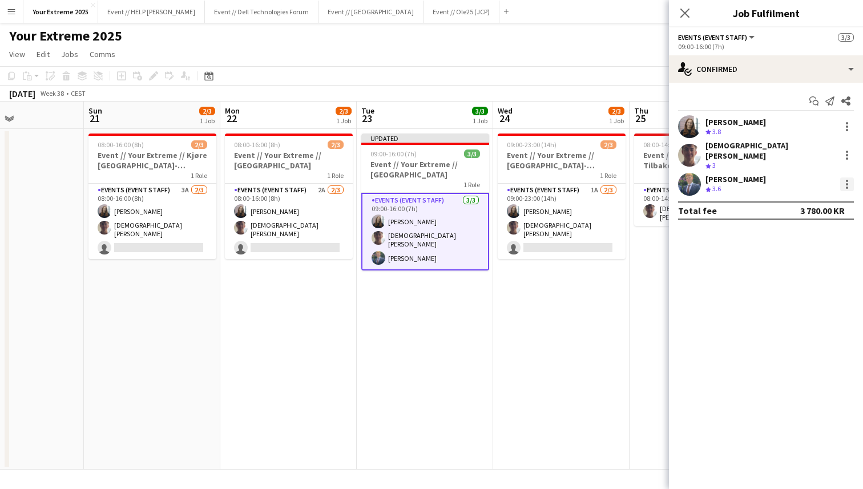
click at [847, 183] on div at bounding box center [847, 184] width 2 height 2
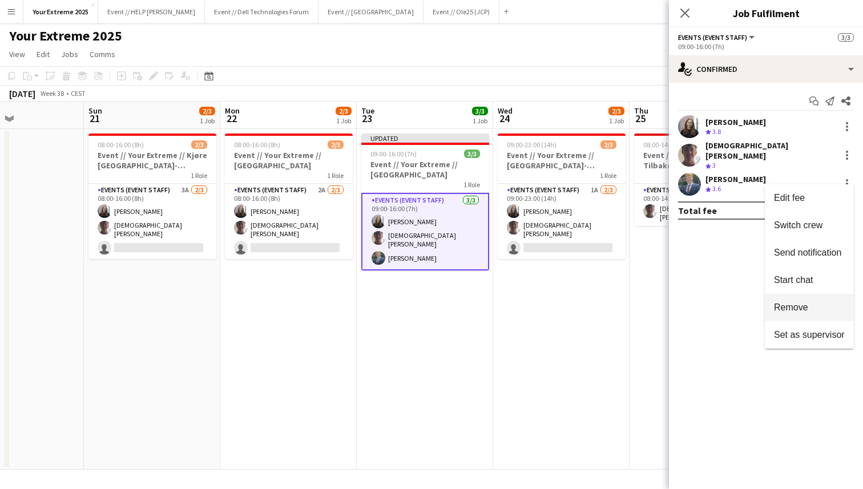
click at [792, 308] on span "Remove" at bounding box center [791, 307] width 34 height 10
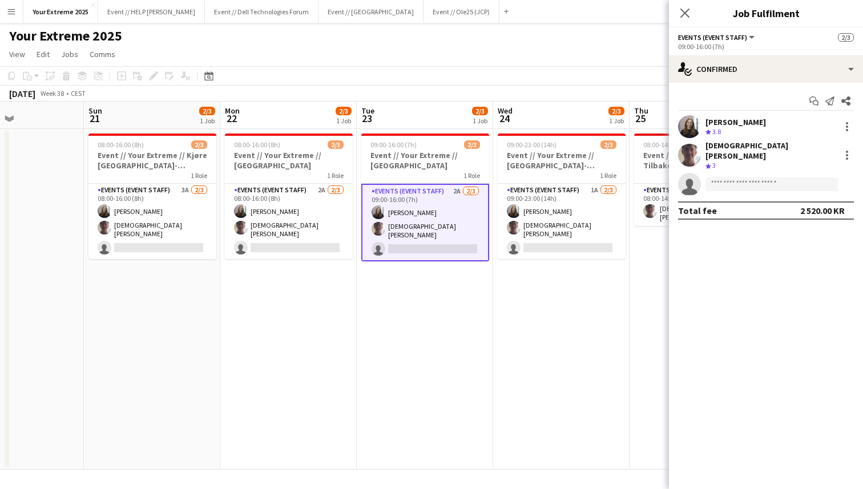
click at [552, 379] on app-date-cell "09:00-23:00 (14h) 2/3 Event // Your Extreme // Trondheim-Oslo 1 Role Events (Ev…" at bounding box center [561, 299] width 136 height 341
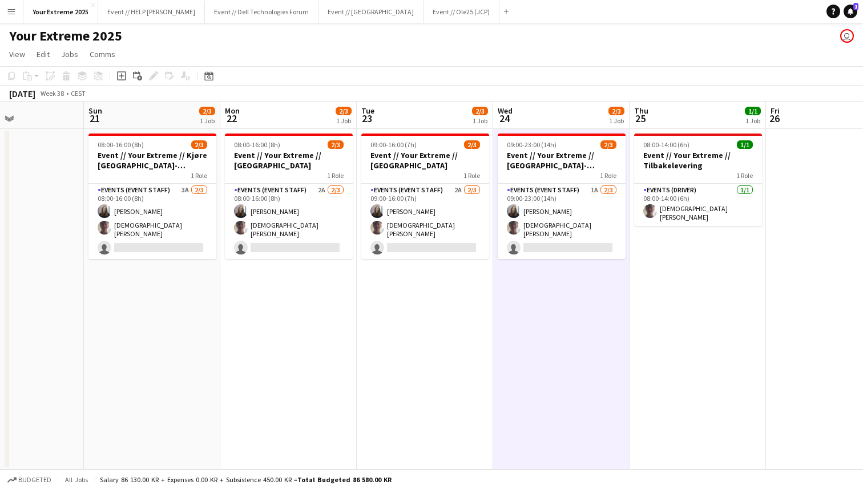
click at [785, 271] on app-date-cell at bounding box center [834, 299] width 136 height 341
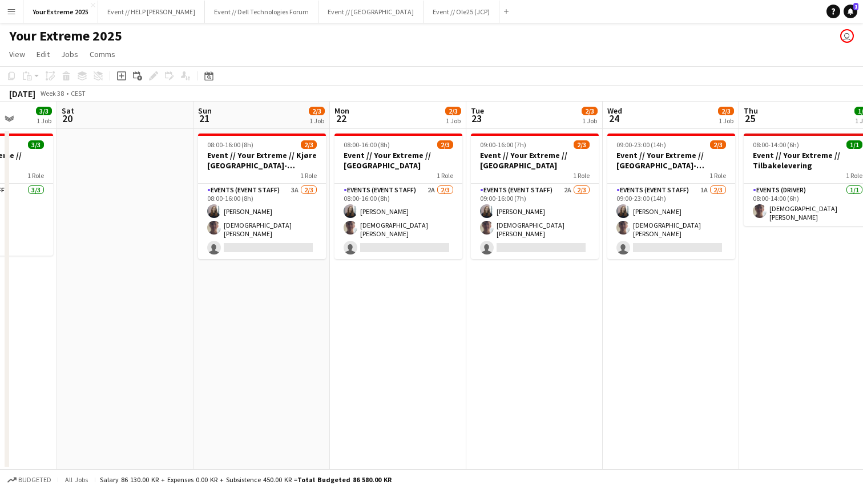
scroll to position [0, 337]
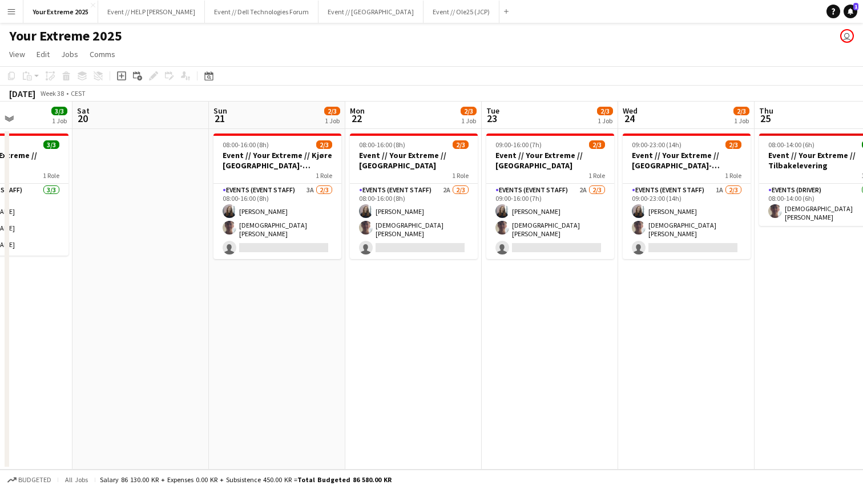
click at [119, 207] on app-date-cell at bounding box center [140, 299] width 136 height 341
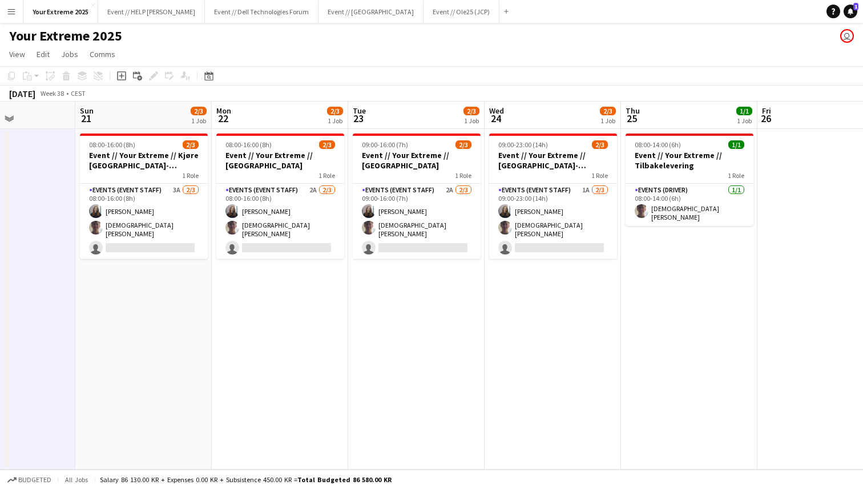
scroll to position [0, 327]
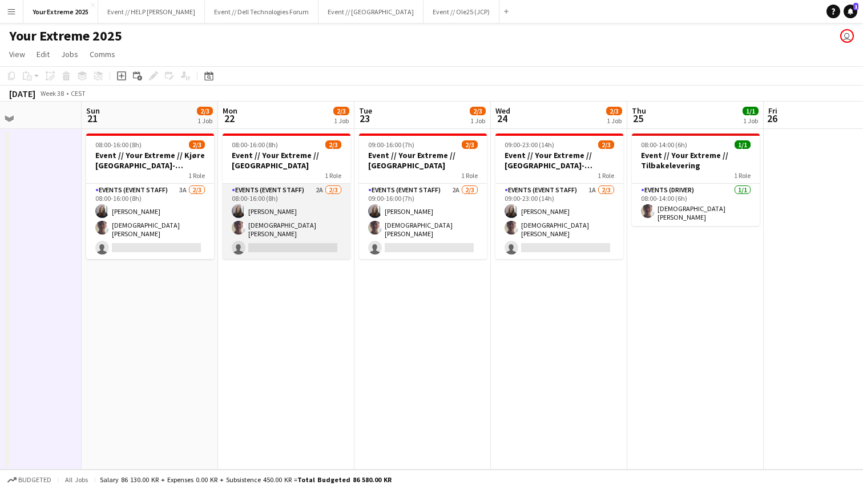
click at [275, 242] on app-card-role "Events (Event Staff) 2A 2/3 08:00-16:00 (8h) Helene Sofie Braaten Christian Toh…" at bounding box center [287, 221] width 128 height 75
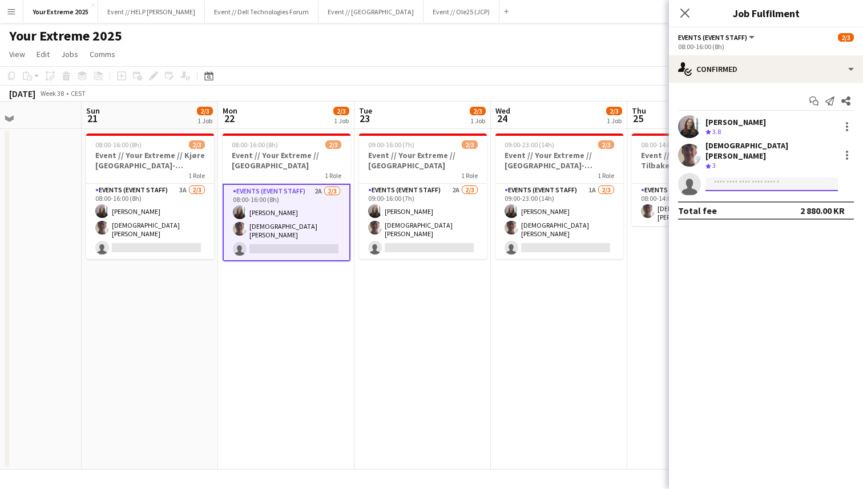
click at [723, 177] on input at bounding box center [771, 184] width 132 height 14
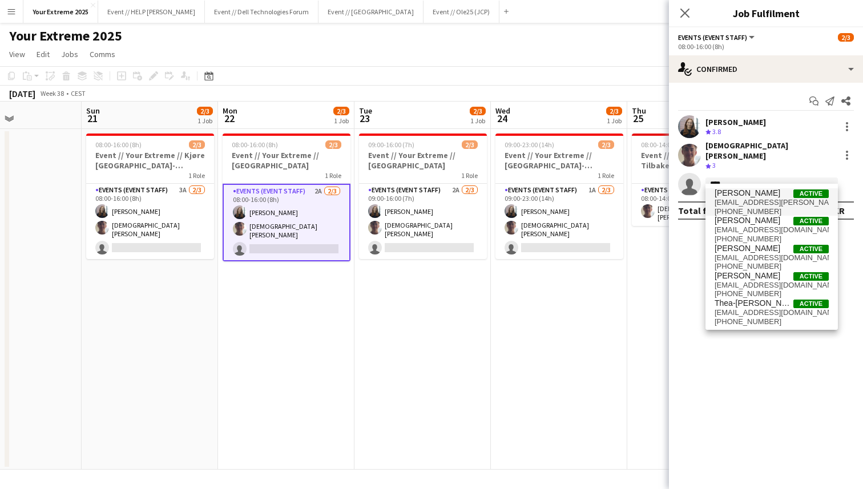
type input "****"
click at [749, 204] on span "thea.bendixen.jakobsen@gmail.com" at bounding box center [771, 202] width 114 height 9
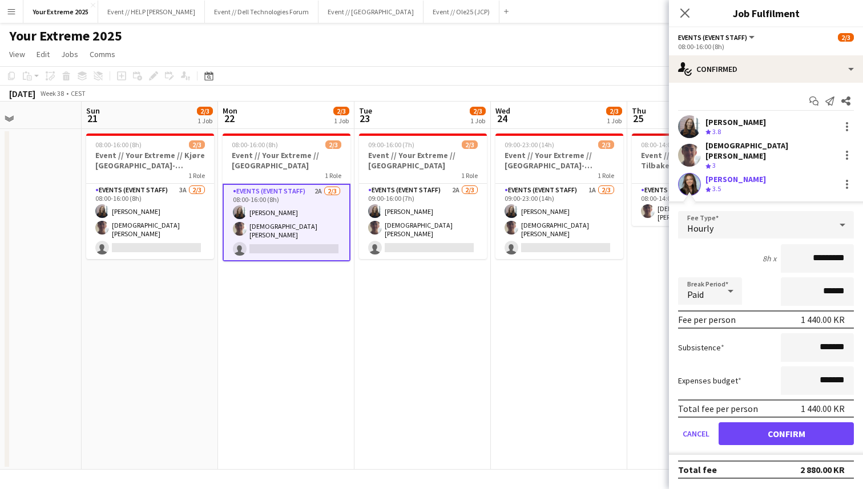
click at [686, 174] on app-user-avatar at bounding box center [689, 184] width 23 height 23
click at [769, 429] on button "Confirm" at bounding box center [785, 433] width 135 height 23
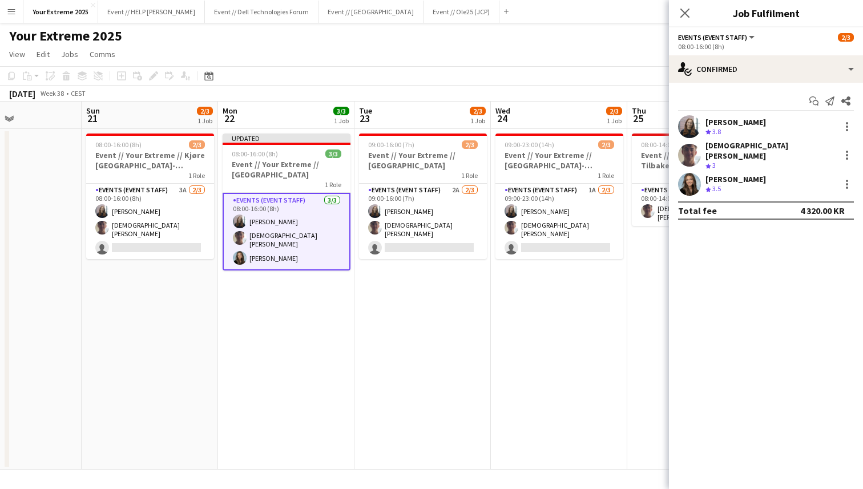
click at [692, 175] on app-user-avatar at bounding box center [689, 184] width 23 height 23
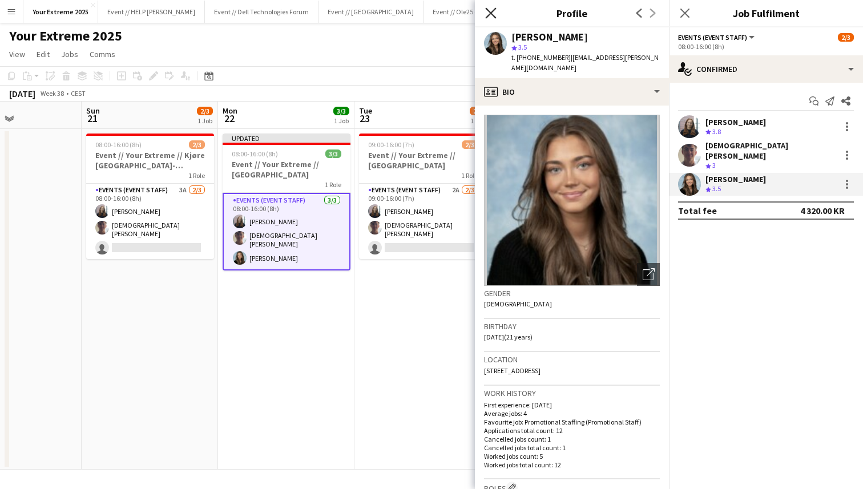
click at [488, 11] on icon at bounding box center [490, 12] width 11 height 11
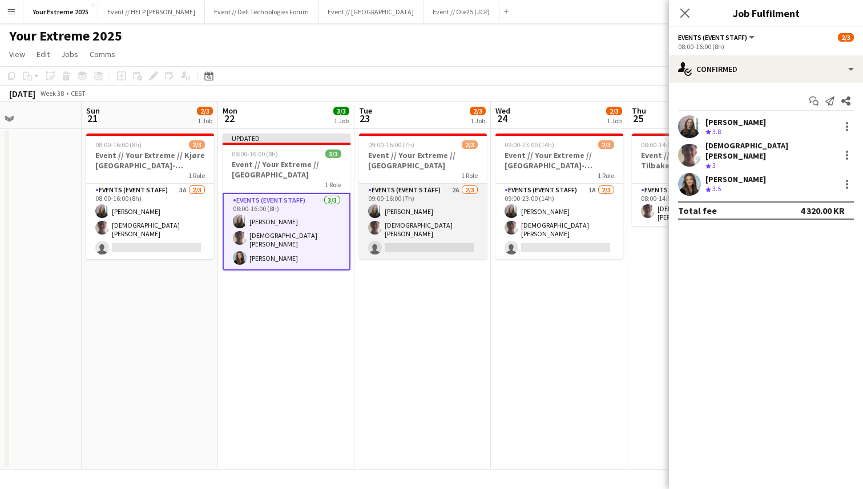
click at [423, 240] on app-card-role "Events (Event Staff) 2A 2/3 09:00-16:00 (7h) Helene Sofie Braaten Christian Toh…" at bounding box center [423, 221] width 128 height 75
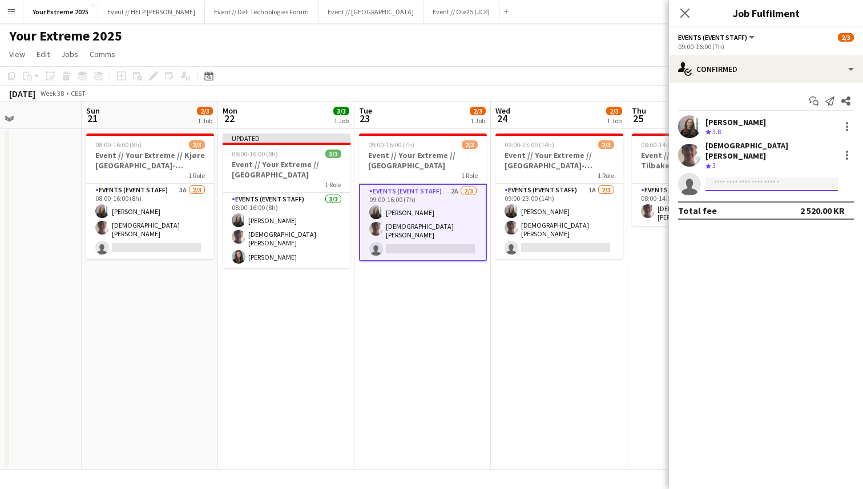
click at [756, 177] on input at bounding box center [771, 184] width 132 height 14
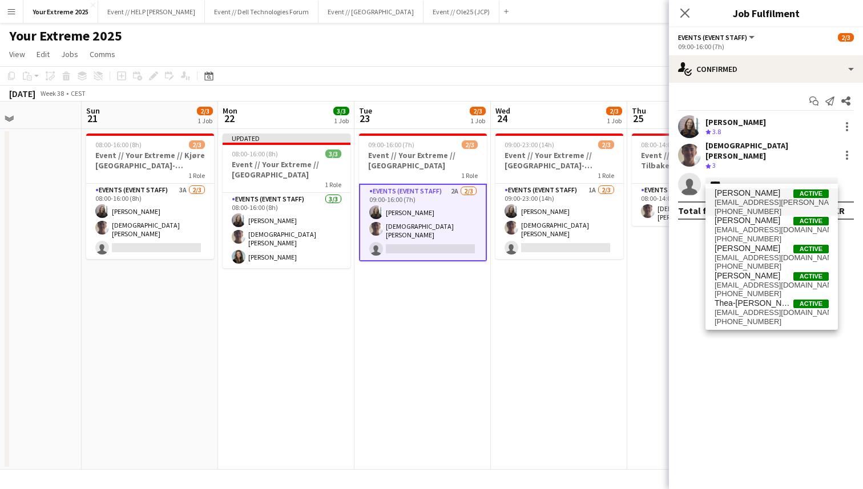
type input "****"
click at [753, 198] on span "thea.bendixen.jakobsen@gmail.com" at bounding box center [771, 202] width 114 height 9
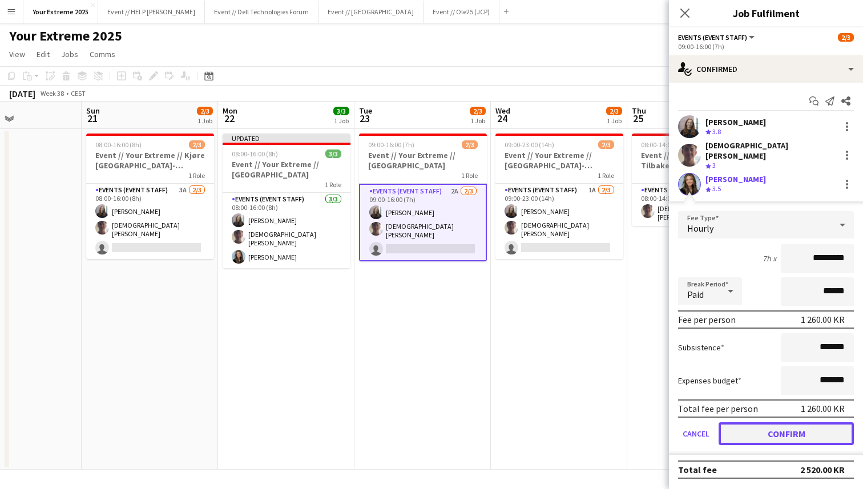
click at [775, 426] on button "Confirm" at bounding box center [785, 433] width 135 height 23
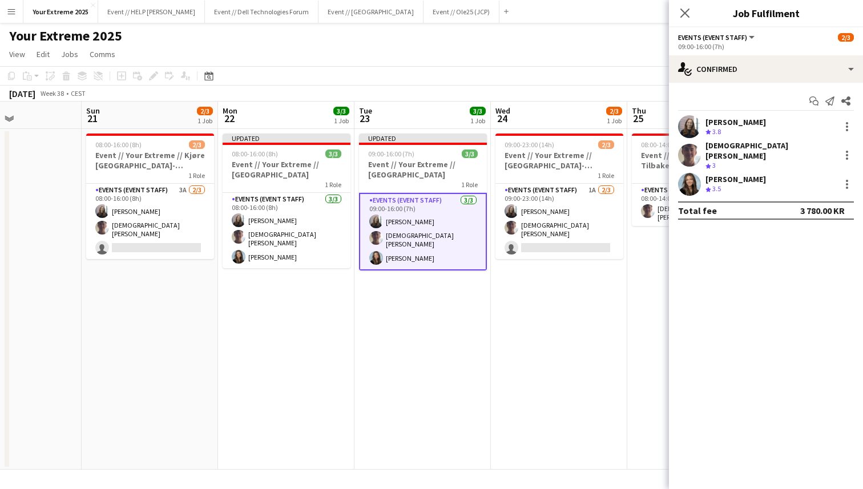
click at [633, 391] on app-date-cell "08:00-14:00 (6h) 1/1 Event // Your Extreme // Tilbakelevering 1 Role Events (Dr…" at bounding box center [695, 299] width 136 height 341
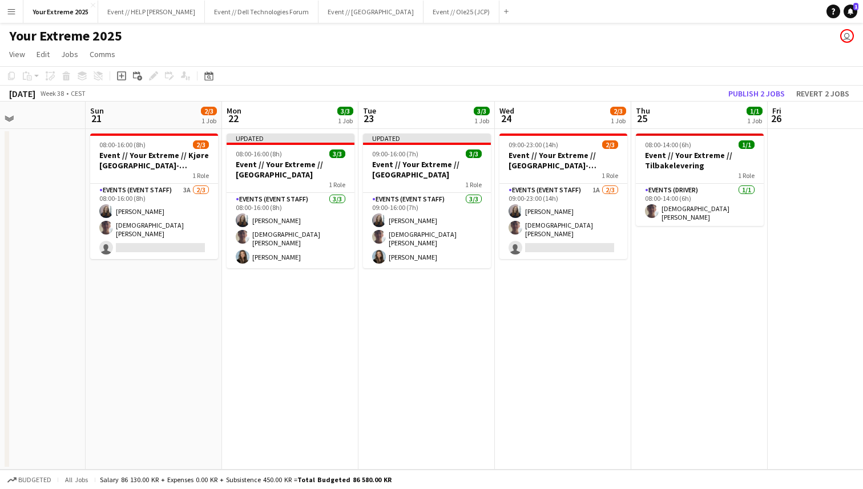
scroll to position [0, 339]
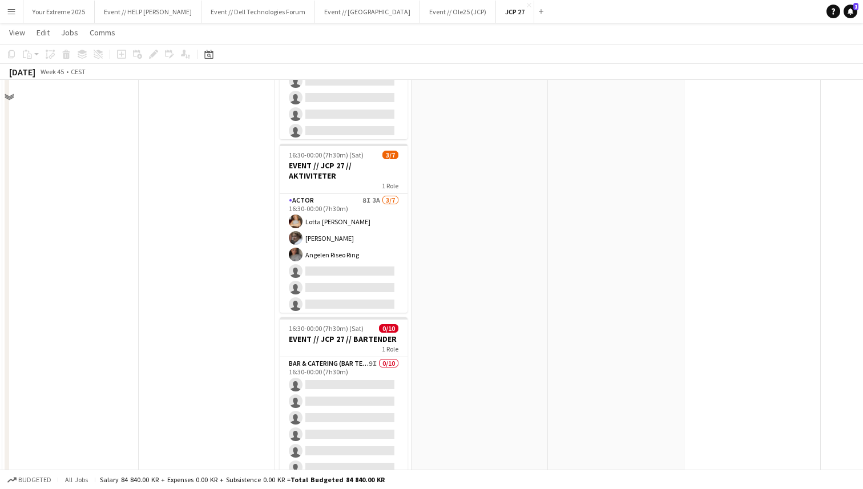
scroll to position [622, 0]
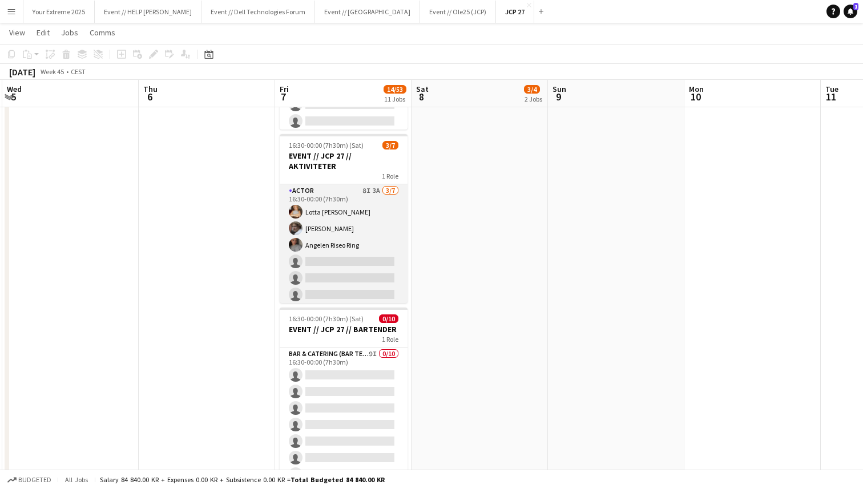
click at [332, 219] on app-card-role "Actor 8I 3A 3/7 16:30-00:00 (7h30m) Lotta Myhre Jesper Roth Angelen Riseo Ring …" at bounding box center [344, 253] width 128 height 138
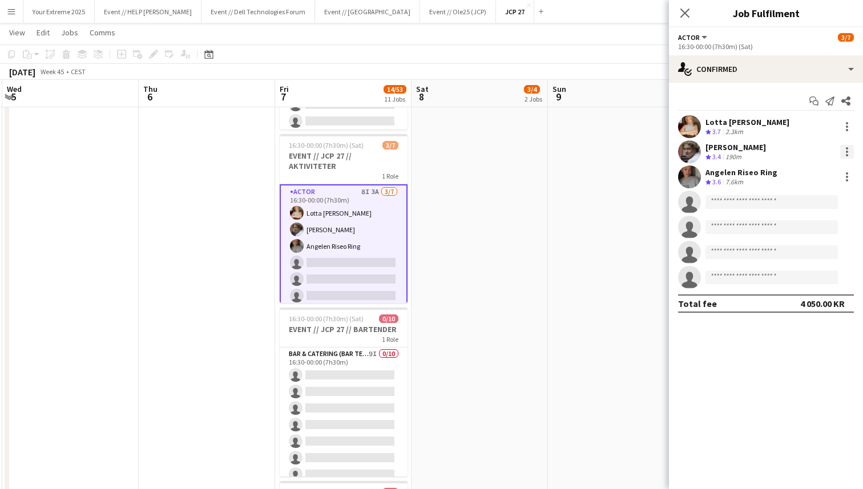
click at [843, 153] on div at bounding box center [847, 152] width 14 height 14
click at [802, 281] on span "Remove" at bounding box center [791, 282] width 34 height 10
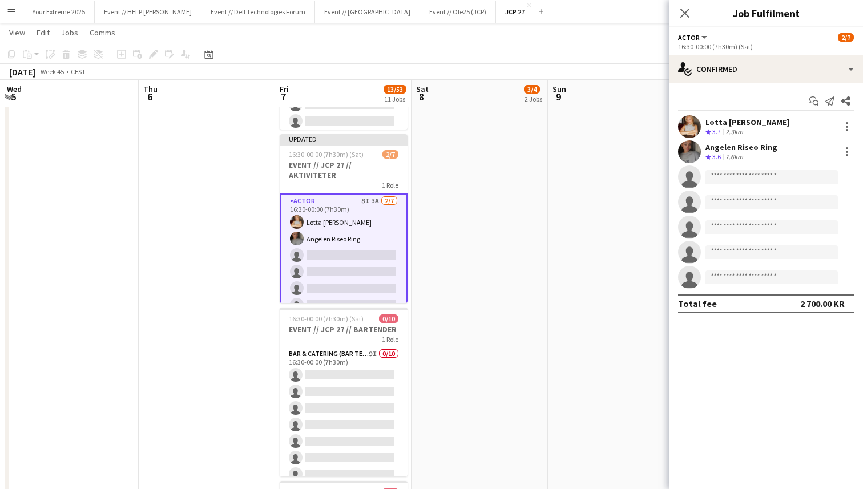
click at [506, 294] on app-date-cell "08:00-16:00 (8h) 2/3 EVENT // JCP 27 // NEDRIGG 1 Role Events (Event Staff) 4I …" at bounding box center [479, 299] width 136 height 1586
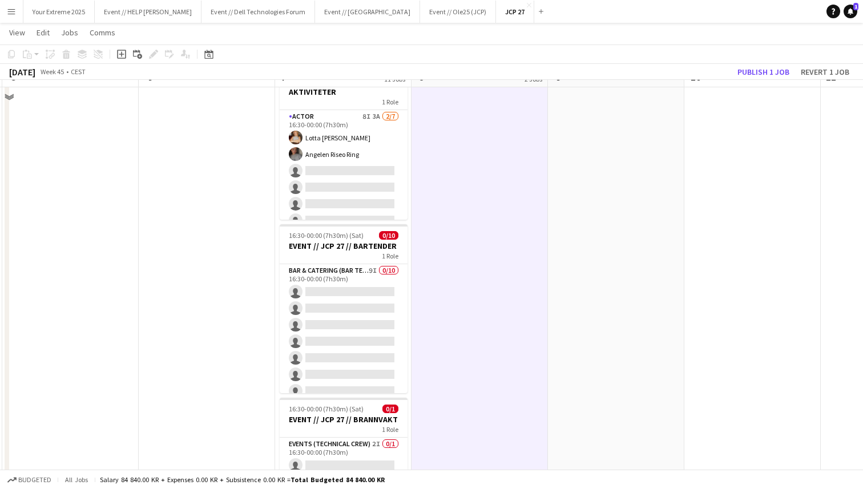
scroll to position [756, 0]
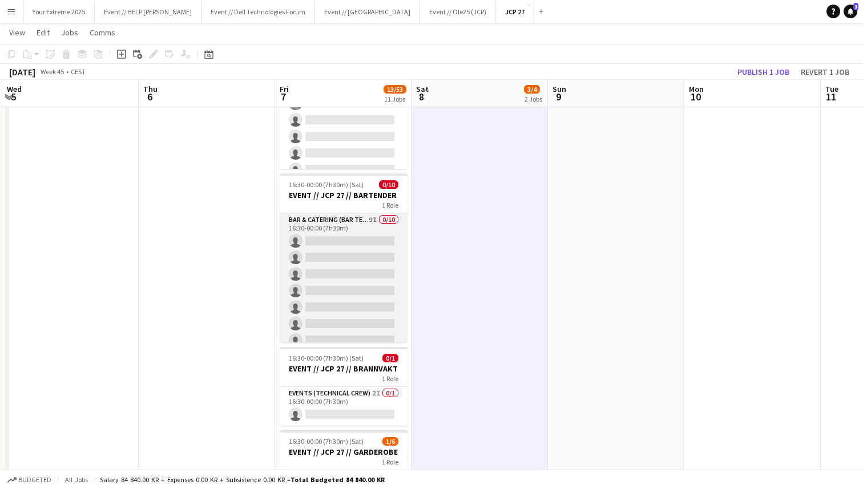
click at [365, 243] on app-card-role "Bar & Catering (Bar Tender) 9I 0/10 16:30-00:00 (7h30m) single-neutral-actions …" at bounding box center [344, 307] width 128 height 188
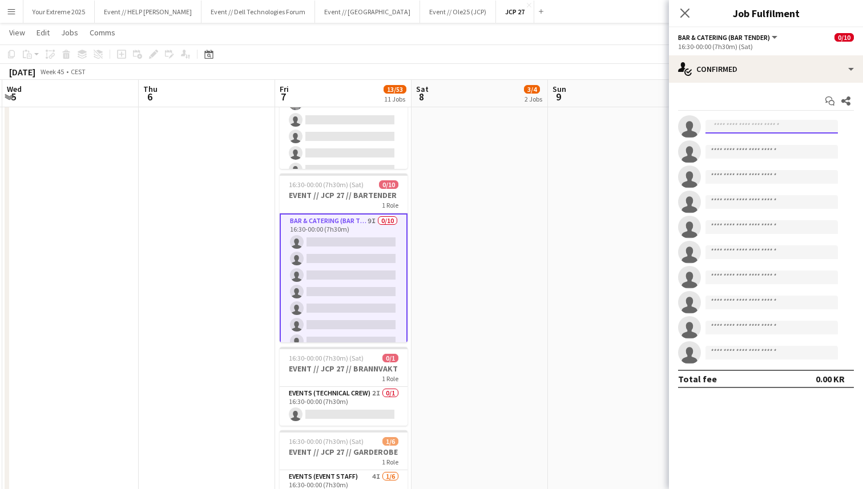
click at [788, 124] on input at bounding box center [771, 127] width 132 height 14
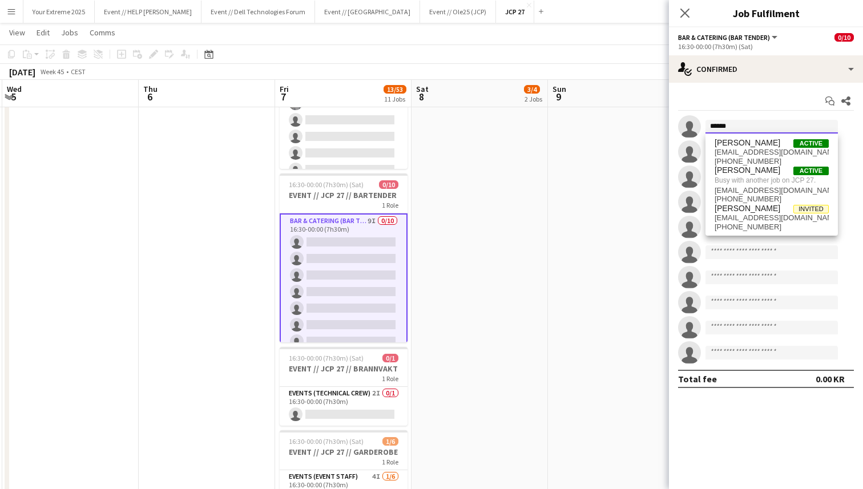
type input "******"
click at [651, 222] on app-date-cell at bounding box center [616, 165] width 136 height 1586
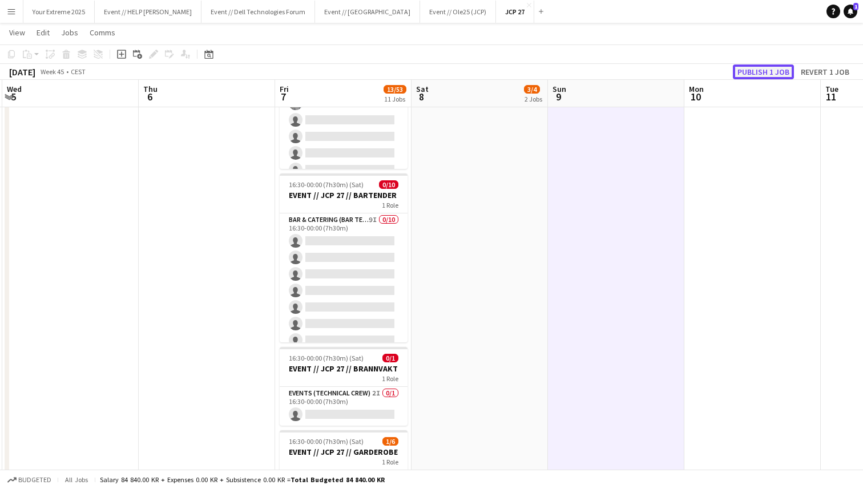
click at [760, 72] on button "Publish 1 job" at bounding box center [763, 71] width 61 height 15
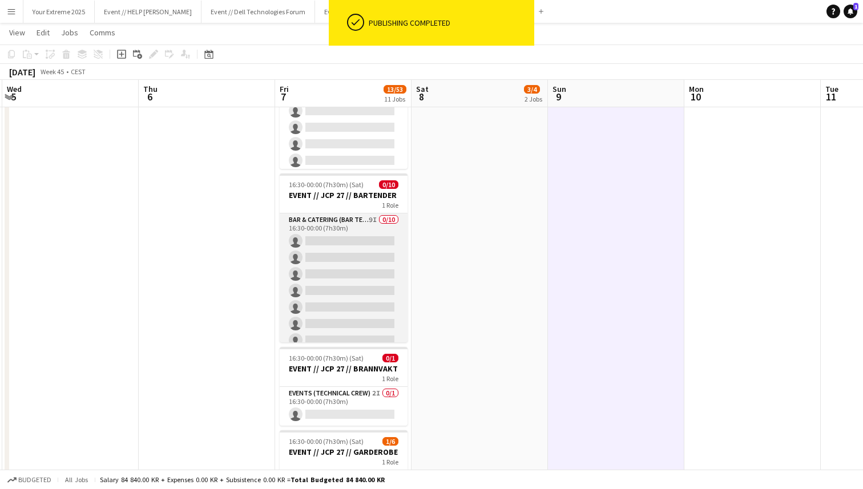
click at [346, 248] on app-card-role "Bar & Catering (Bar Tender) 9I 0/10 16:30-00:00 (7h30m) single-neutral-actions …" at bounding box center [344, 307] width 128 height 188
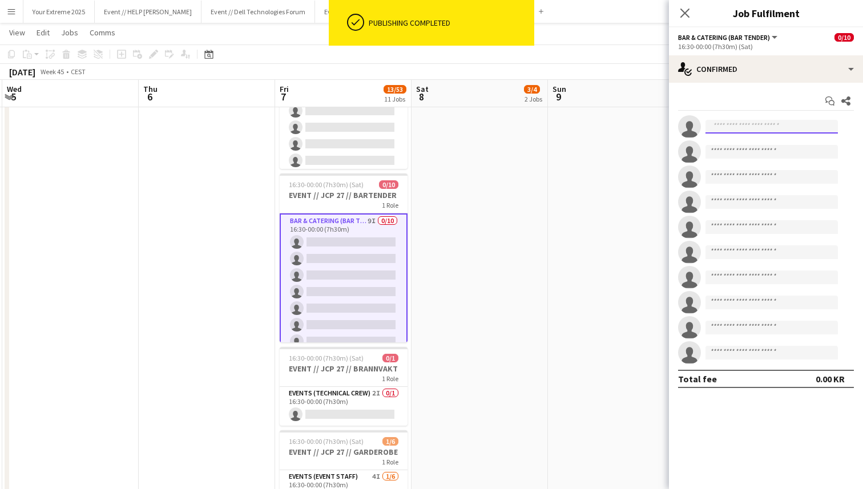
click at [774, 127] on input at bounding box center [771, 127] width 132 height 14
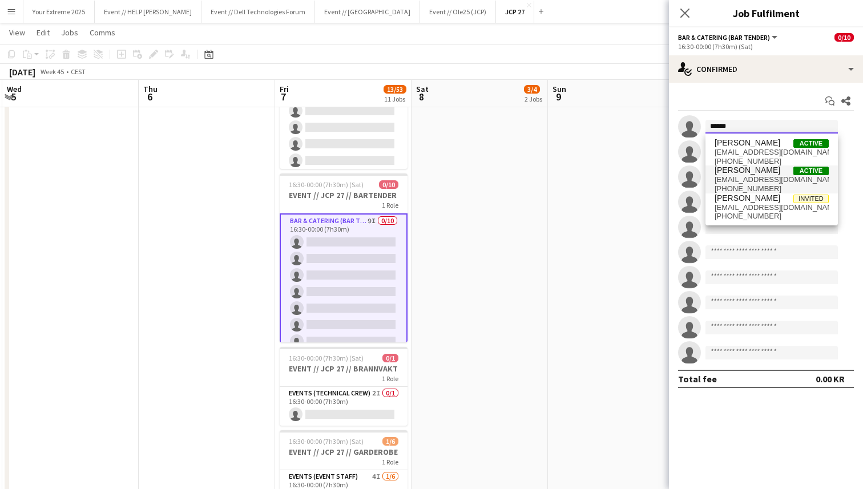
type input "******"
click at [754, 172] on span "[PERSON_NAME]" at bounding box center [747, 170] width 66 height 10
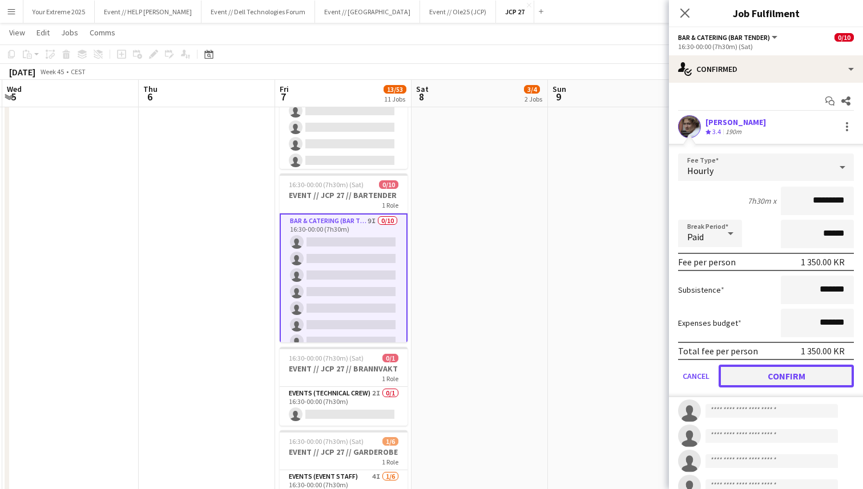
click at [780, 370] on button "Confirm" at bounding box center [785, 376] width 135 height 23
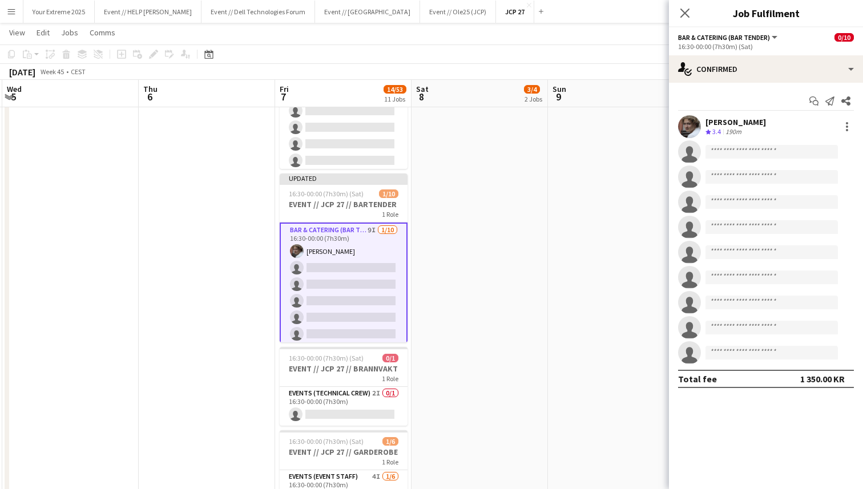
click at [576, 313] on app-date-cell at bounding box center [616, 165] width 136 height 1586
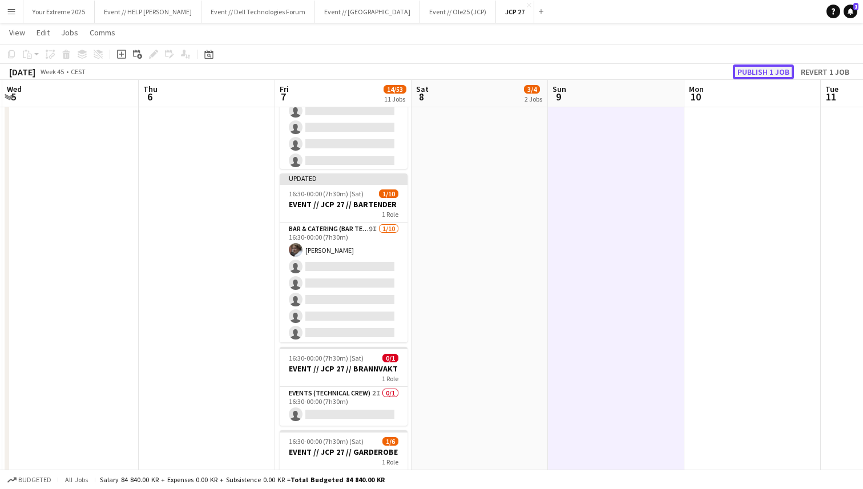
click at [754, 71] on button "Publish 1 job" at bounding box center [763, 71] width 61 height 15
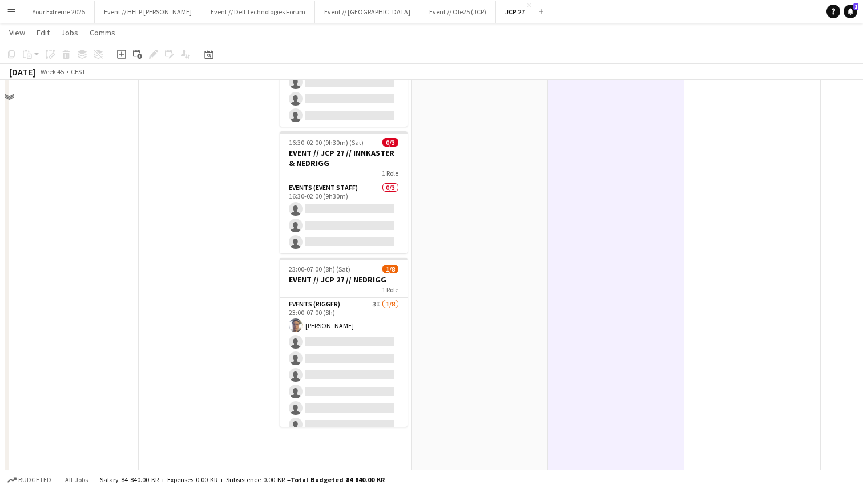
scroll to position [1243, 0]
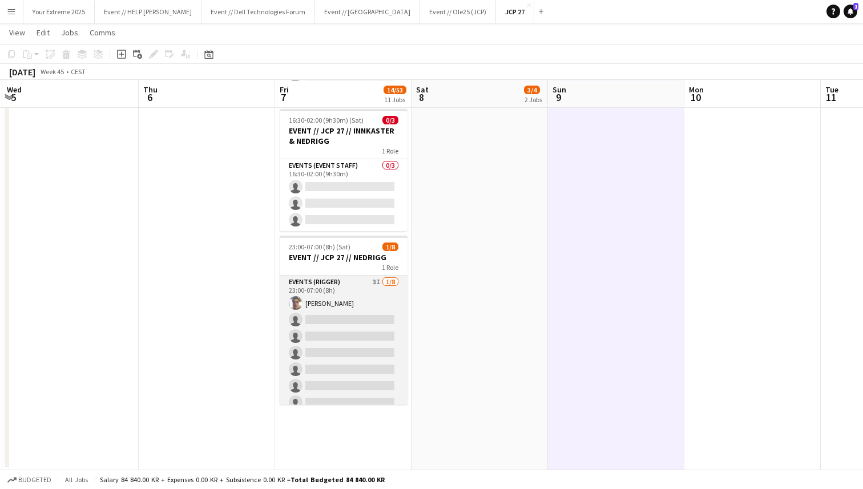
click at [354, 331] on app-card-role "Events (Rigger) 3I 1/8 23:00-07:00 (8h) Hussein Alsaedi single-neutral-actions …" at bounding box center [344, 353] width 128 height 155
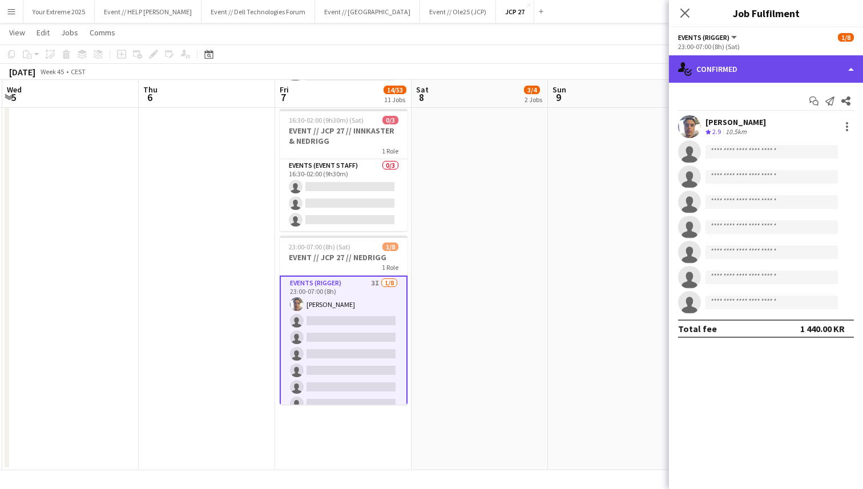
click at [785, 68] on div "single-neutral-actions-check-2 Confirmed" at bounding box center [766, 68] width 194 height 27
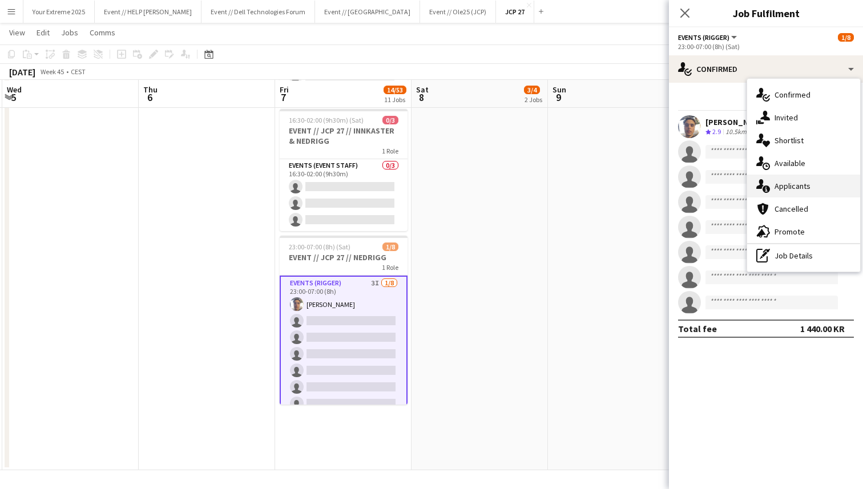
click at [802, 187] on div "single-neutral-actions-information Applicants" at bounding box center [803, 186] width 113 height 23
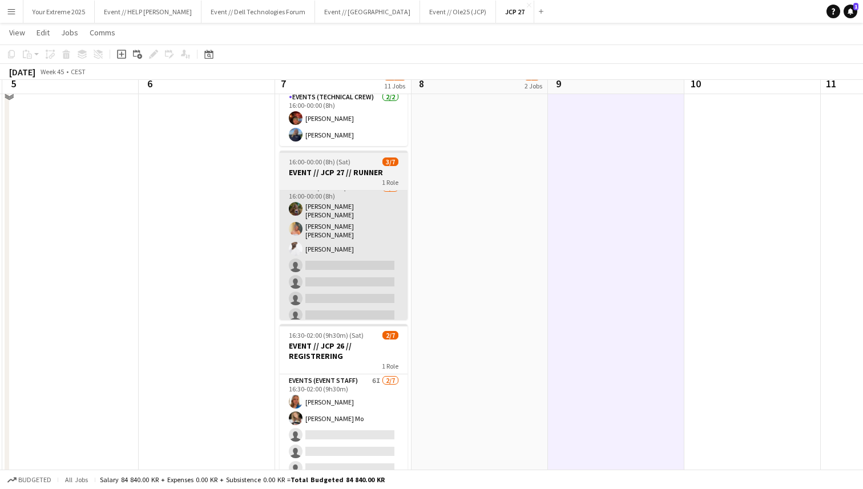
scroll to position [266, 0]
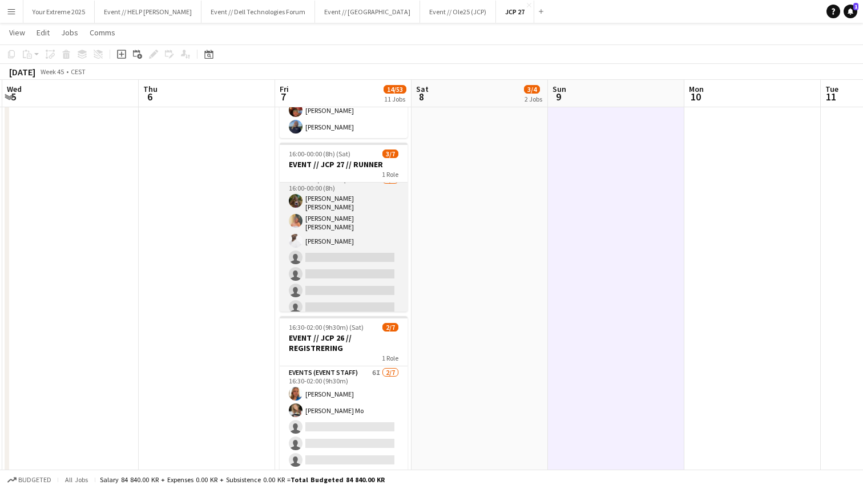
click at [342, 252] on app-card-role "Events (Runner) 12I 3A 3/7 16:00-00:00 (8h) Sarah Elise Getaz Hannah Ludivia Ro…" at bounding box center [344, 245] width 128 height 145
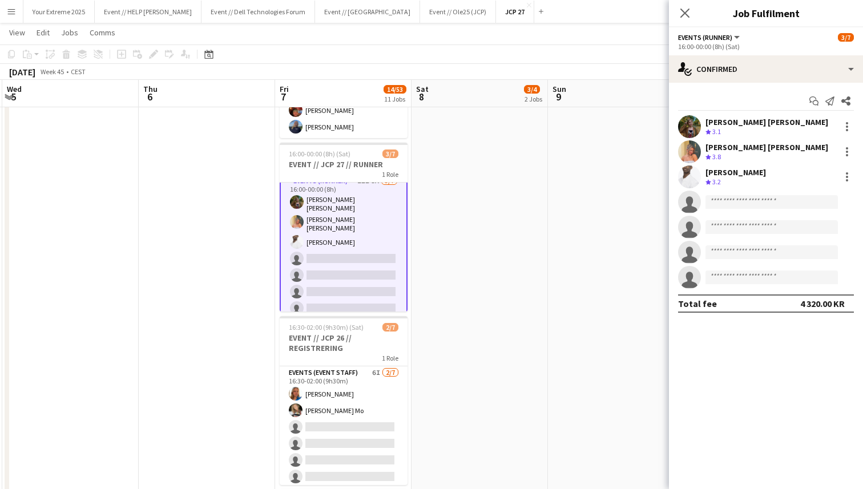
scroll to position [10, 0]
click at [746, 200] on input at bounding box center [771, 202] width 132 height 14
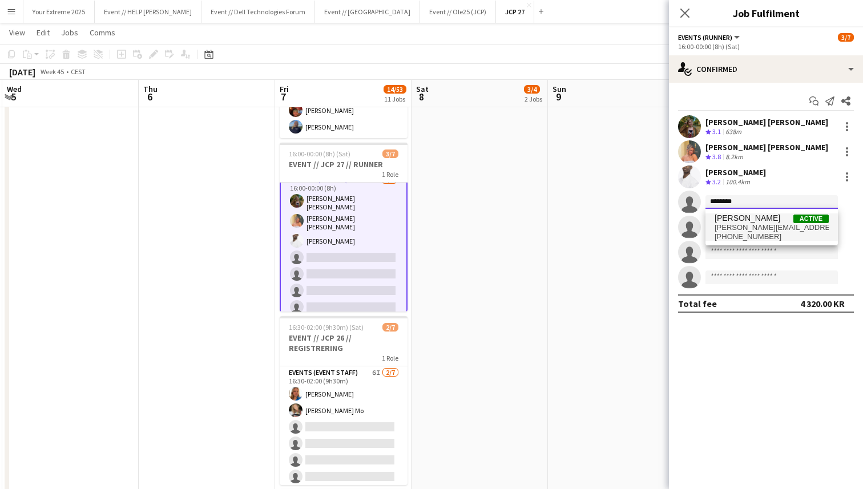
type input "********"
click at [753, 221] on span "Eirik Aaby Active" at bounding box center [771, 218] width 114 height 10
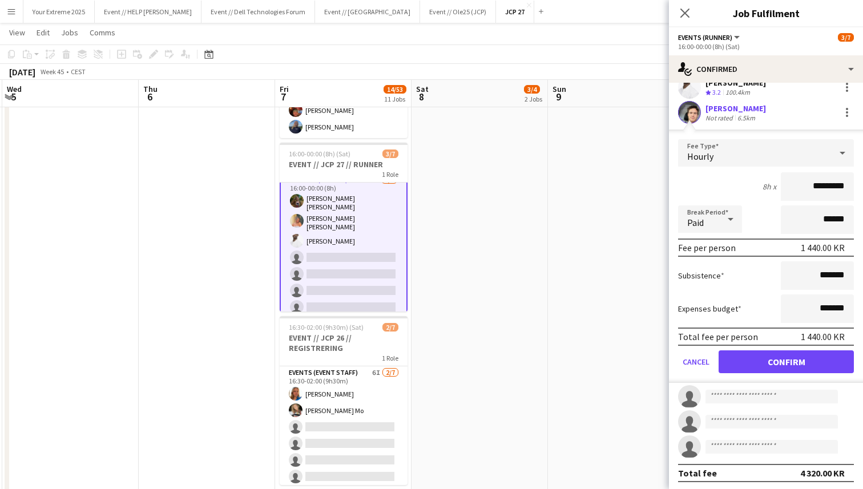
scroll to position [92, 0]
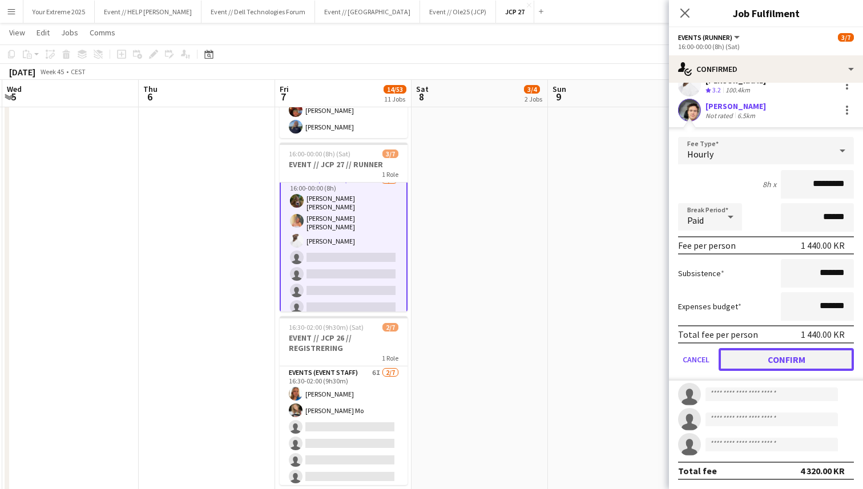
click at [772, 355] on button "Confirm" at bounding box center [785, 359] width 135 height 23
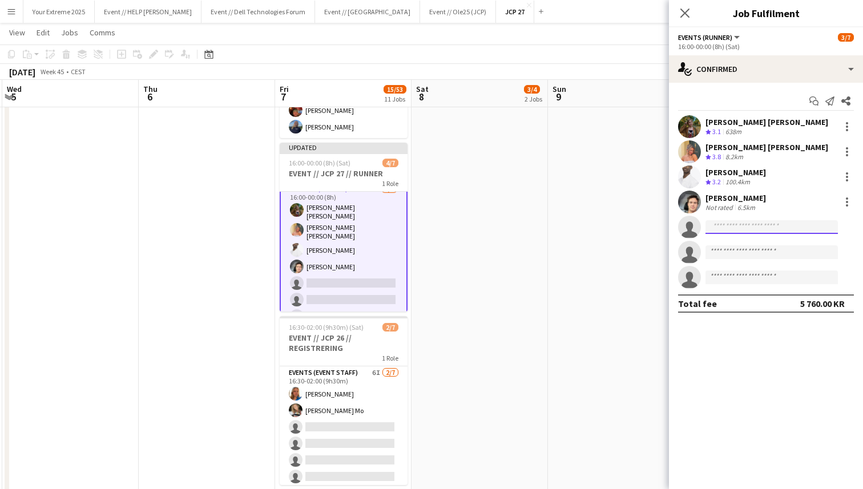
click at [756, 226] on input at bounding box center [771, 227] width 132 height 14
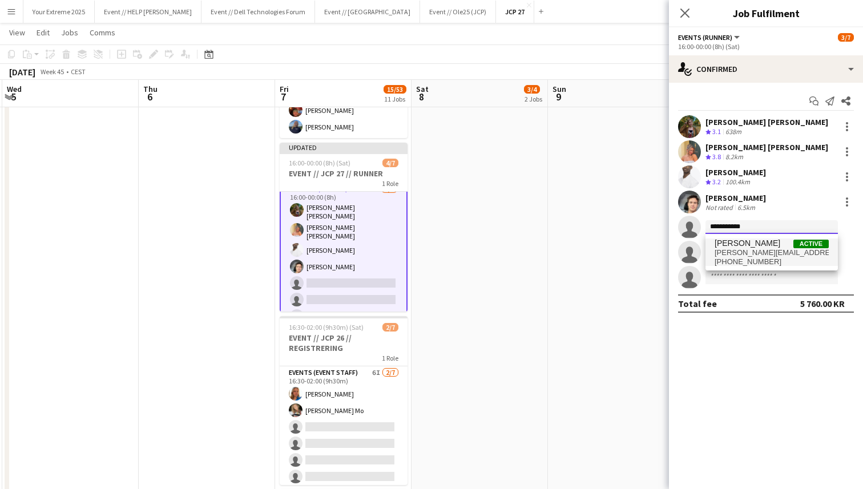
type input "**********"
click at [764, 252] on span "adrian.roddvik@gmail.com" at bounding box center [771, 252] width 114 height 9
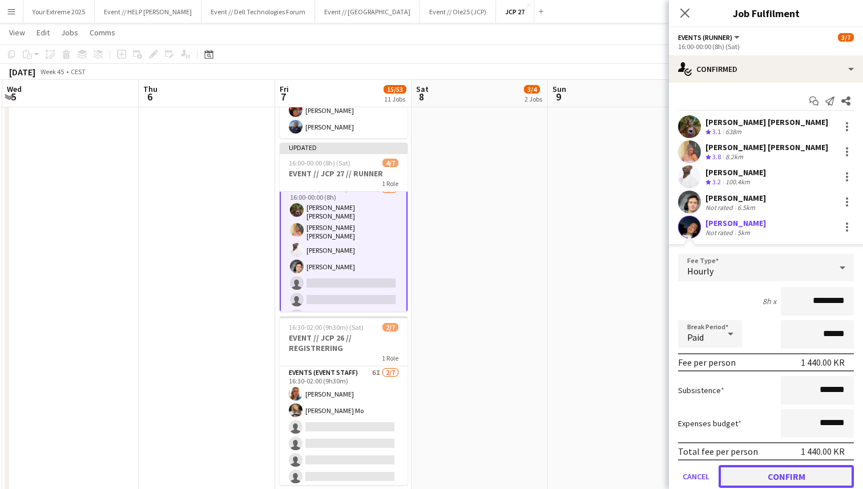
click at [783, 477] on button "Confirm" at bounding box center [785, 476] width 135 height 23
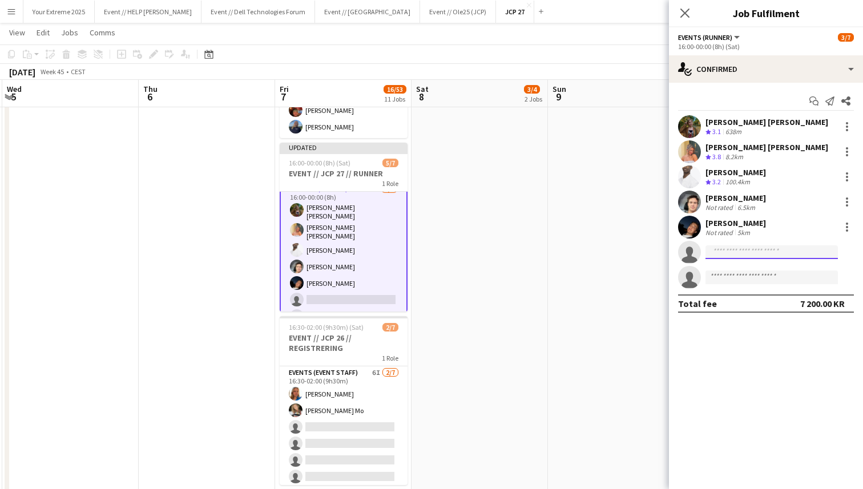
click at [761, 253] on input at bounding box center [771, 252] width 132 height 14
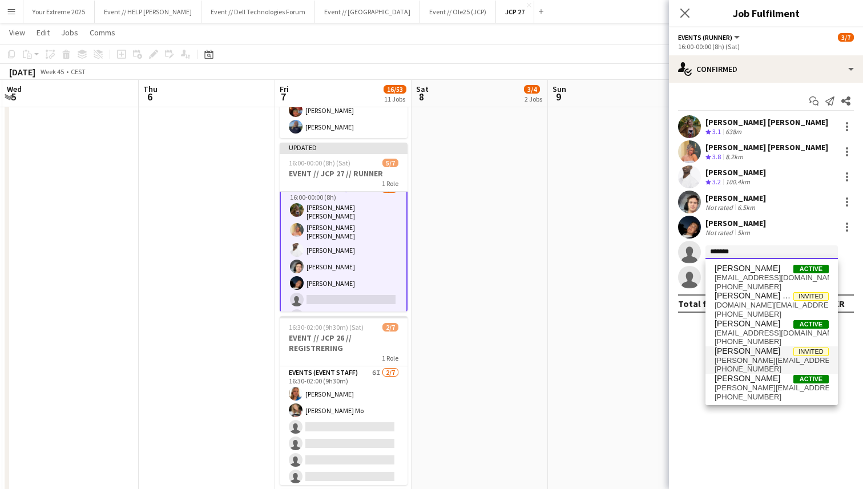
type input "*******"
click at [755, 359] on span "andreas.k.kjeldsberg@icloud.com" at bounding box center [771, 360] width 114 height 9
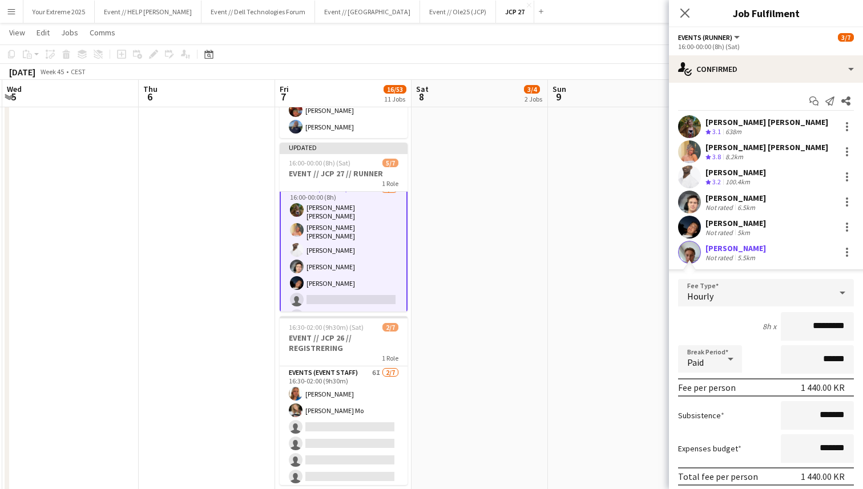
scroll to position [92, 0]
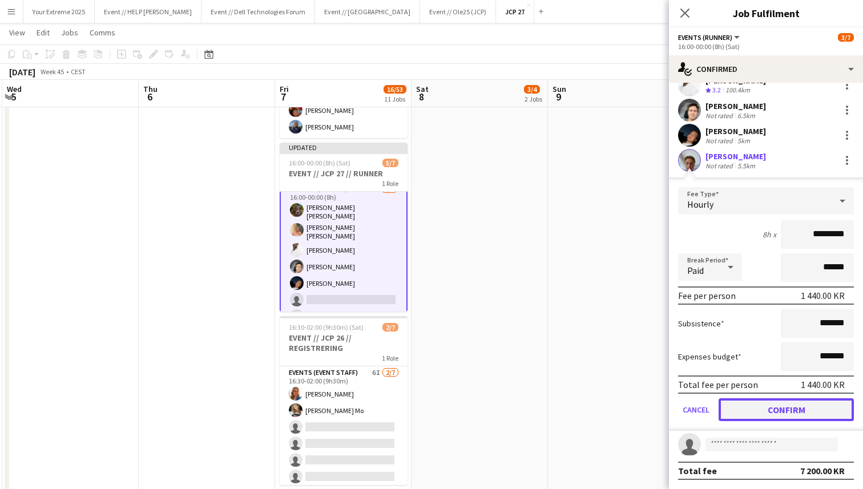
click at [769, 411] on button "Confirm" at bounding box center [785, 409] width 135 height 23
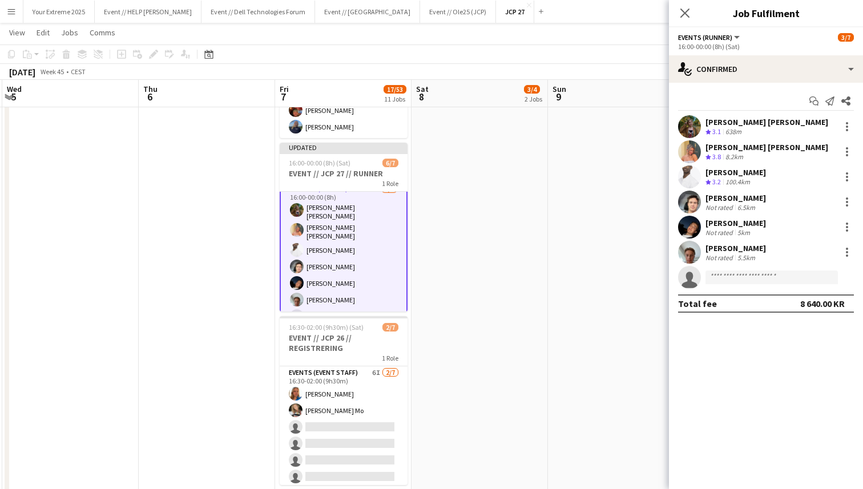
scroll to position [0, 0]
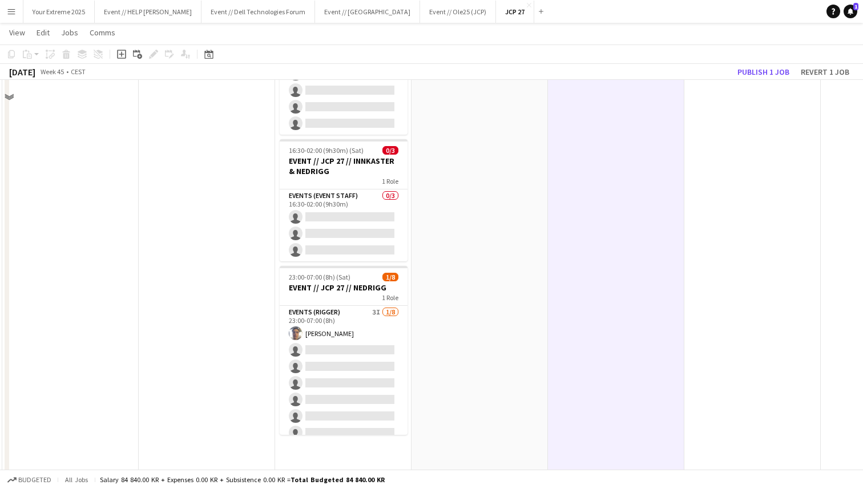
scroll to position [1243, 0]
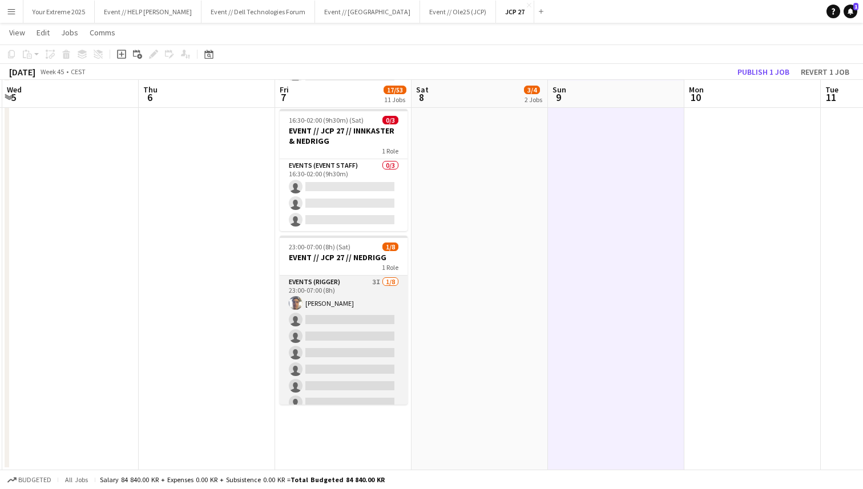
click at [341, 322] on app-card-role "Events (Rigger) 3I 1/8 23:00-07:00 (8h) Hussein Alsaedi single-neutral-actions …" at bounding box center [344, 353] width 128 height 155
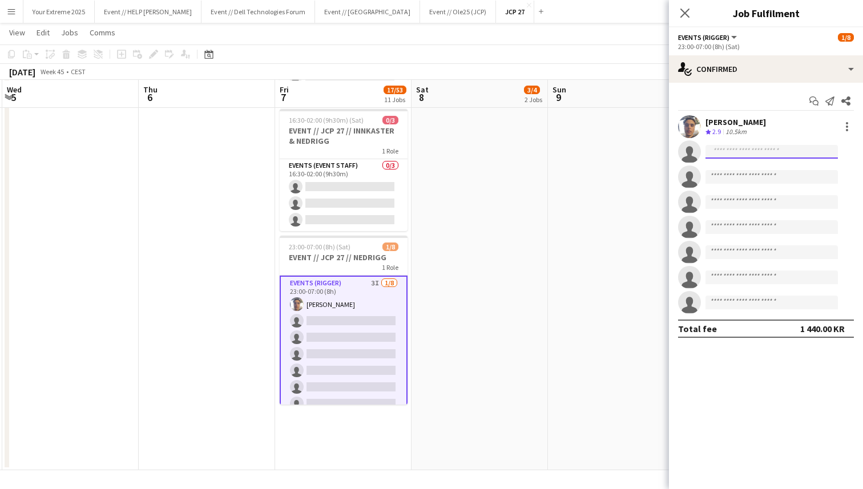
click at [762, 153] on input at bounding box center [771, 152] width 132 height 14
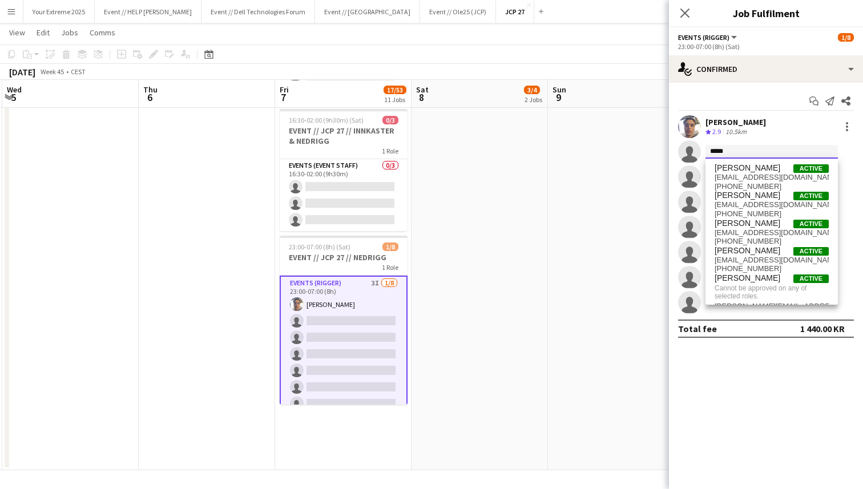
type input "*****"
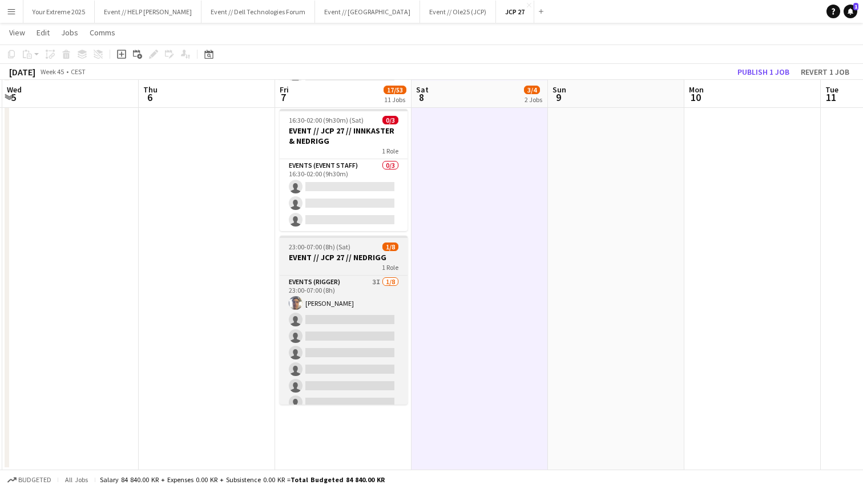
click at [319, 256] on h3 "EVENT // JCP 27 // NEDRIGG" at bounding box center [344, 257] width 128 height 10
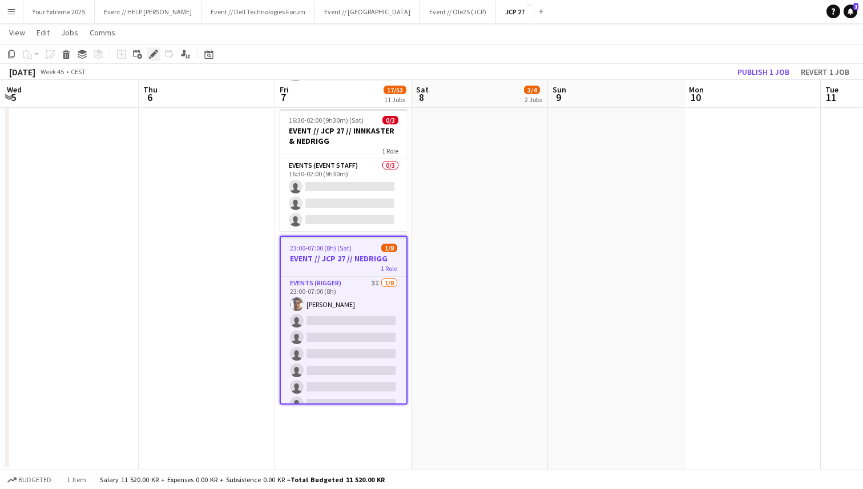
click at [155, 54] on icon at bounding box center [153, 54] width 6 height 6
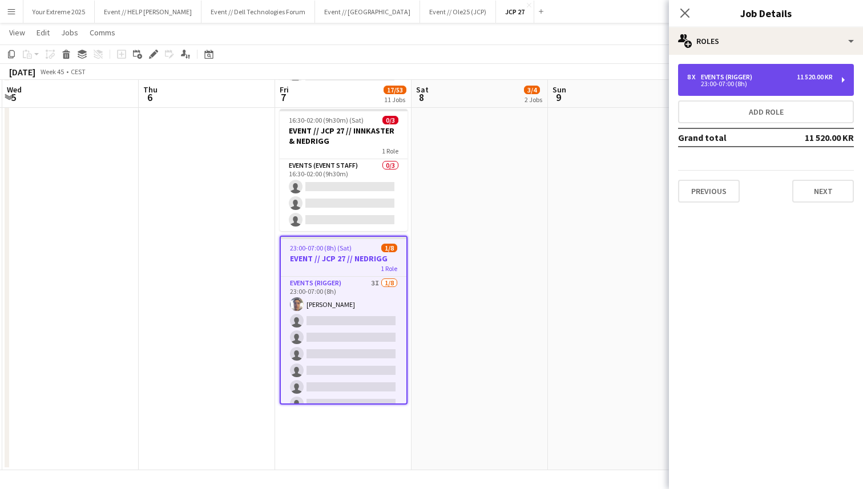
click at [763, 80] on div "8 x Events (Rigger) 11 520.00 KR" at bounding box center [759, 77] width 145 height 8
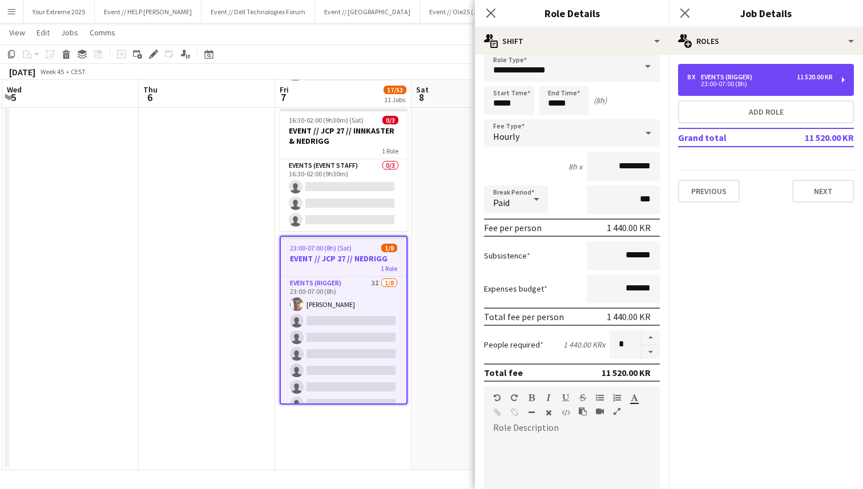
scroll to position [0, 0]
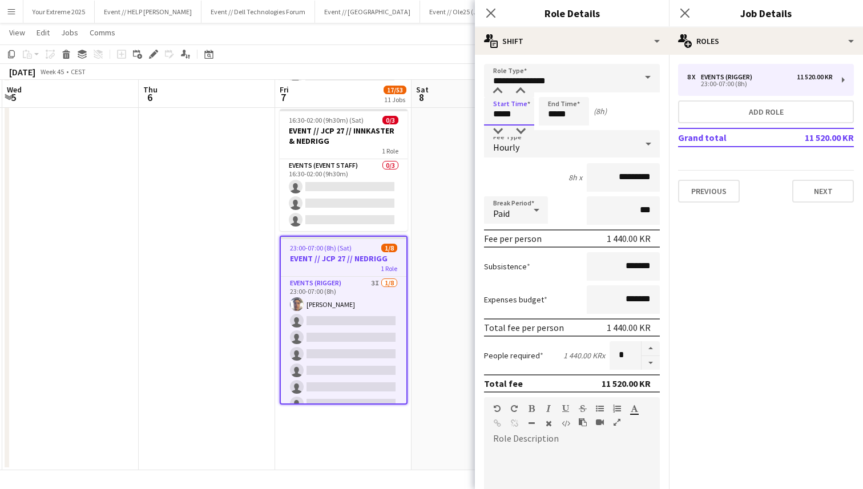
click at [500, 114] on input "*****" at bounding box center [509, 111] width 50 height 29
type input "*****"
click at [495, 90] on div at bounding box center [497, 91] width 23 height 11
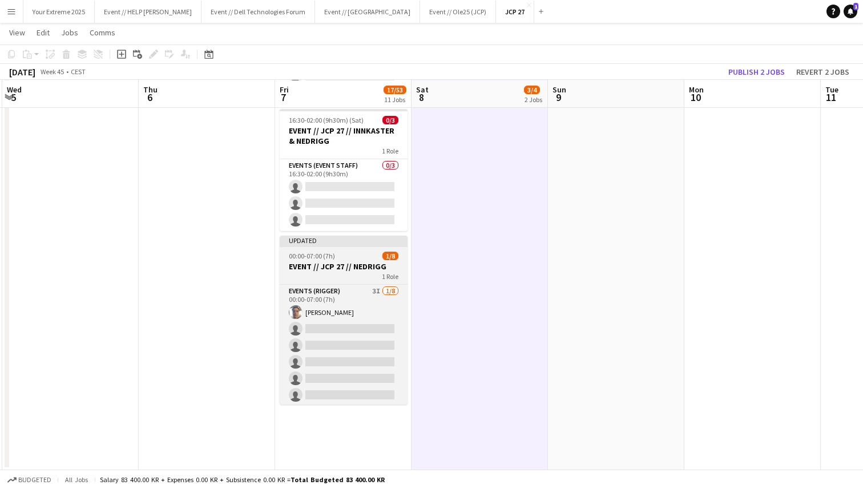
click at [327, 265] on h3 "EVENT // JCP 27 // NEDRIGG" at bounding box center [344, 266] width 128 height 10
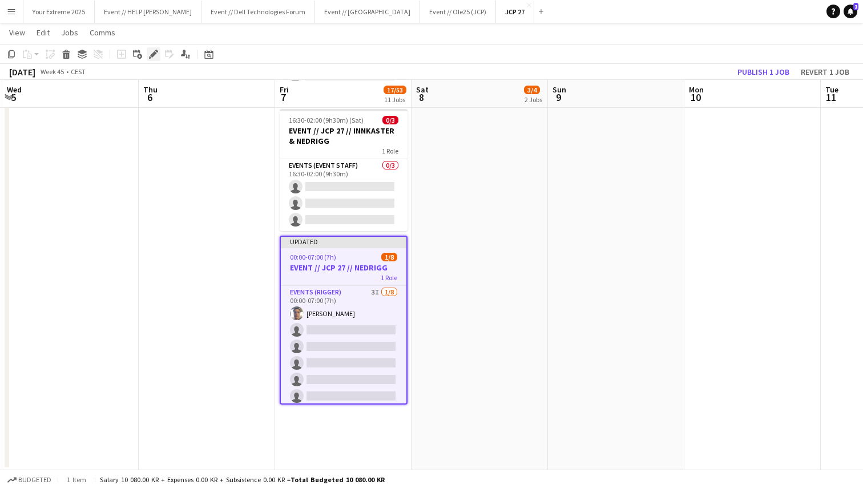
click at [153, 54] on icon at bounding box center [153, 54] width 6 height 6
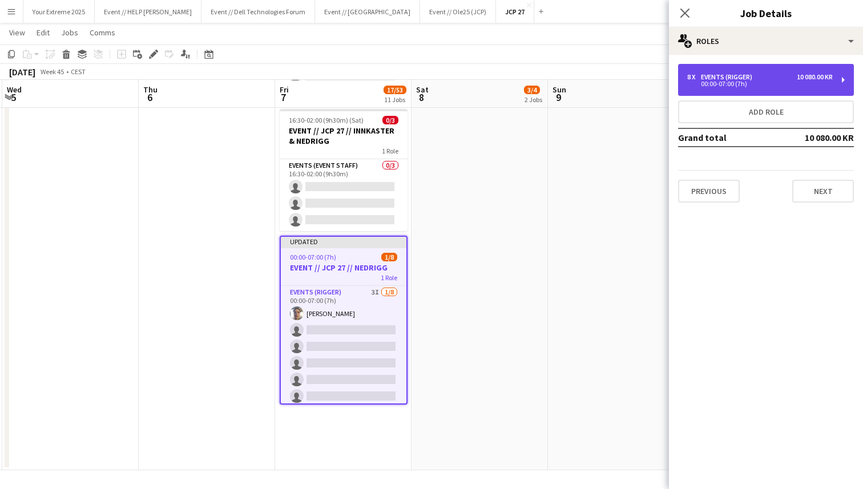
click at [736, 71] on div "8 x Events (Rigger) 10 080.00 KR 00:00-07:00 (7h)" at bounding box center [766, 80] width 176 height 32
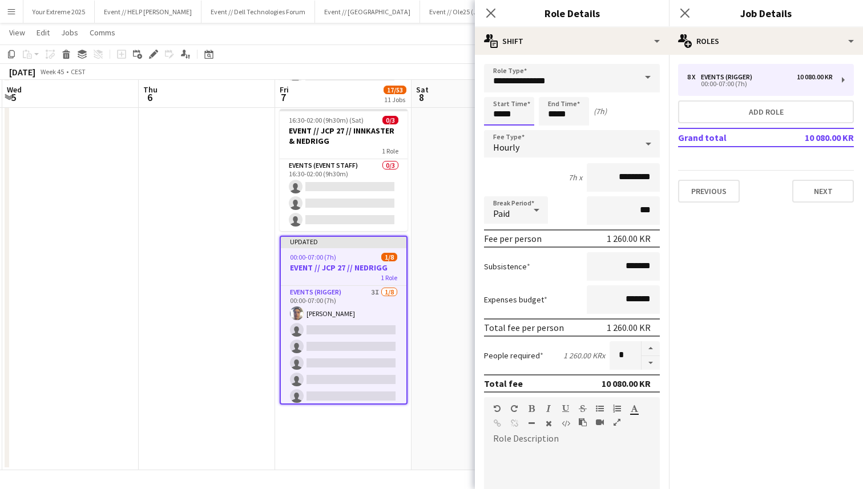
click at [497, 116] on input "*****" at bounding box center [509, 111] width 50 height 29
type input "*****"
click at [498, 130] on div at bounding box center [497, 131] width 23 height 11
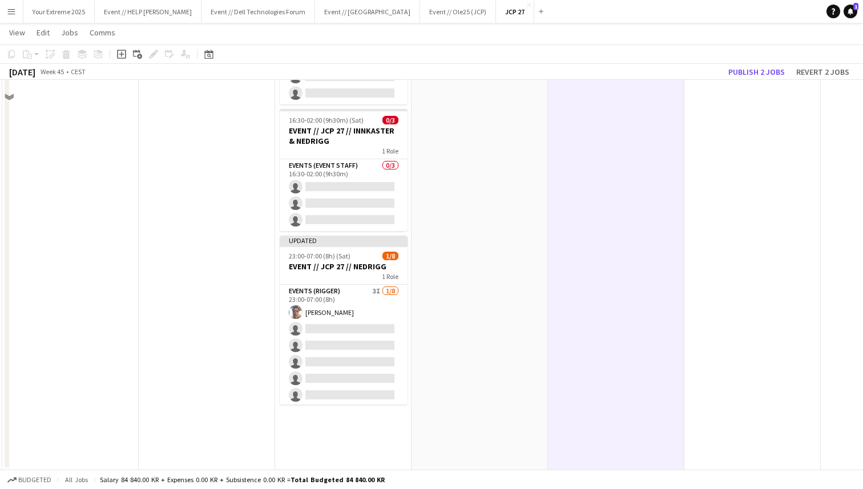
scroll to position [1243, 0]
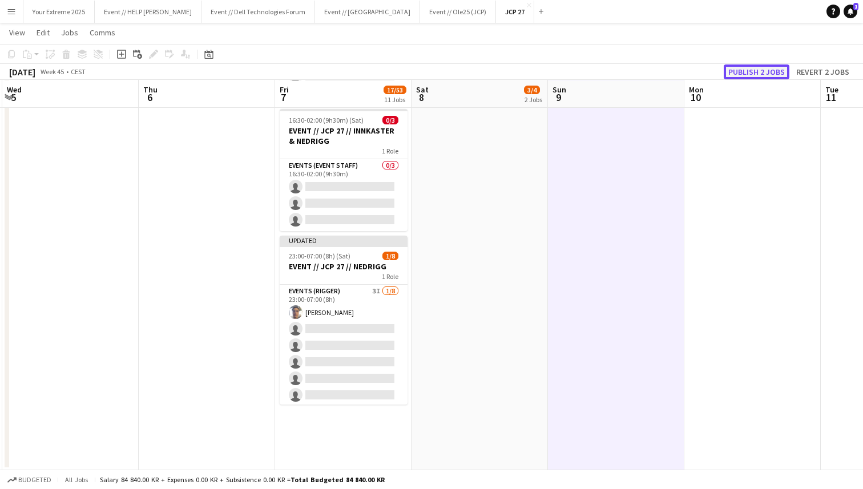
click at [743, 70] on button "Publish 2 jobs" at bounding box center [756, 71] width 66 height 15
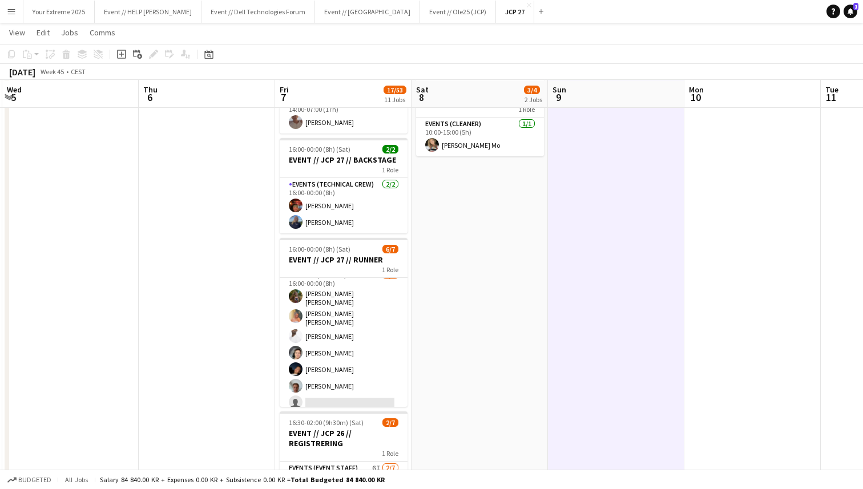
scroll to position [0, 0]
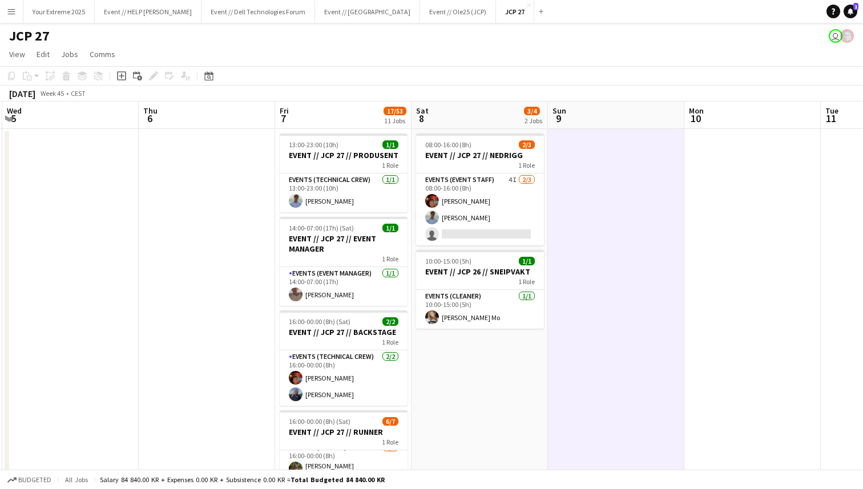
click at [491, 57] on app-page-menu "View Day view expanded Day view collapsed Month view Date picker Jump to today …" at bounding box center [431, 56] width 863 height 22
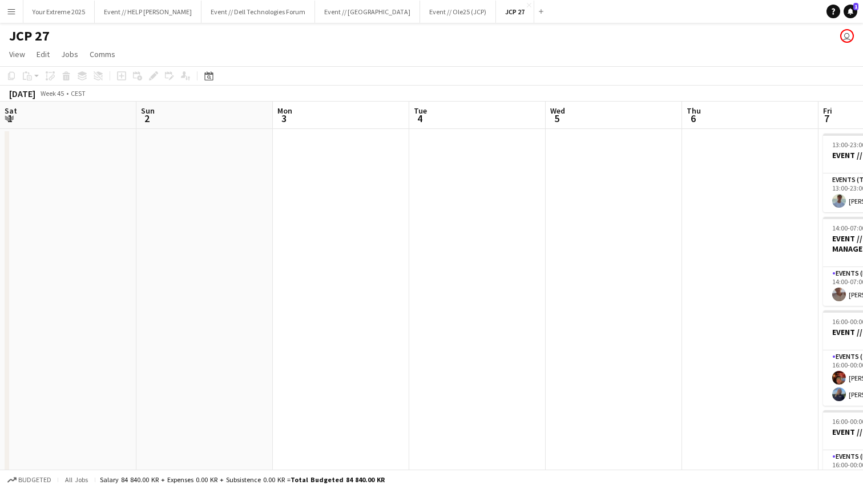
scroll to position [0, 543]
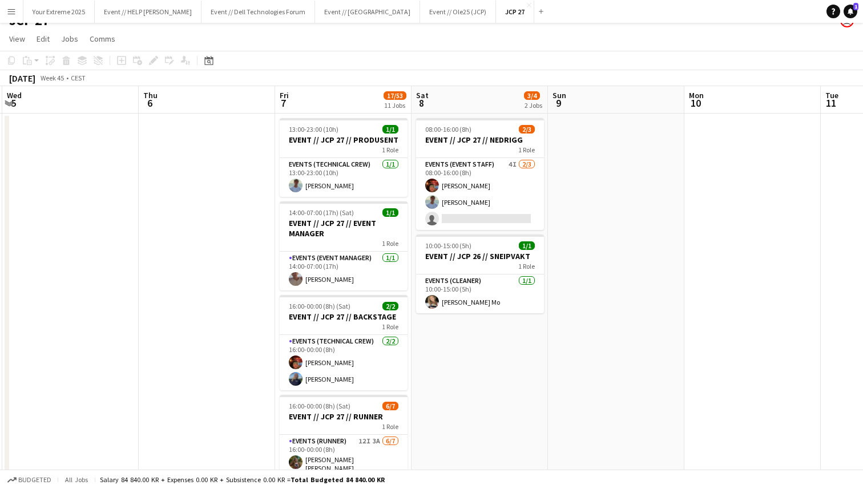
scroll to position [18, 0]
